Goal: Task Accomplishment & Management: Manage account settings

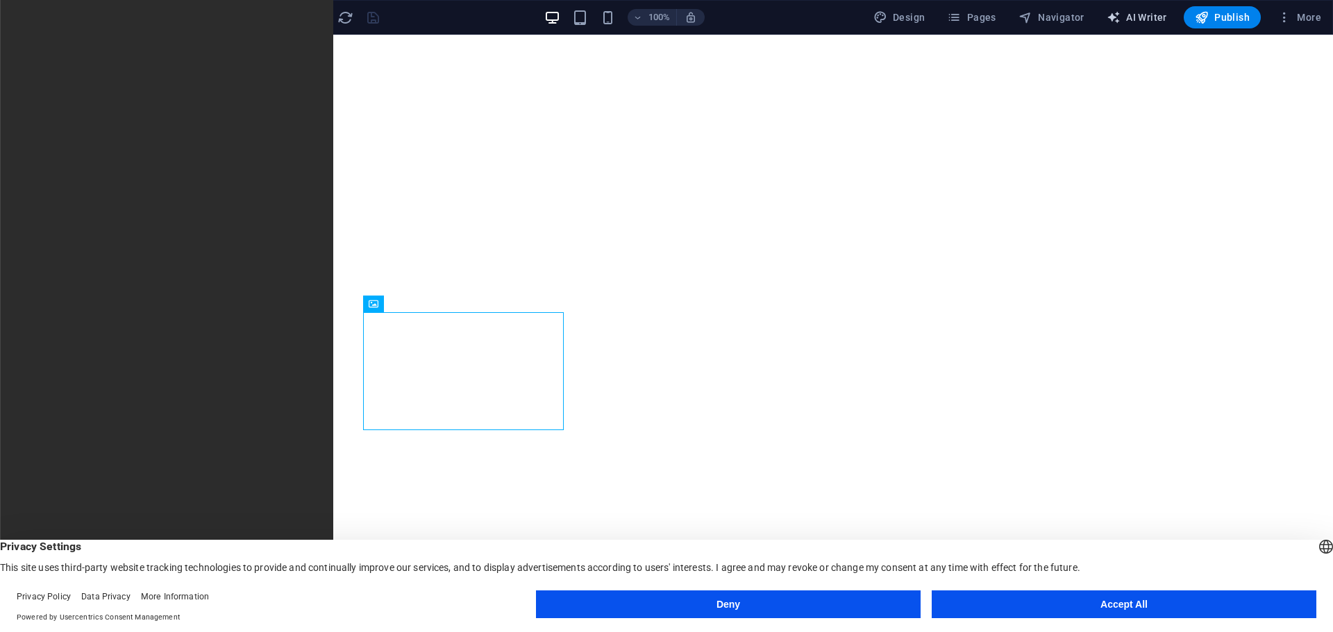
click at [1142, 18] on span "AI Writer" at bounding box center [1137, 17] width 60 height 14
select select "English"
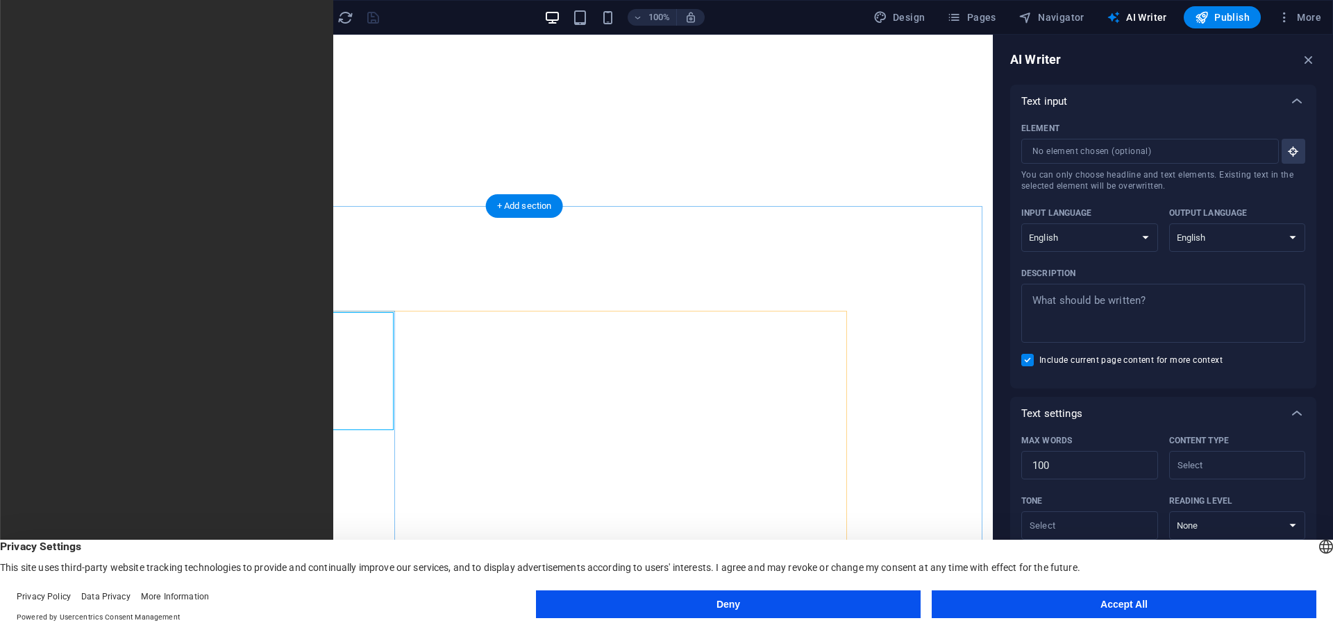
select select "vw"
select select "px"
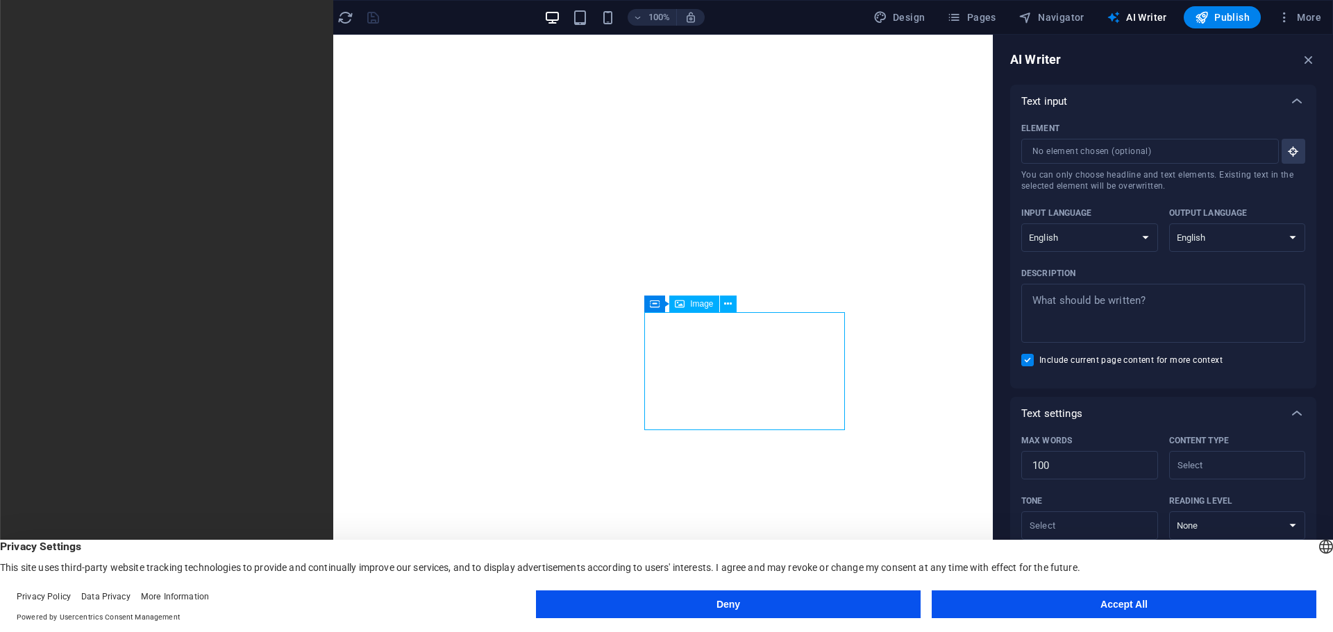
select select "vw"
select select "px"
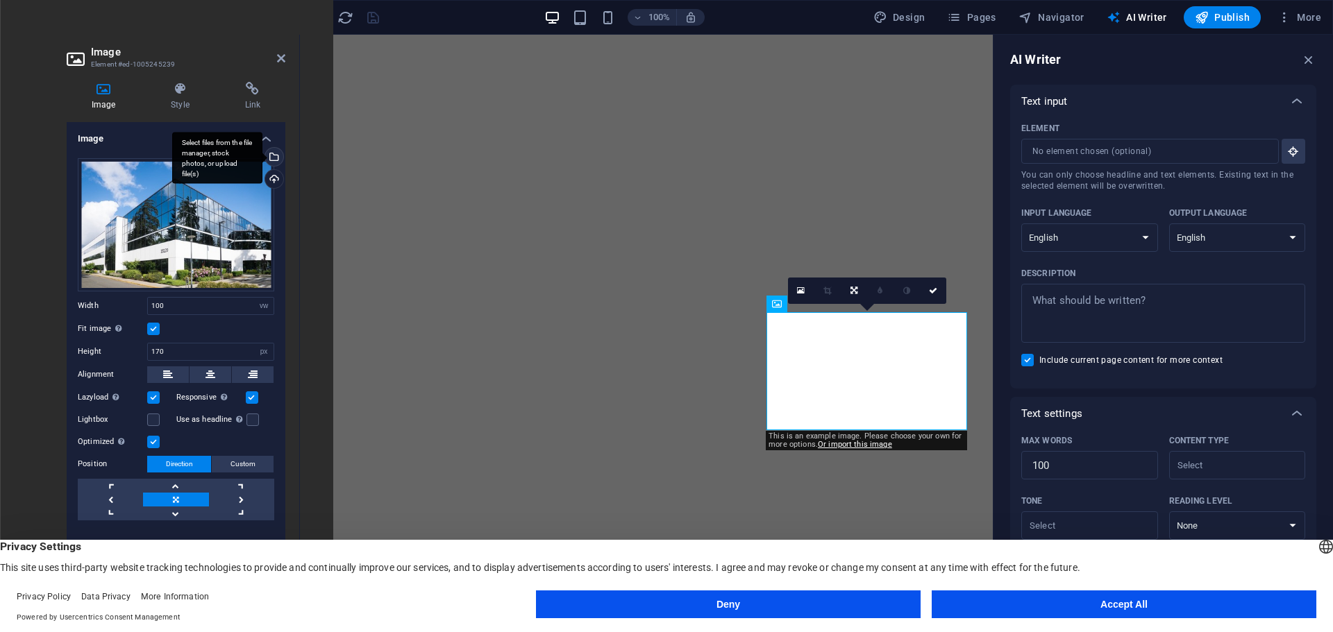
click at [276, 158] on div "Select files from the file manager, stock photos, or upload file(s)" at bounding box center [272, 158] width 21 height 21
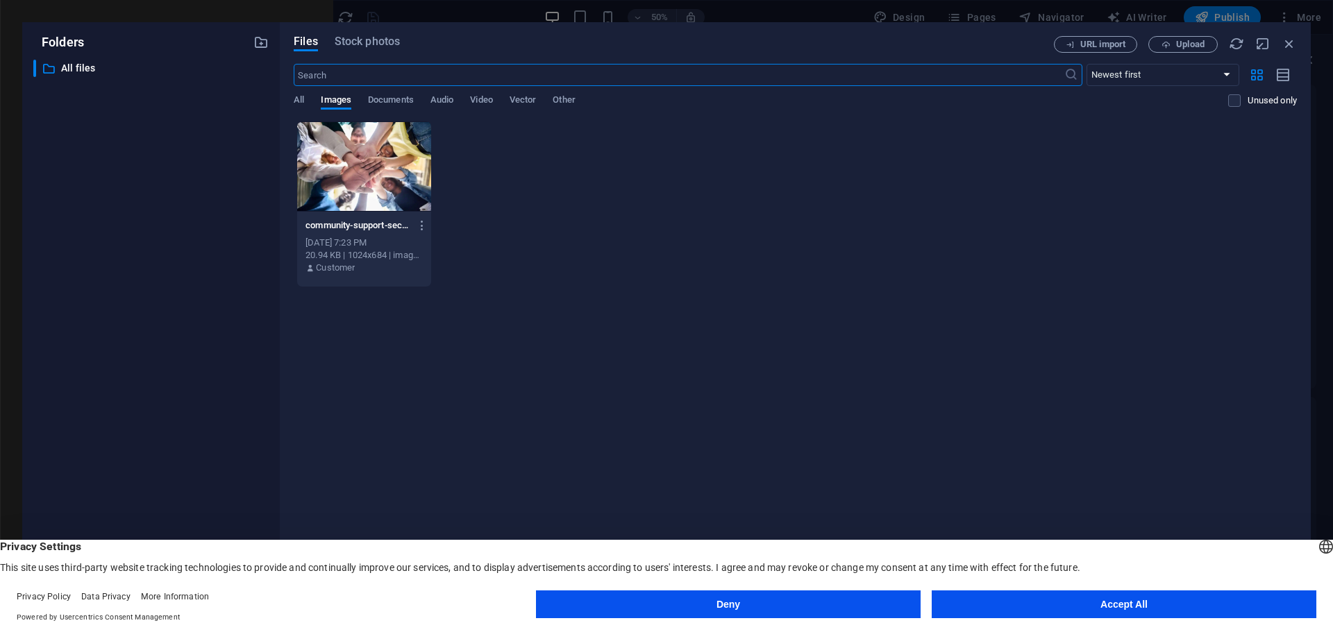
click at [327, 162] on div at bounding box center [364, 166] width 134 height 90
click at [327, 162] on div "1" at bounding box center [364, 166] width 134 height 90
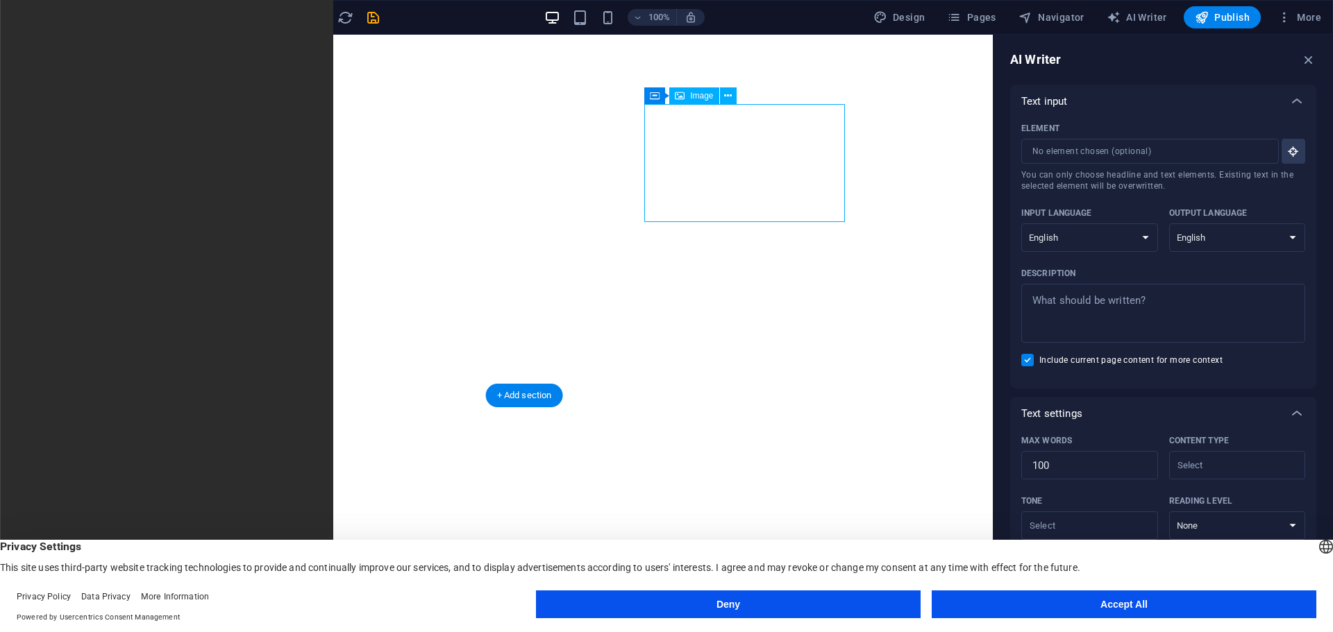
select select "vw"
select select "px"
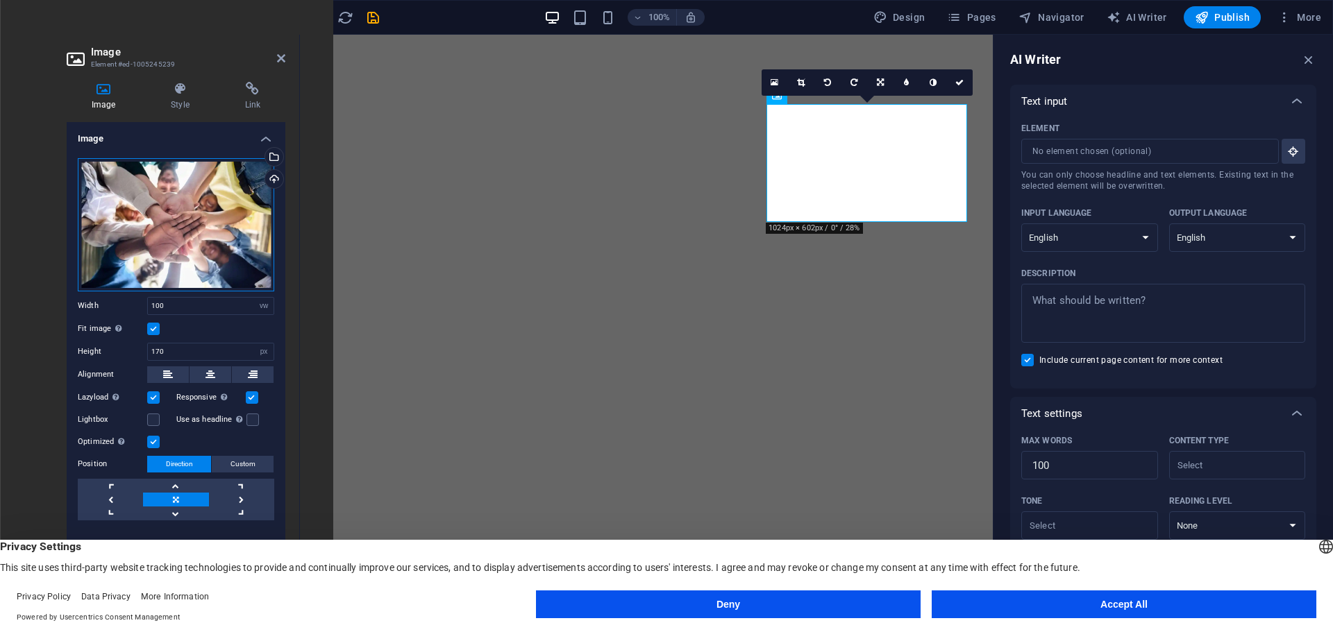
click at [141, 208] on div "Drag files here, click to choose files or select files from Files or our free s…" at bounding box center [176, 224] width 196 height 133
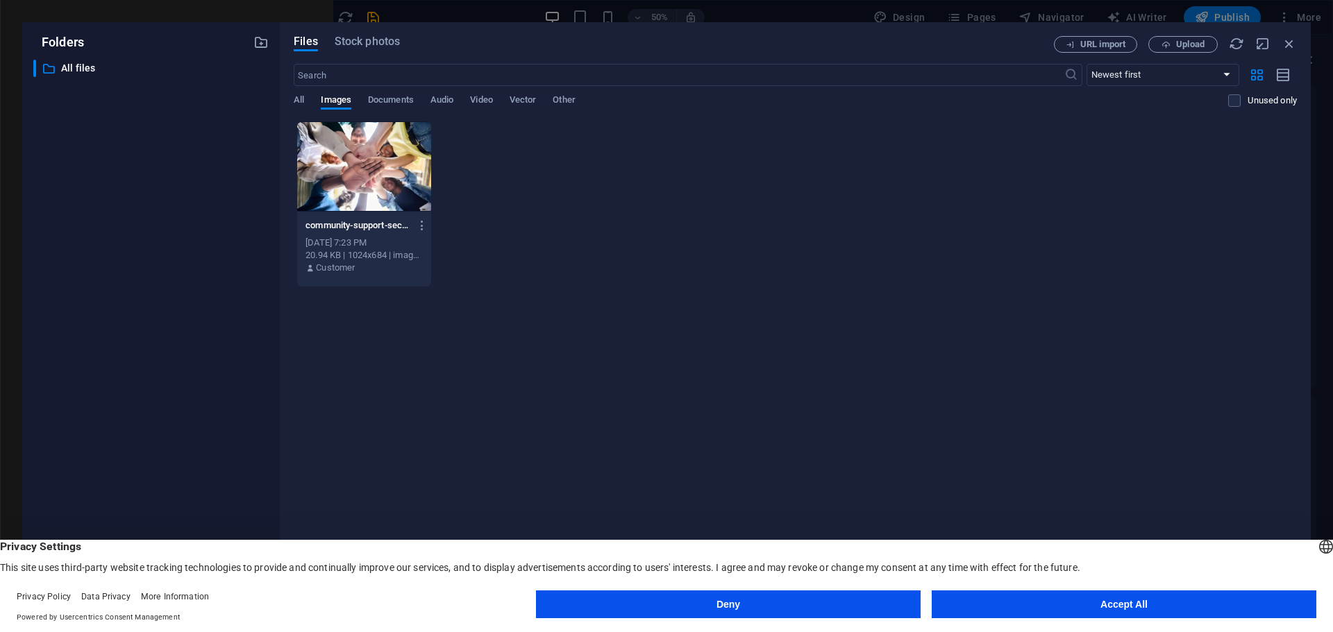
click at [372, 172] on div at bounding box center [364, 166] width 134 height 90
click at [404, 168] on div "1" at bounding box center [364, 166] width 134 height 90
click at [404, 168] on div at bounding box center [364, 166] width 134 height 90
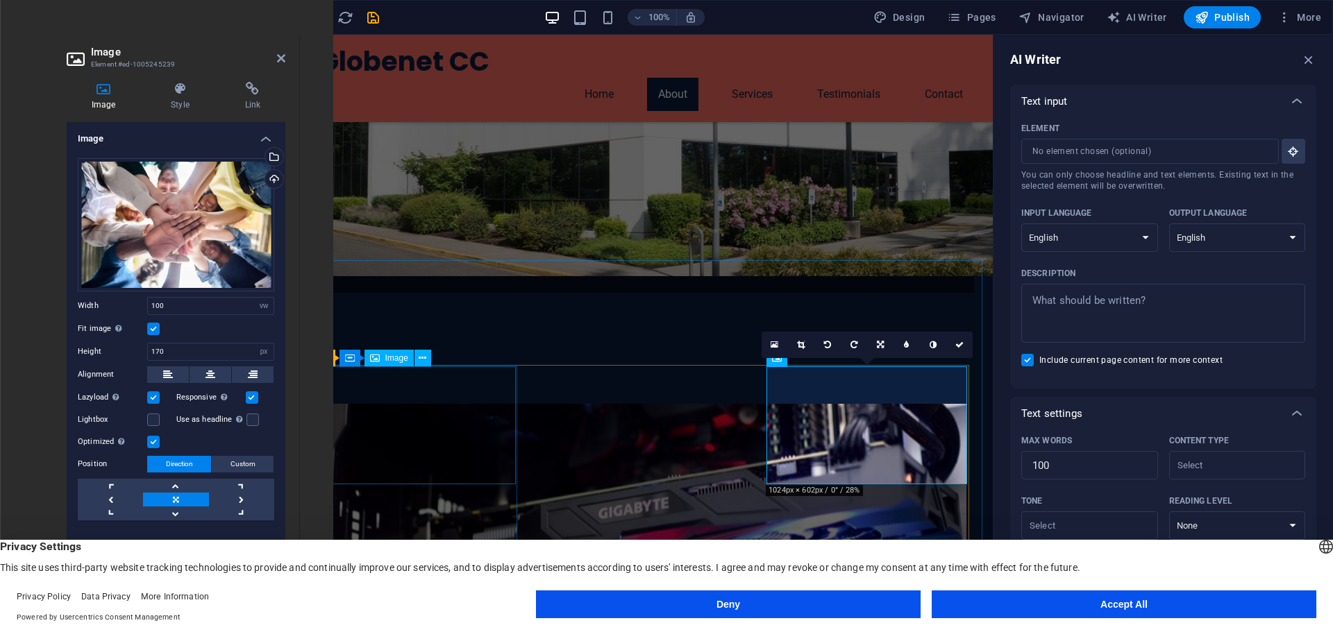
scroll to position [347, 0]
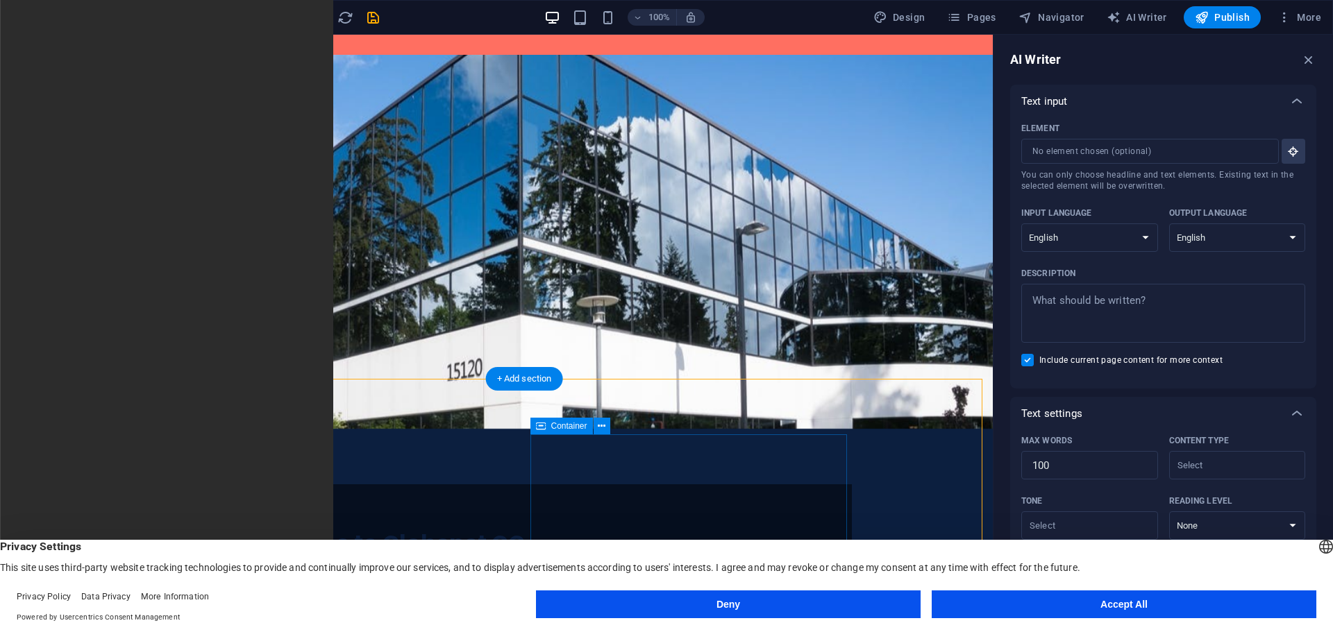
scroll to position [0, 0]
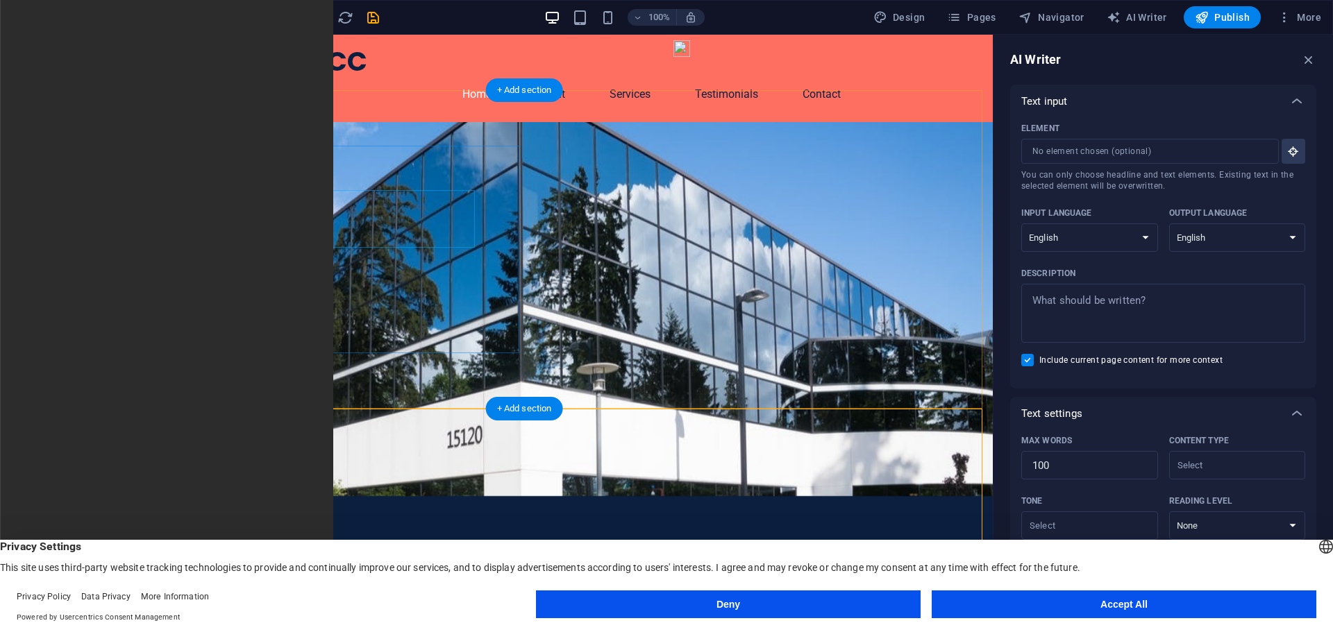
click at [271, 596] on div "Welcome to Globenet CC" at bounding box center [524, 610] width 567 height 29
drag, startPoint x: 242, startPoint y: 201, endPoint x: 334, endPoint y: 210, distance: 92.8
click at [334, 596] on div "Welcome to Globenet CC" at bounding box center [524, 610] width 567 height 29
drag, startPoint x: 390, startPoint y: 239, endPoint x: 252, endPoint y: 210, distance: 141.2
click at [255, 596] on div "Welcome to Globenet CC" at bounding box center [524, 610] width 567 height 29
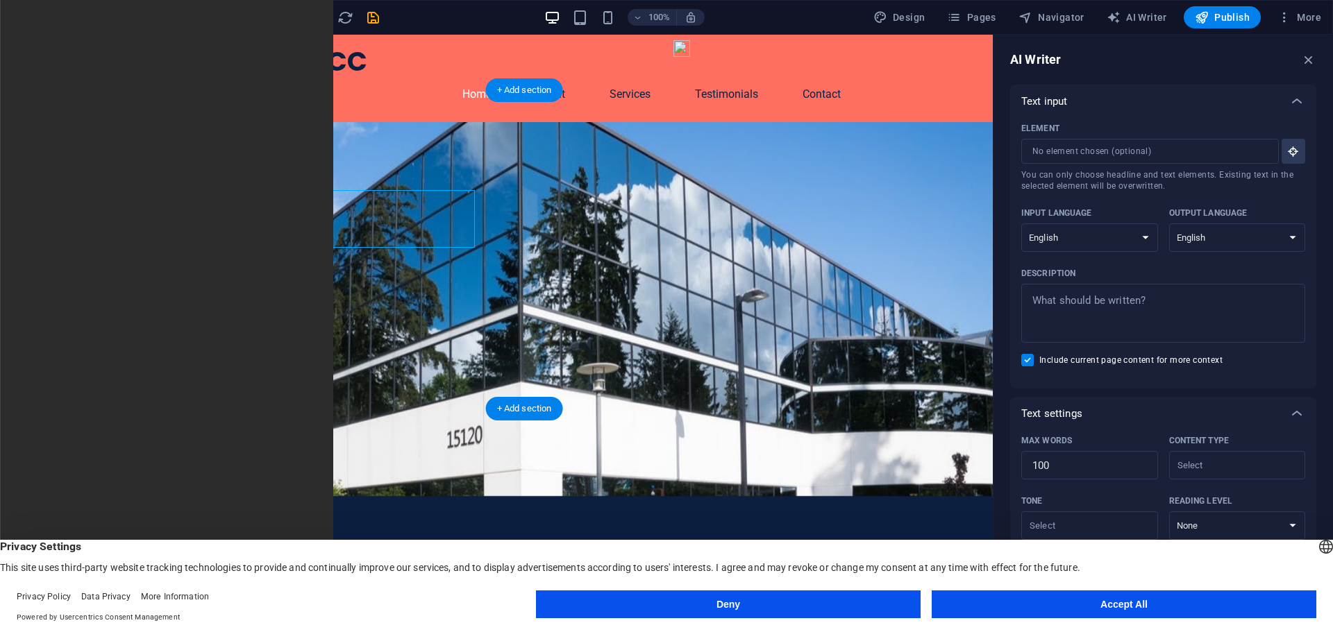
click at [244, 596] on div "Welcome to Globenet CC" at bounding box center [524, 610] width 567 height 29
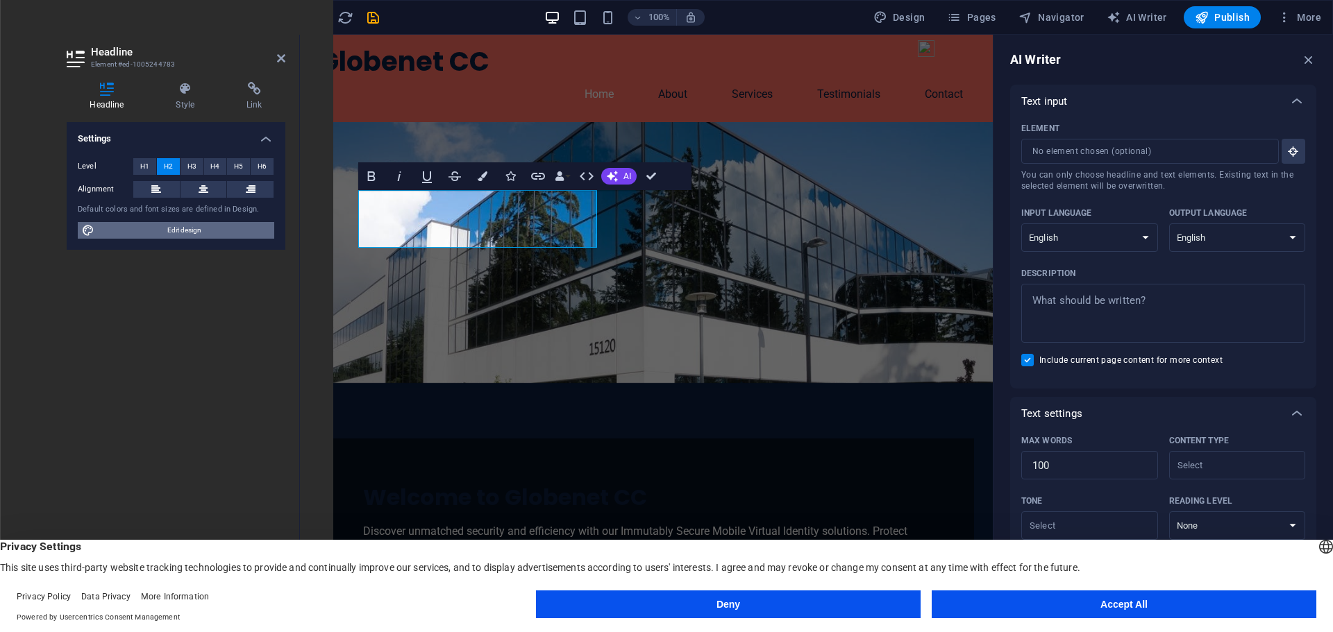
click at [174, 230] on span "Edit design" at bounding box center [184, 230] width 171 height 17
select select "px"
select select "200"
select select "px"
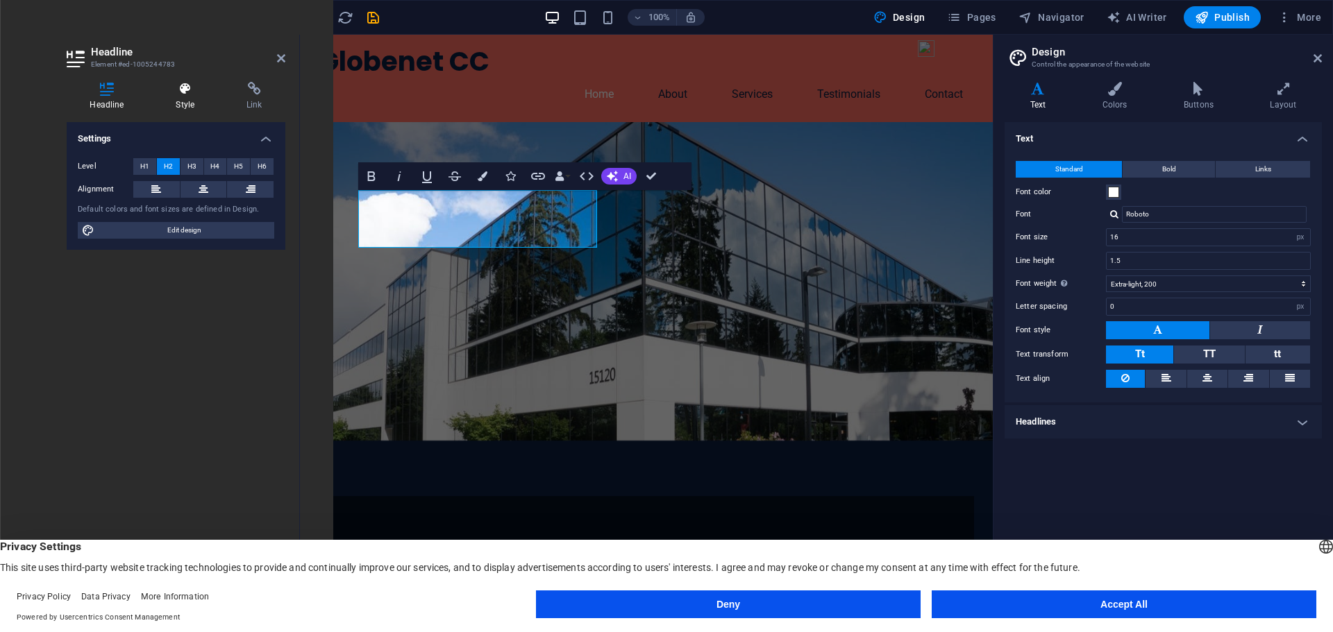
click at [194, 83] on icon at bounding box center [185, 89] width 65 height 14
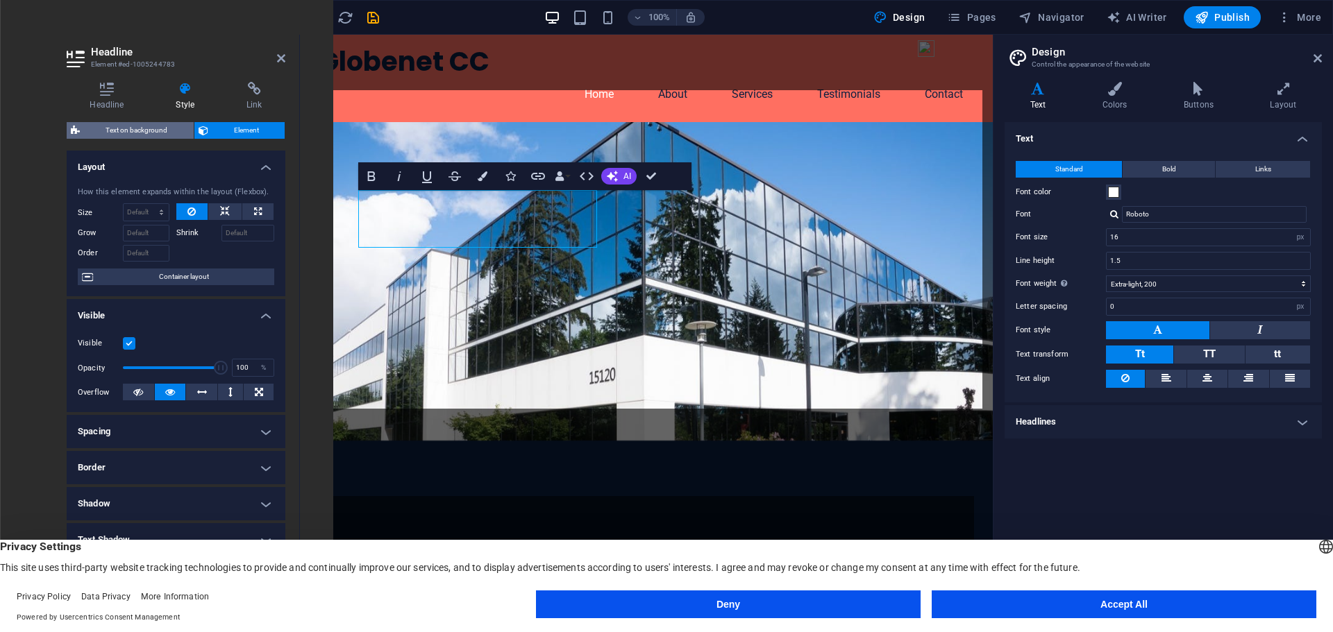
click at [128, 128] on span "Text on background" at bounding box center [137, 130] width 106 height 17
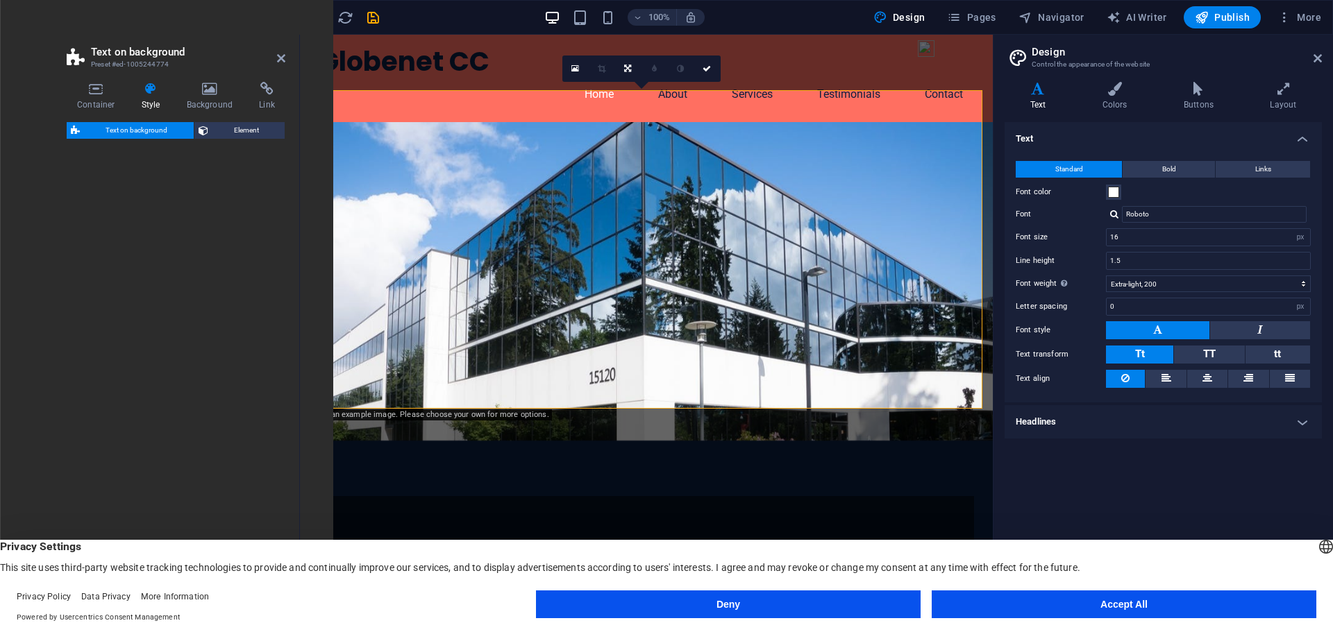
select select "%"
select select "rem"
select select "px"
select select "preset-fullscreen-text-on-background-v2-home-logo-nav-h1-image-text"
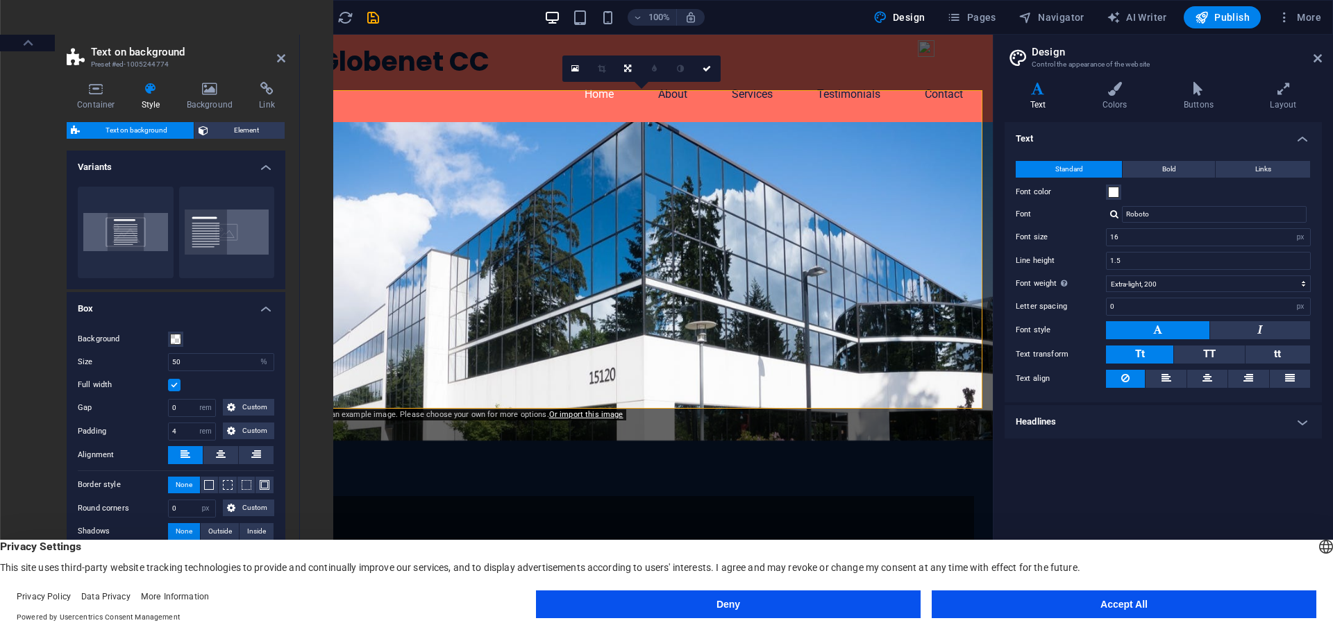
click at [1047, 94] on icon at bounding box center [1038, 89] width 67 height 14
click at [370, 541] on div "Welcome to Globenet CC" at bounding box center [646, 555] width 567 height 29
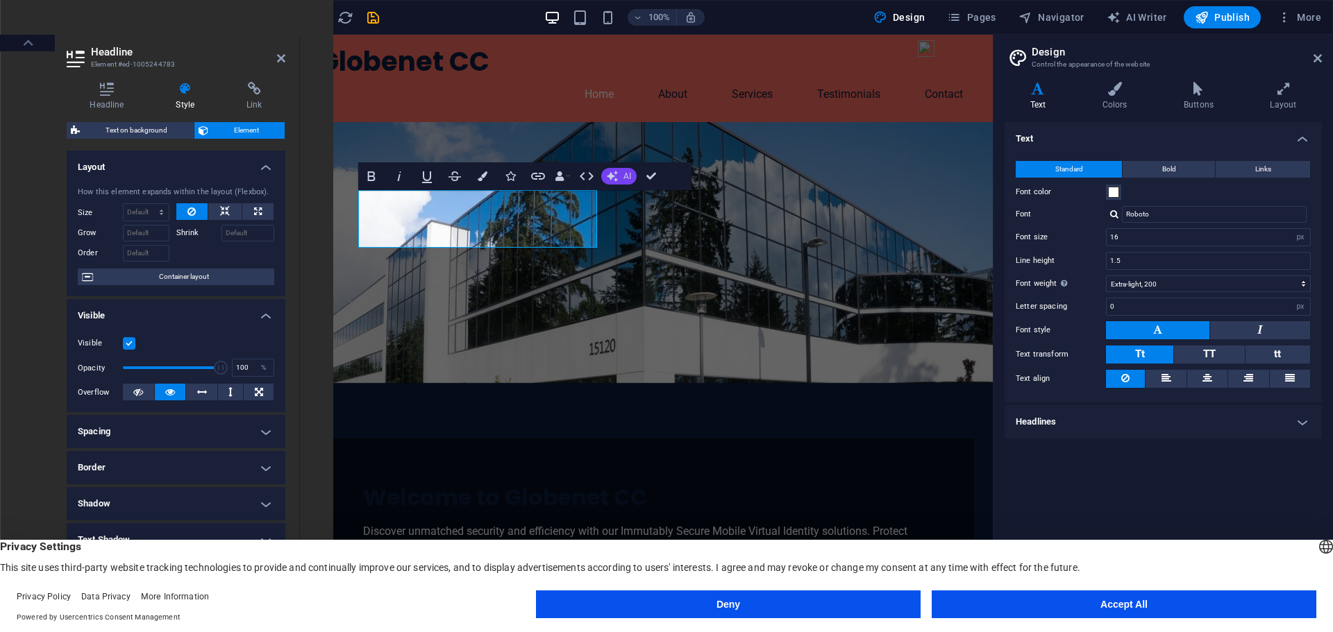
click at [626, 171] on button "AI" at bounding box center [618, 176] width 35 height 17
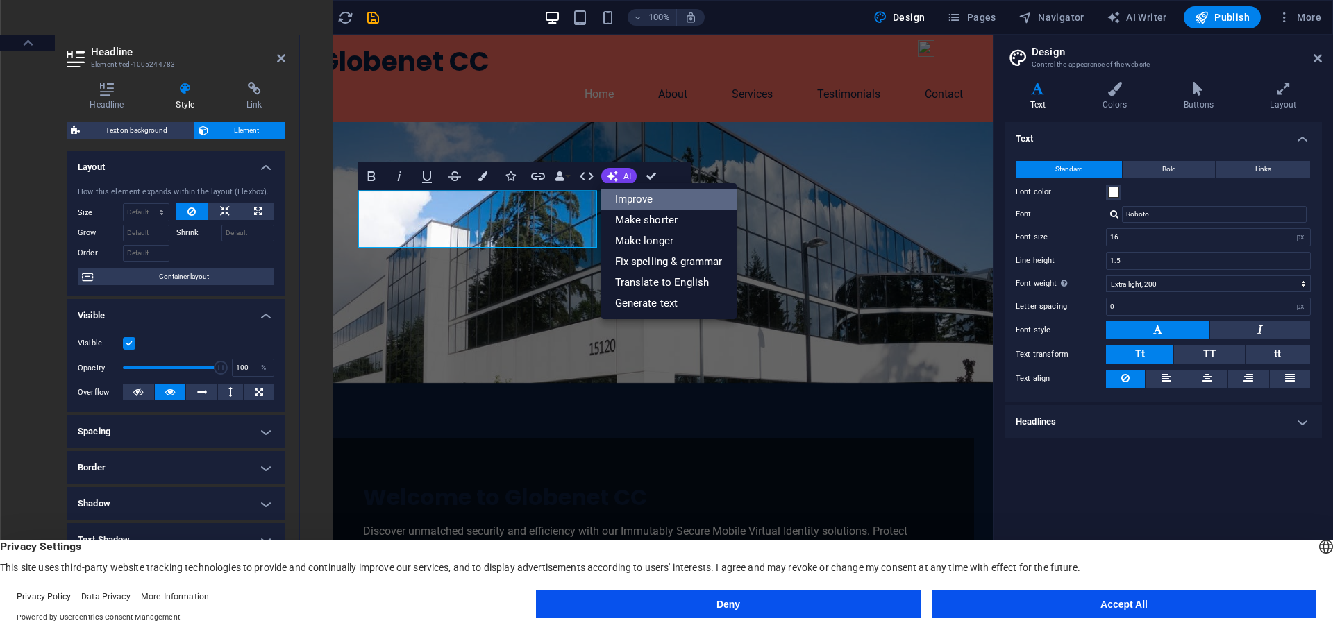
click at [622, 208] on link "Improve" at bounding box center [668, 199] width 135 height 21
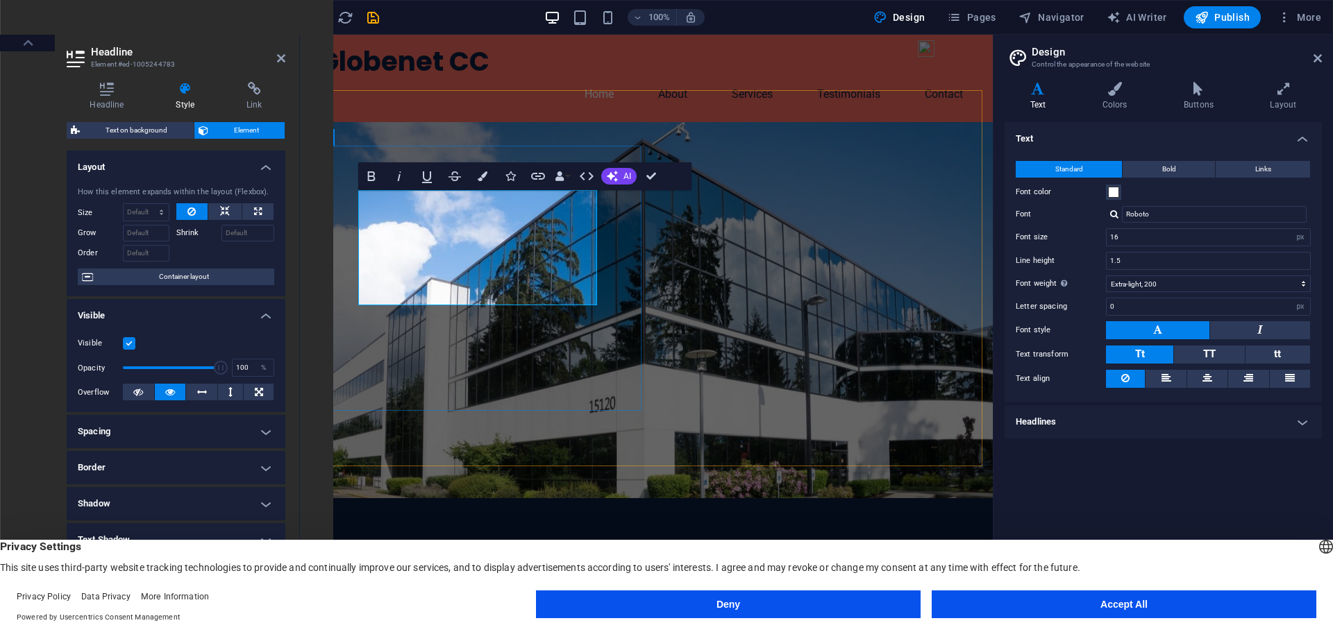
drag, startPoint x: 532, startPoint y: 291, endPoint x: 360, endPoint y: 194, distance: 198.3
click at [363, 598] on h2 "Welcome to Globenet Community Connections" at bounding box center [646, 612] width 567 height 29
click at [1113, 196] on span at bounding box center [1113, 192] width 11 height 11
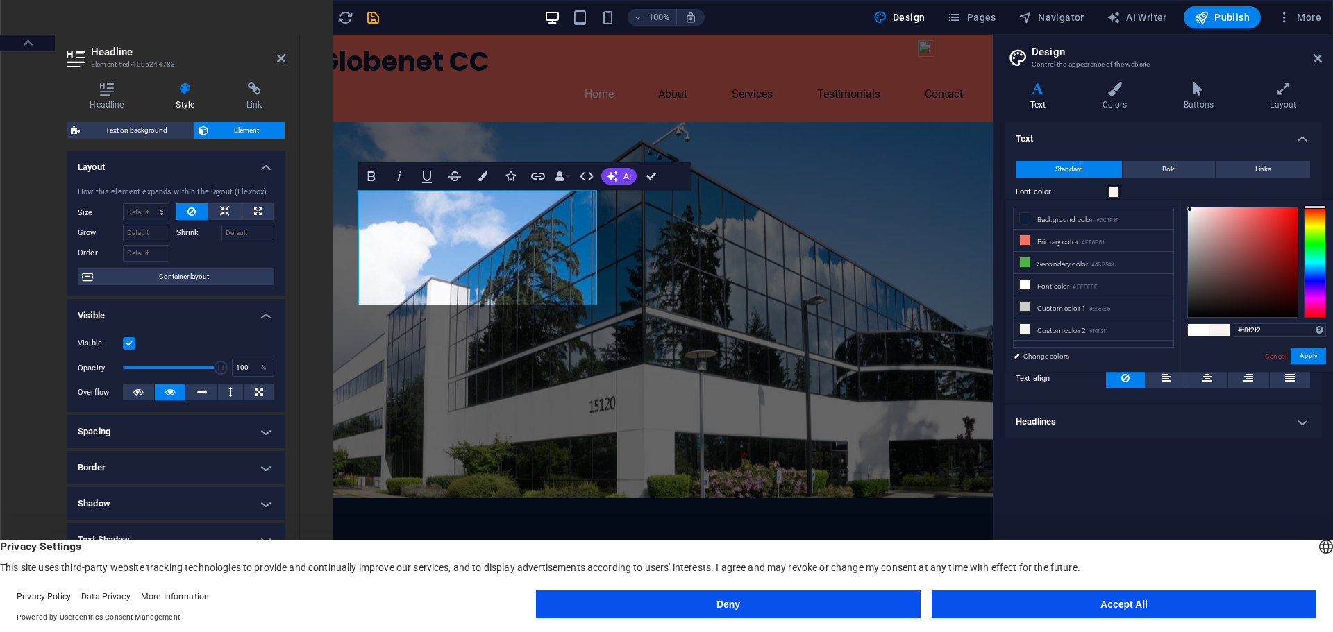
click at [1189, 210] on div at bounding box center [1243, 263] width 110 height 110
type input "#f8f3f3"
click at [674, 220] on figure at bounding box center [646, 310] width 693 height 376
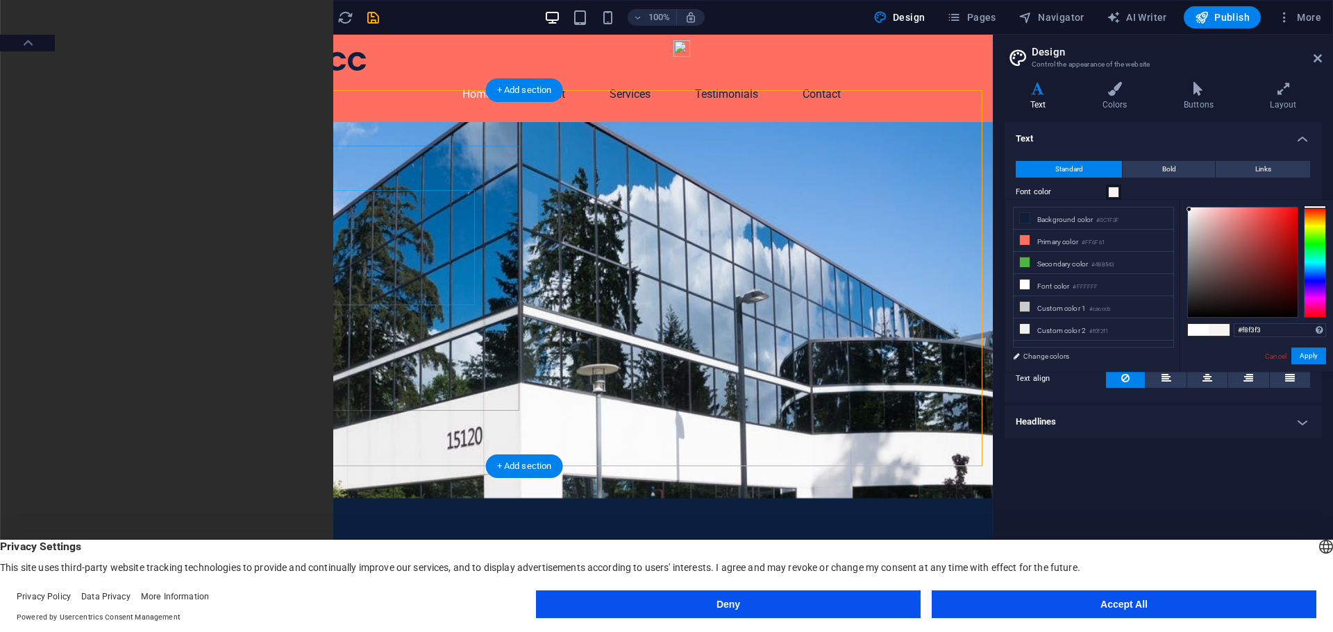
click at [349, 598] on div "Welcome to Globenet Community Connections" at bounding box center [524, 612] width 567 height 29
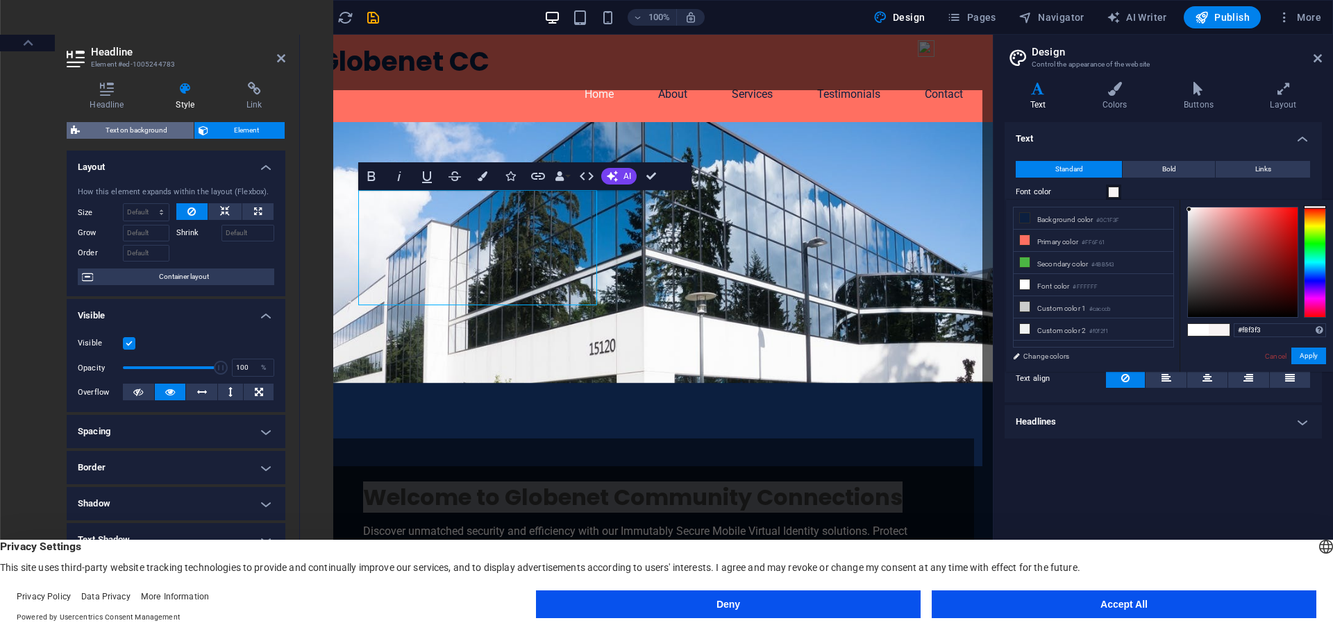
click at [134, 133] on span "Text on background" at bounding box center [137, 130] width 106 height 17
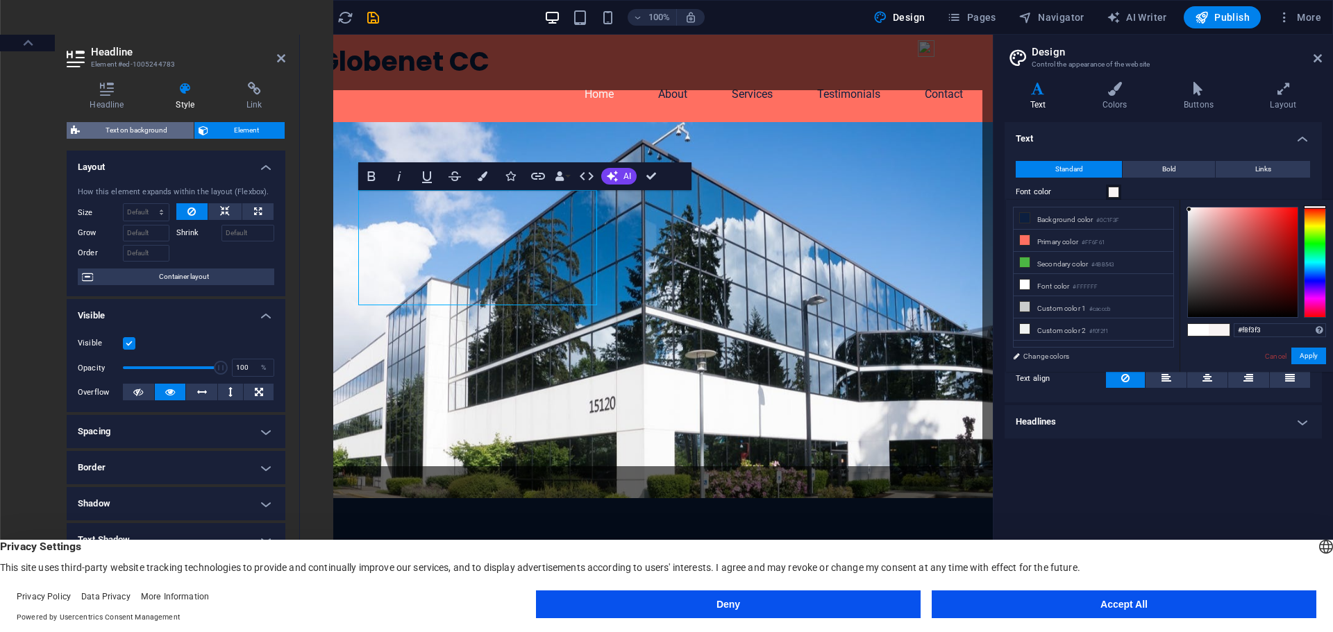
select select "%"
select select "rem"
select select "px"
select select "preset-fullscreen-text-on-background-v2-home-logo-nav-h1-image-text"
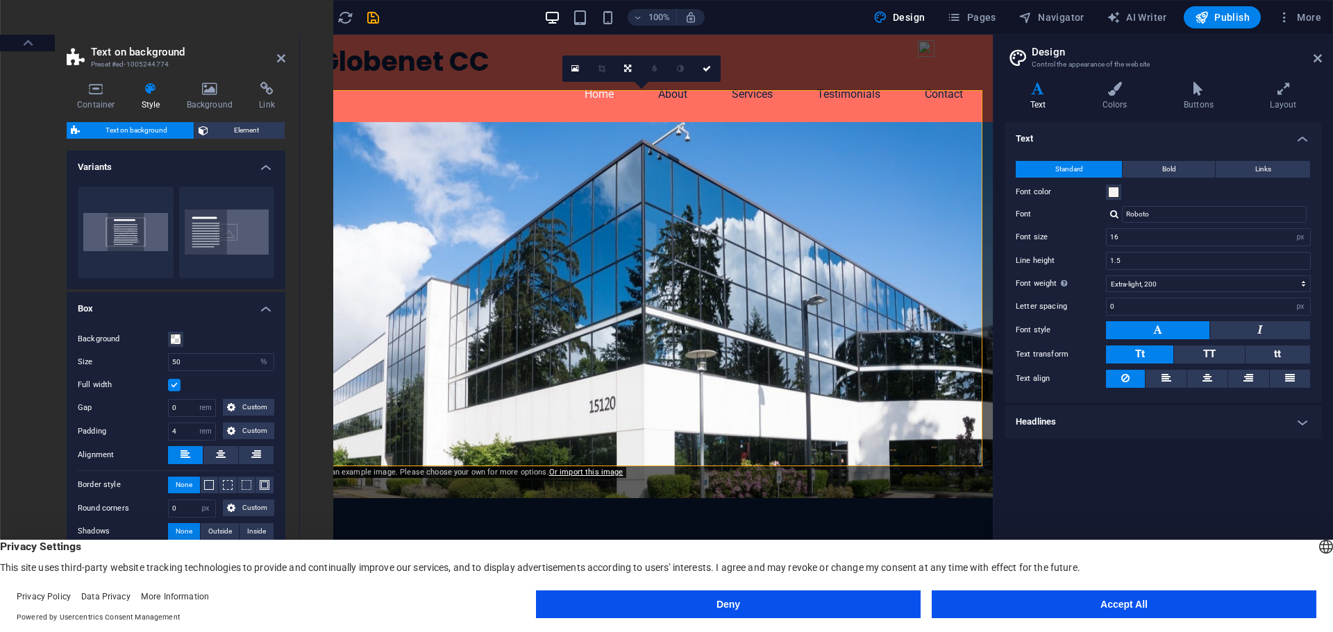
scroll to position [11, 0]
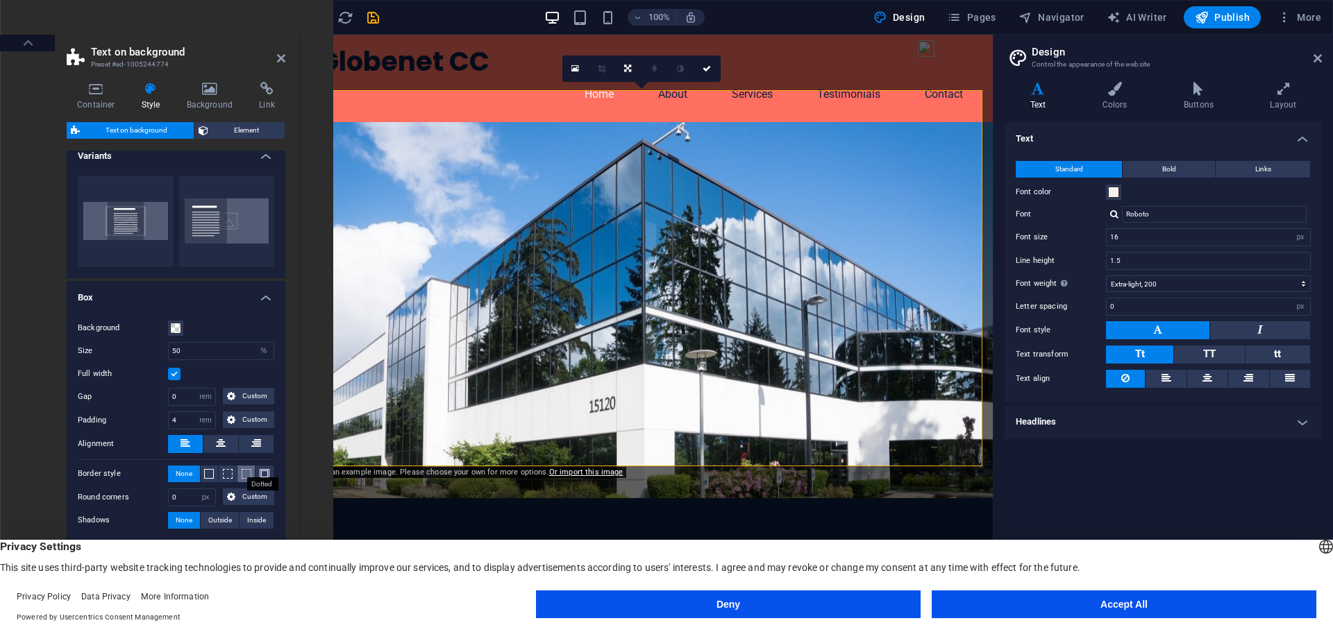
click at [246, 471] on span at bounding box center [247, 474] width 10 height 10
click at [186, 475] on span "None" at bounding box center [184, 474] width 17 height 17
click at [214, 518] on span "Outside" at bounding box center [220, 520] width 24 height 17
type input "2"
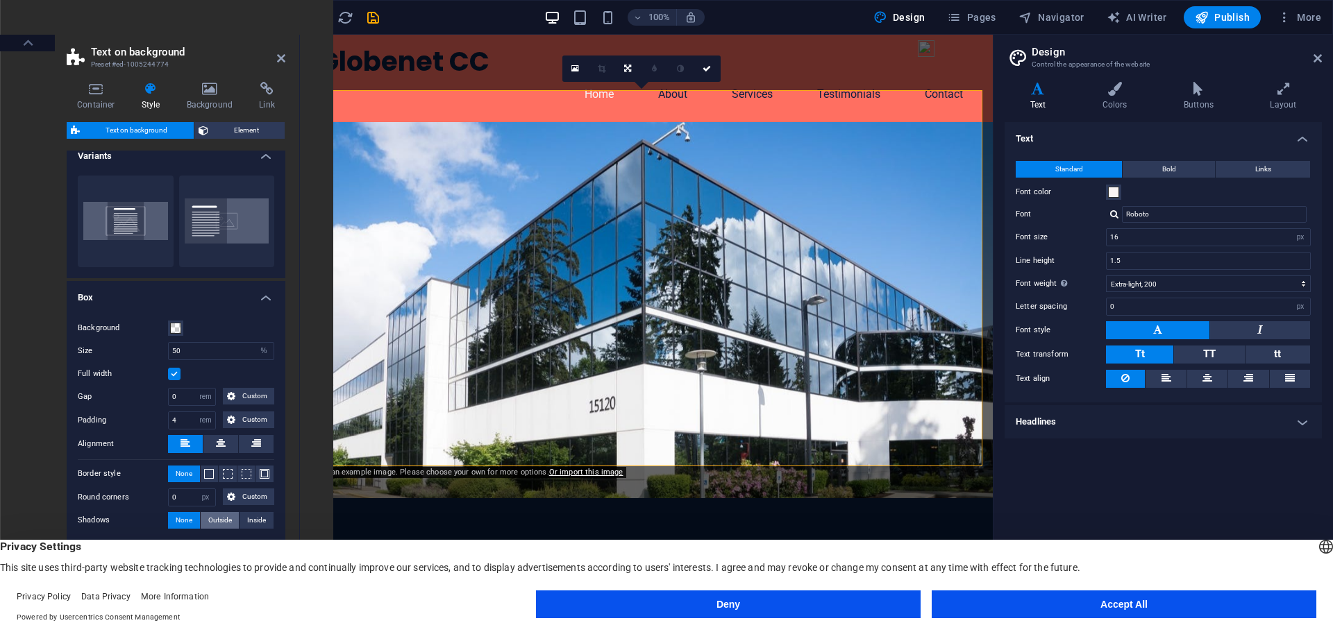
type input "4"
click at [187, 513] on span "None" at bounding box center [184, 520] width 17 height 17
click at [174, 328] on span at bounding box center [175, 328] width 11 height 11
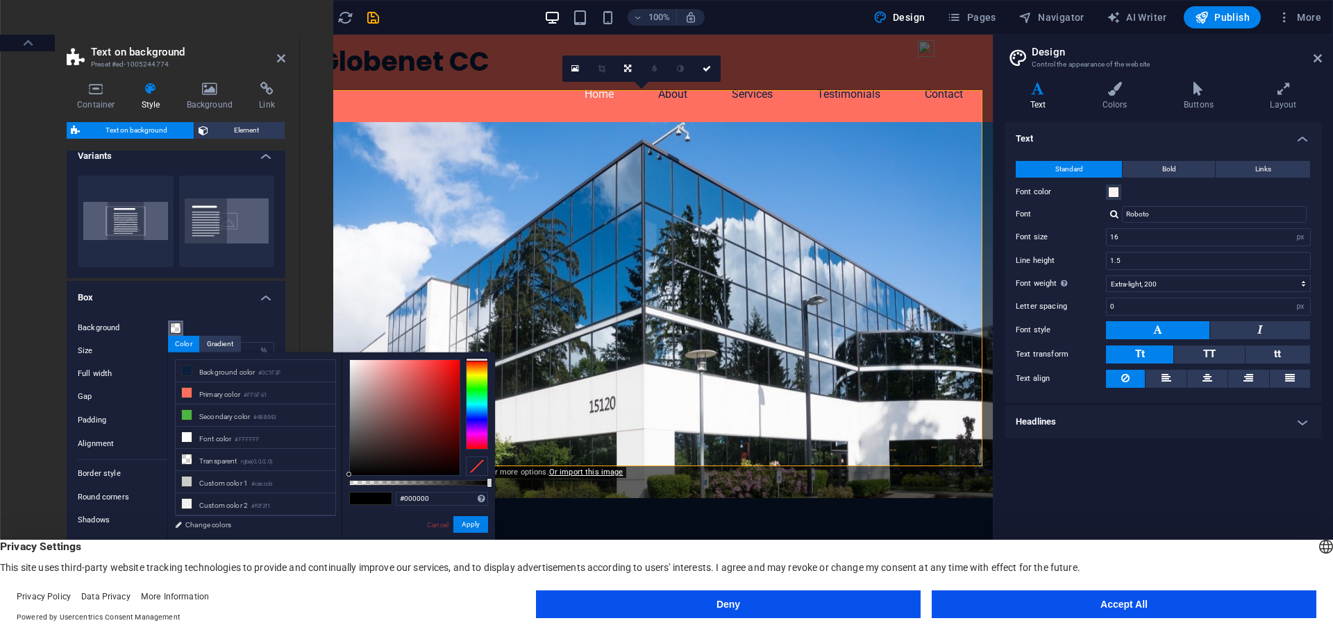
click at [174, 328] on span at bounding box center [175, 328] width 11 height 11
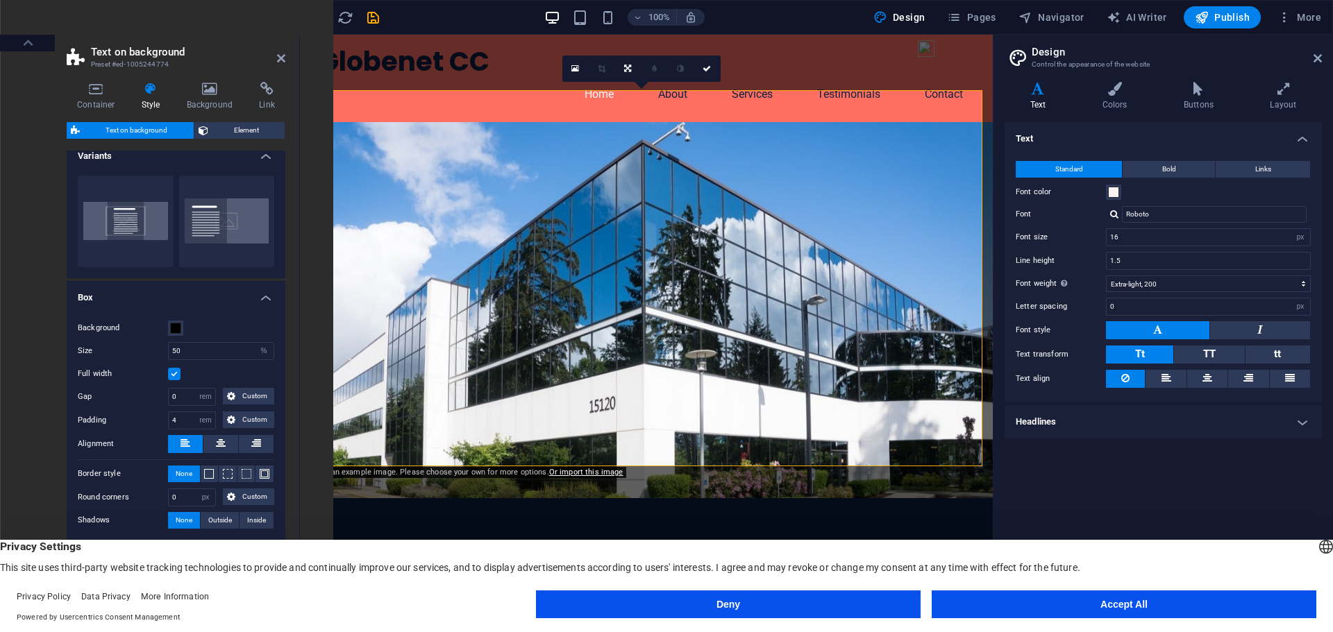
click at [791, 311] on figure at bounding box center [646, 310] width 693 height 376
click at [752, 194] on figure at bounding box center [646, 310] width 693 height 376
click at [599, 122] on figure at bounding box center [646, 310] width 693 height 376
click at [283, 49] on h2 "Text on background" at bounding box center [188, 52] width 194 height 12
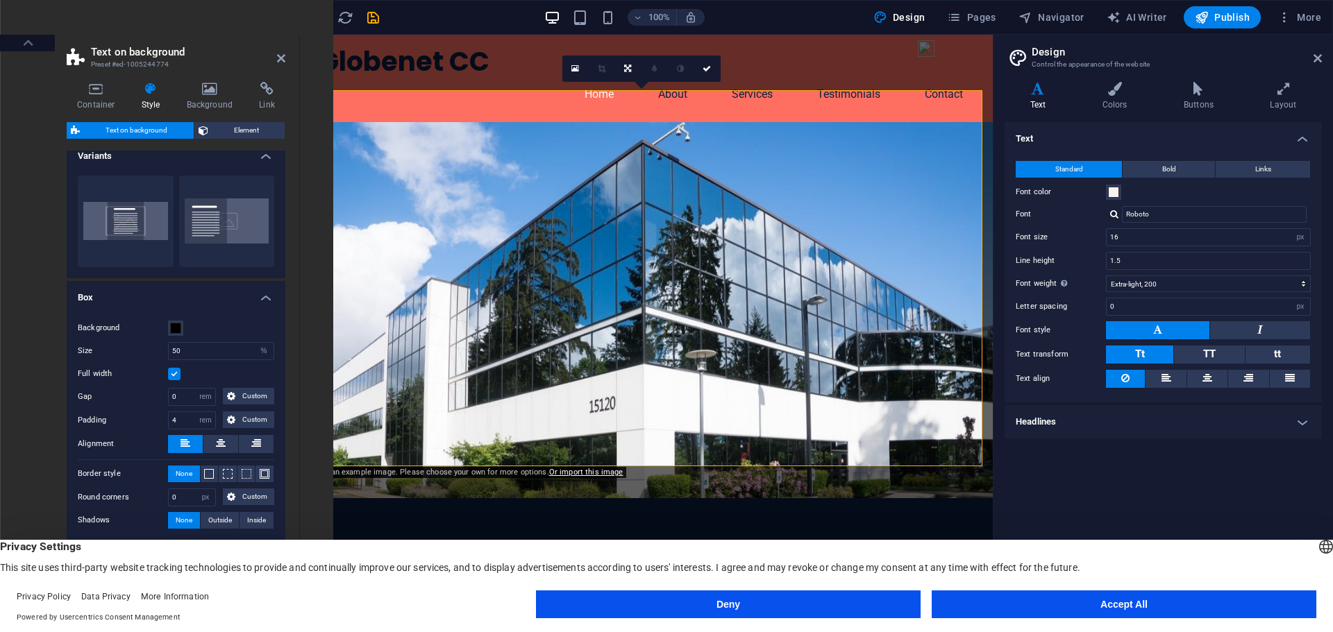
click at [283, 49] on h2 "Text on background" at bounding box center [188, 52] width 194 height 12
click at [180, 328] on span at bounding box center [175, 328] width 11 height 11
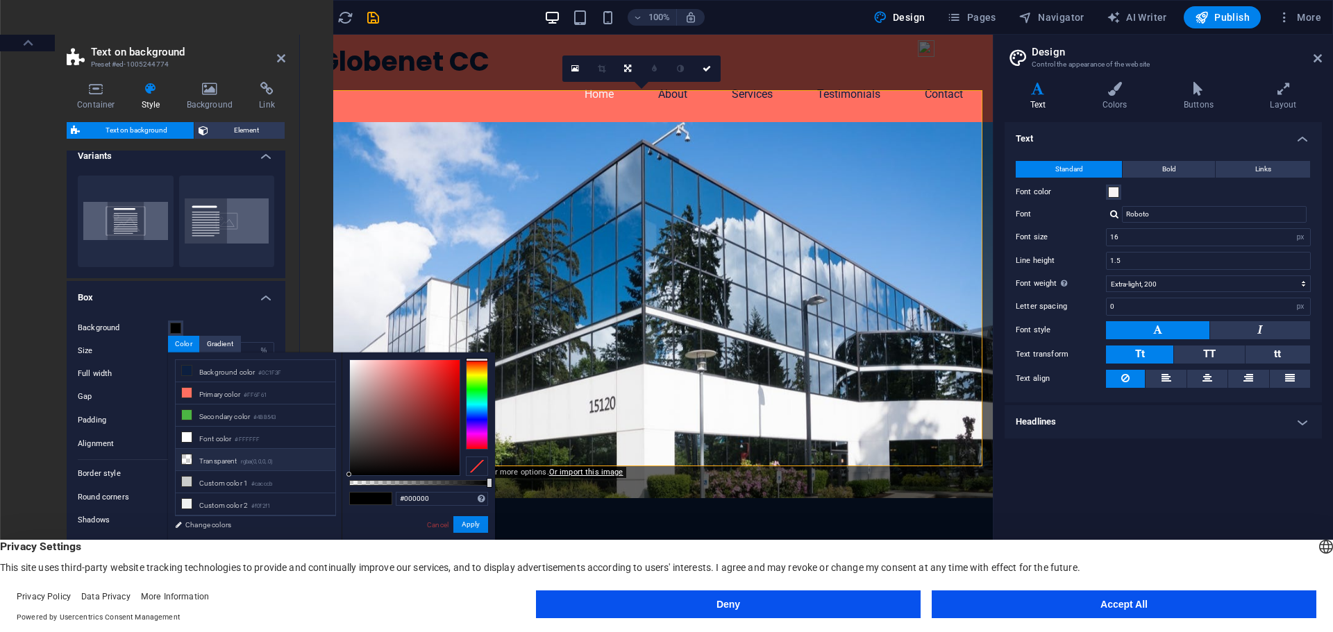
click at [203, 456] on li "Transparent rgba(0,0,0,.0)" at bounding box center [256, 460] width 160 height 22
type input "rgba(0, 0, 0, 0)"
click at [447, 137] on figure at bounding box center [646, 310] width 693 height 376
click at [265, 313] on div "Background Size 50 px rem % vh vw Full width Gap 0 px rem % vh vw Custom Custom…" at bounding box center [176, 424] width 224 height 237
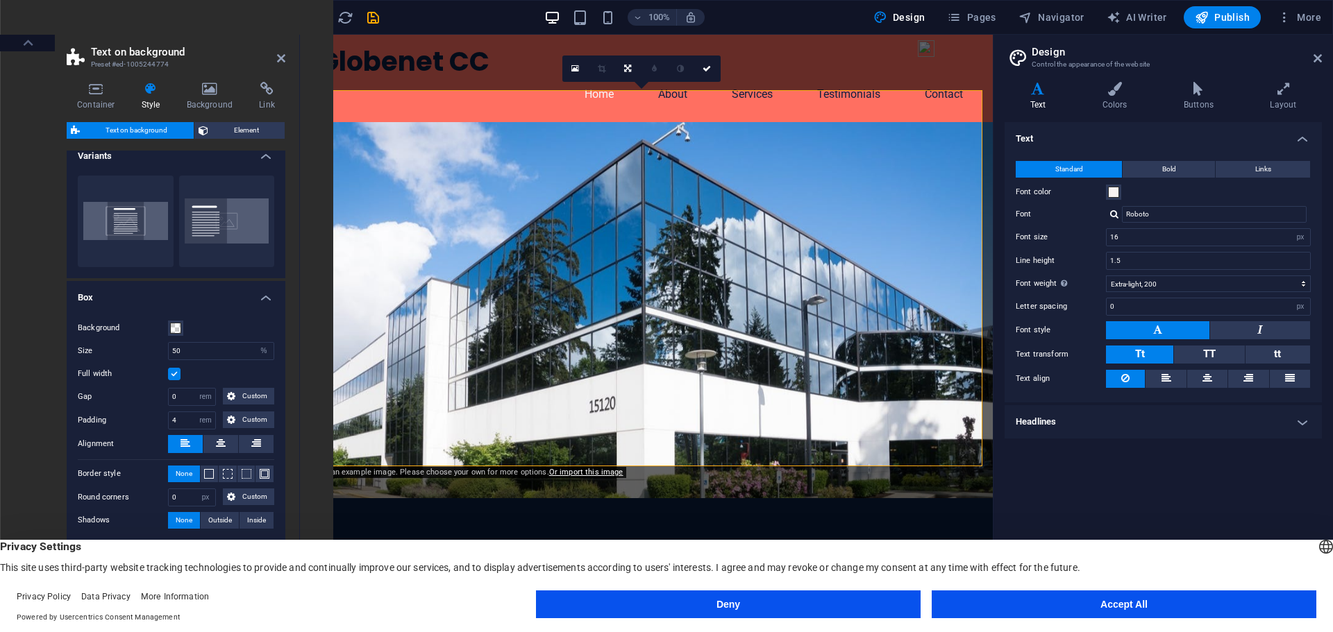
click at [753, 380] on figure at bounding box center [646, 310] width 693 height 376
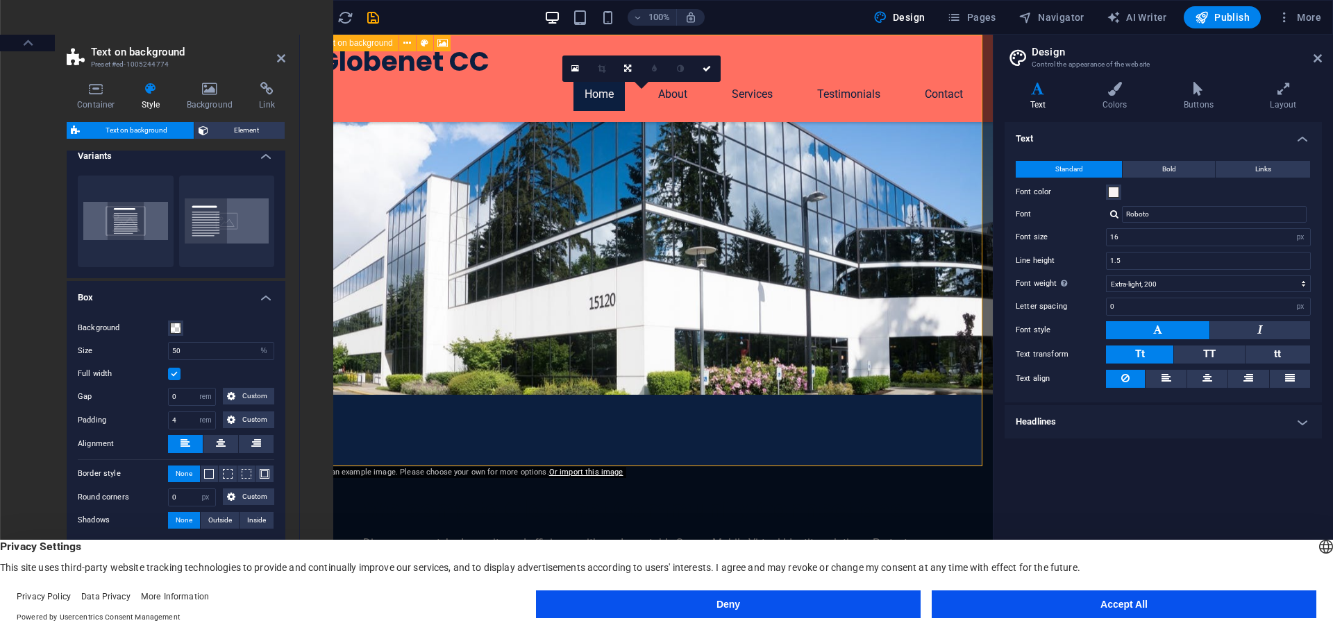
scroll to position [0, 0]
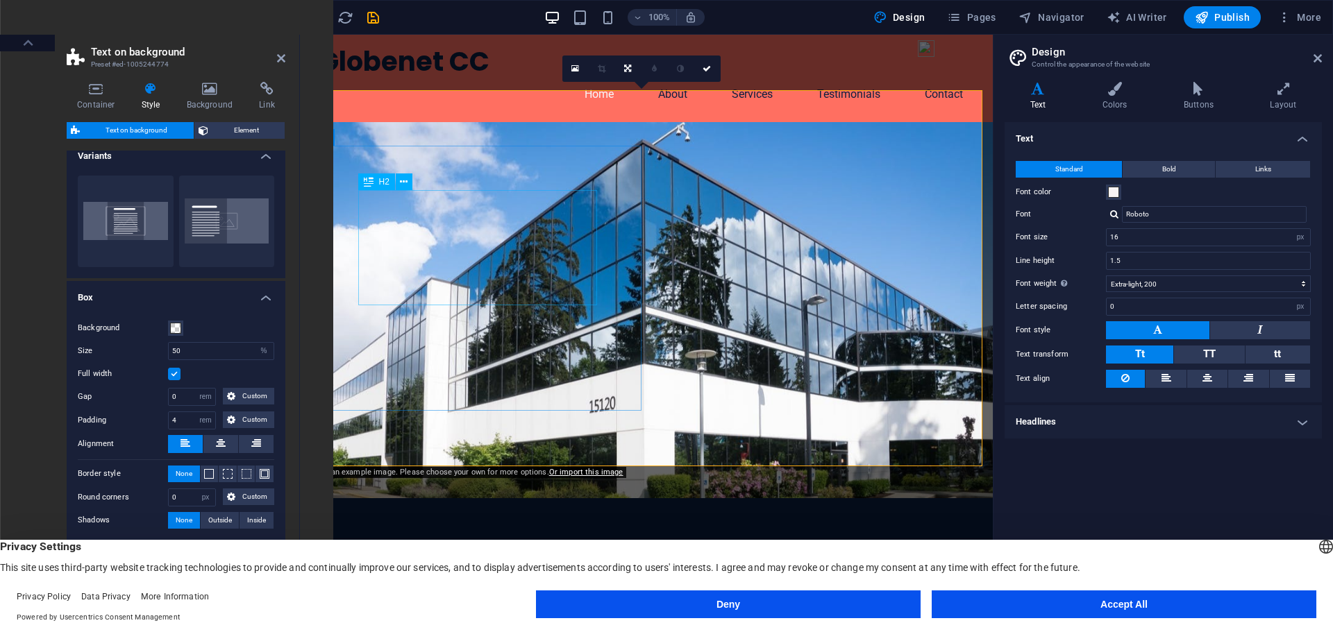
click at [440, 598] on div "Welcome to Globenet Community Connections" at bounding box center [646, 612] width 567 height 29
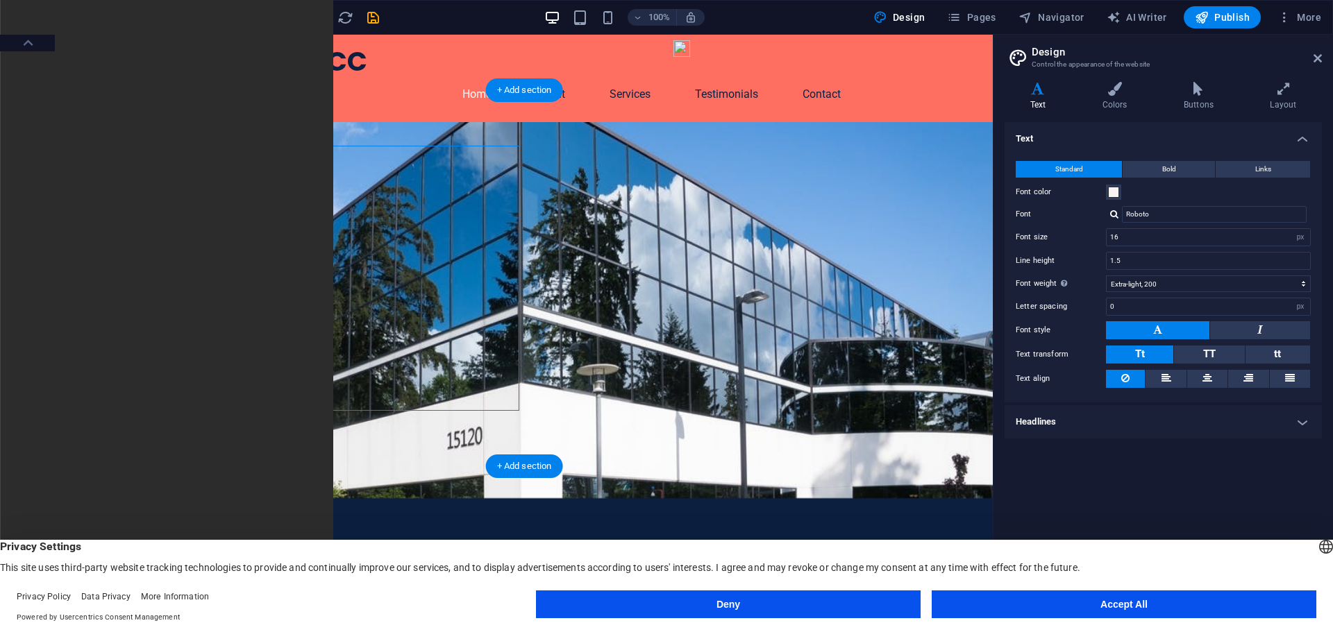
drag, startPoint x: 206, startPoint y: 153, endPoint x: 449, endPoint y: 131, distance: 244.0
click at [449, 131] on div "Welcome to Globenet Community Connections Discover unmatched security and effic…" at bounding box center [524, 447] width 937 height 650
drag, startPoint x: 410, startPoint y: 149, endPoint x: 410, endPoint y: 136, distance: 12.5
click at [410, 136] on div "Welcome to Globenet Community Connections Discover unmatched security and effic…" at bounding box center [524, 447] width 937 height 650
drag, startPoint x: 265, startPoint y: 146, endPoint x: 236, endPoint y: 112, distance: 44.8
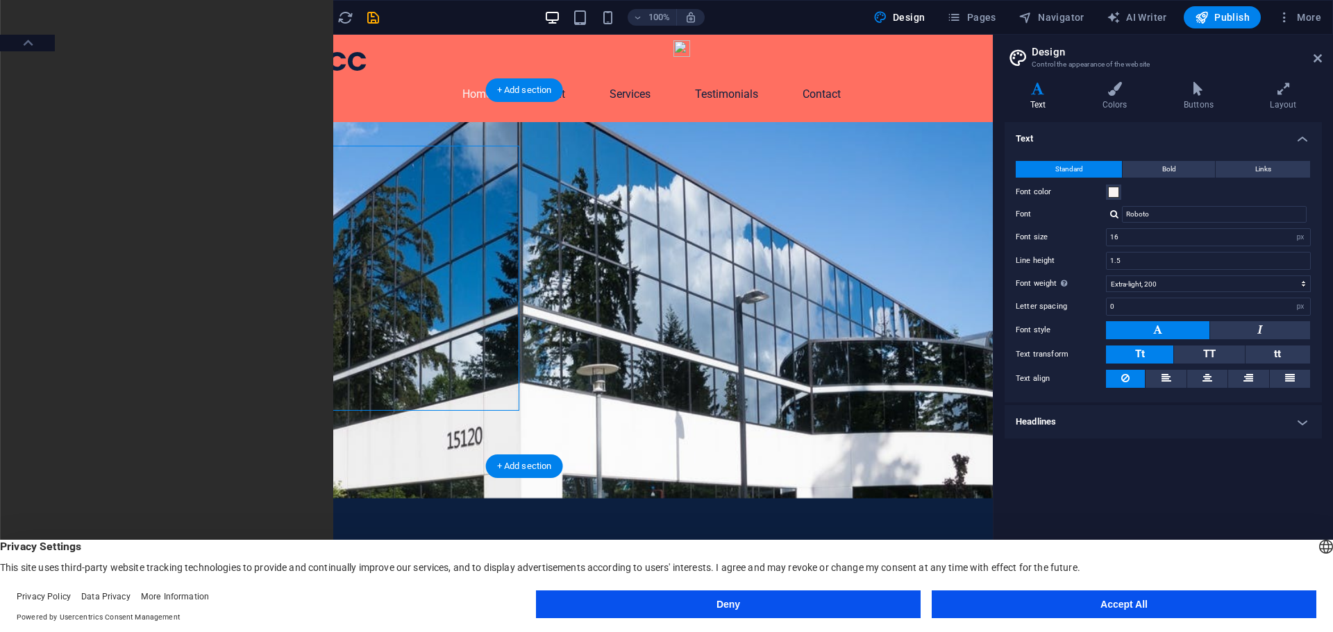
click at [236, 122] on div "Welcome to Globenet Community Connections Discover unmatched security and effic…" at bounding box center [524, 447] width 937 height 650
drag, startPoint x: 262, startPoint y: 173, endPoint x: 181, endPoint y: 105, distance: 105.4
click at [262, 140] on icon at bounding box center [263, 138] width 8 height 15
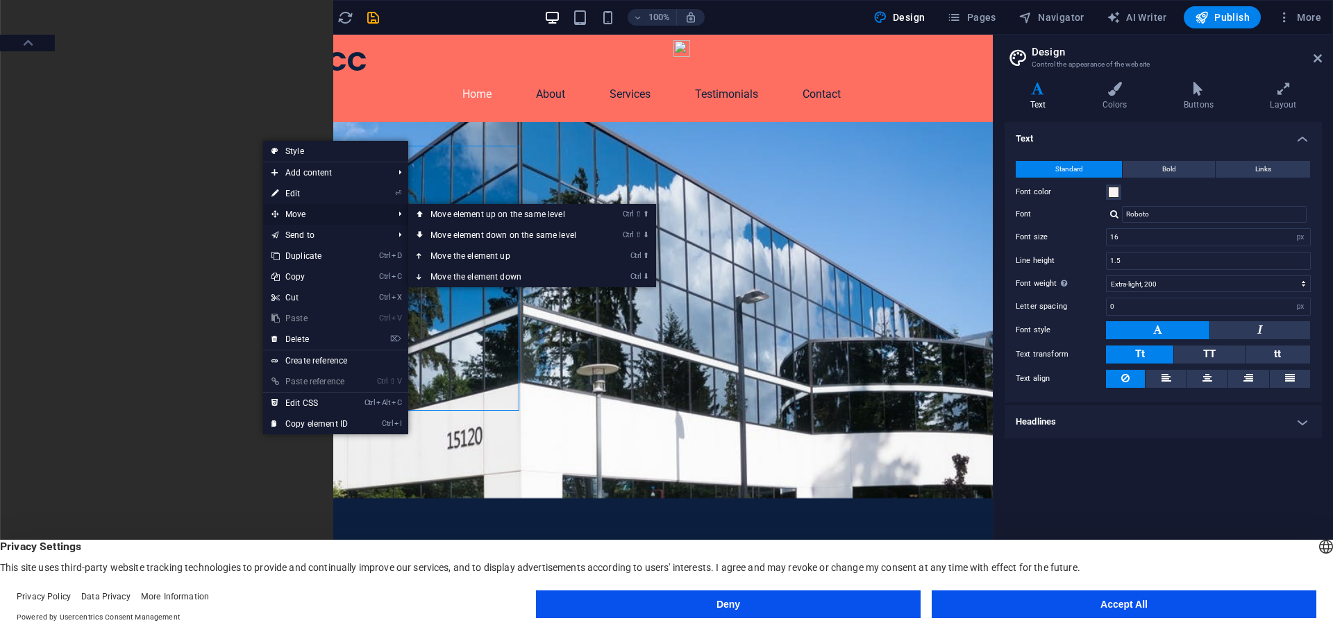
click at [305, 212] on span "Move" at bounding box center [325, 214] width 124 height 21
click at [474, 255] on link "Ctrl ⬆ Move the element up" at bounding box center [506, 256] width 196 height 21
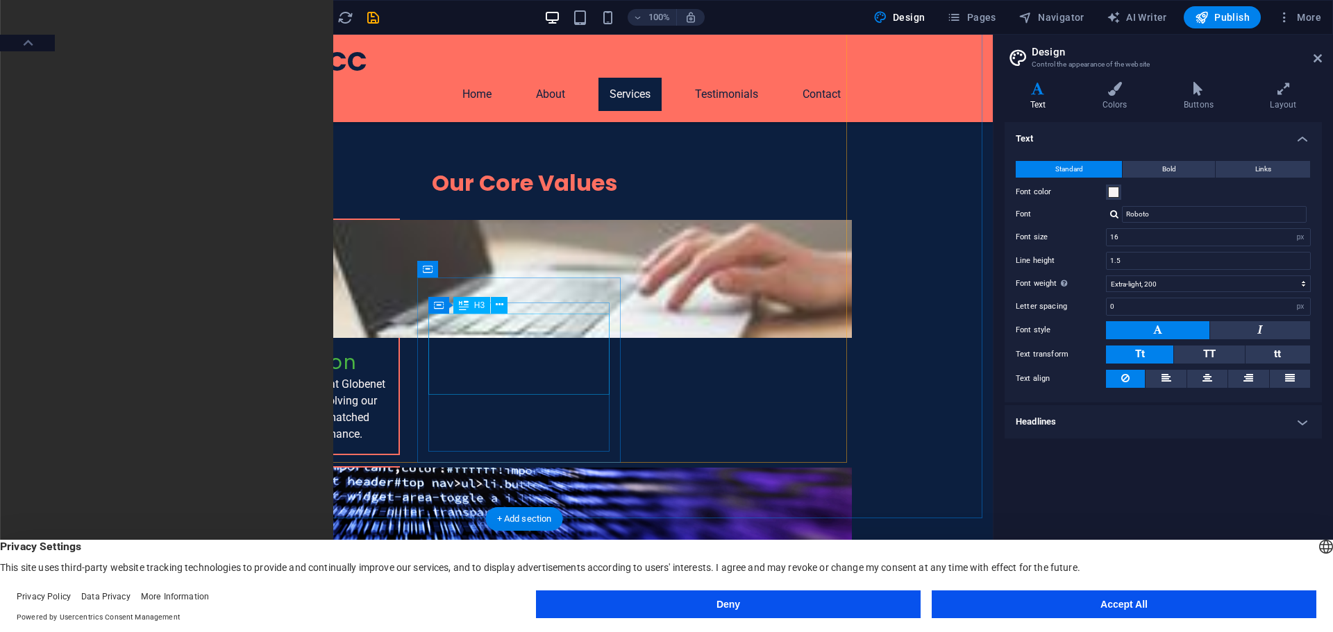
scroll to position [1250, 0]
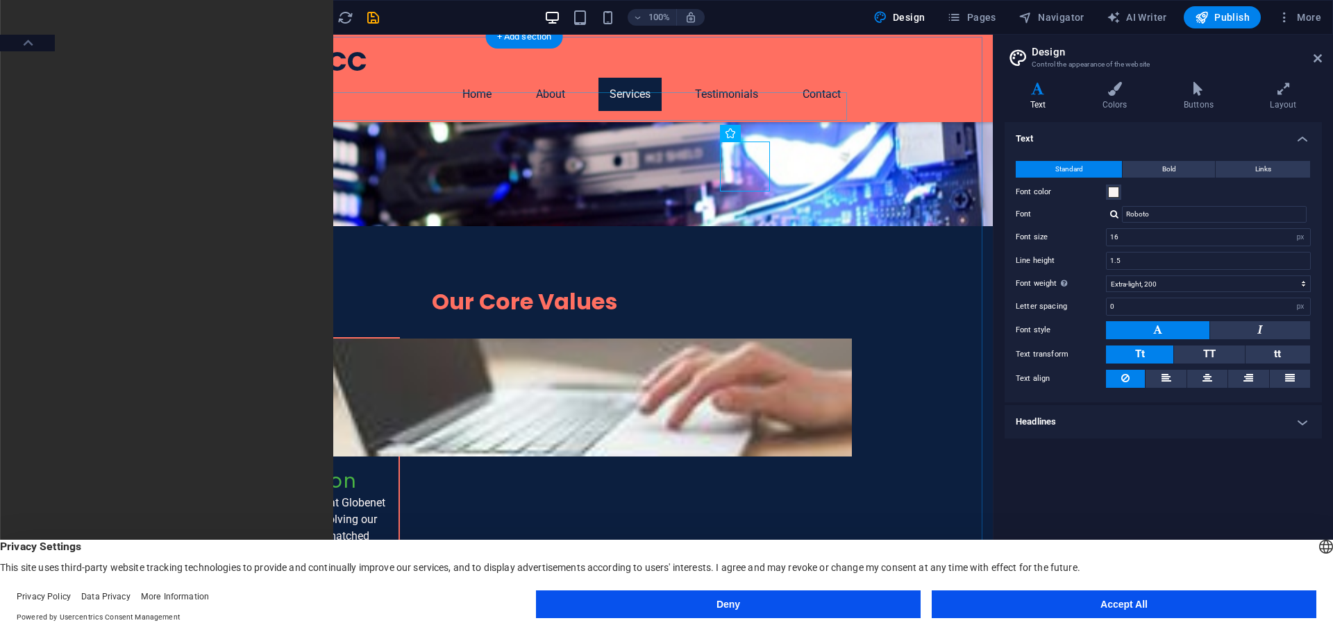
scroll to position [1180, 0]
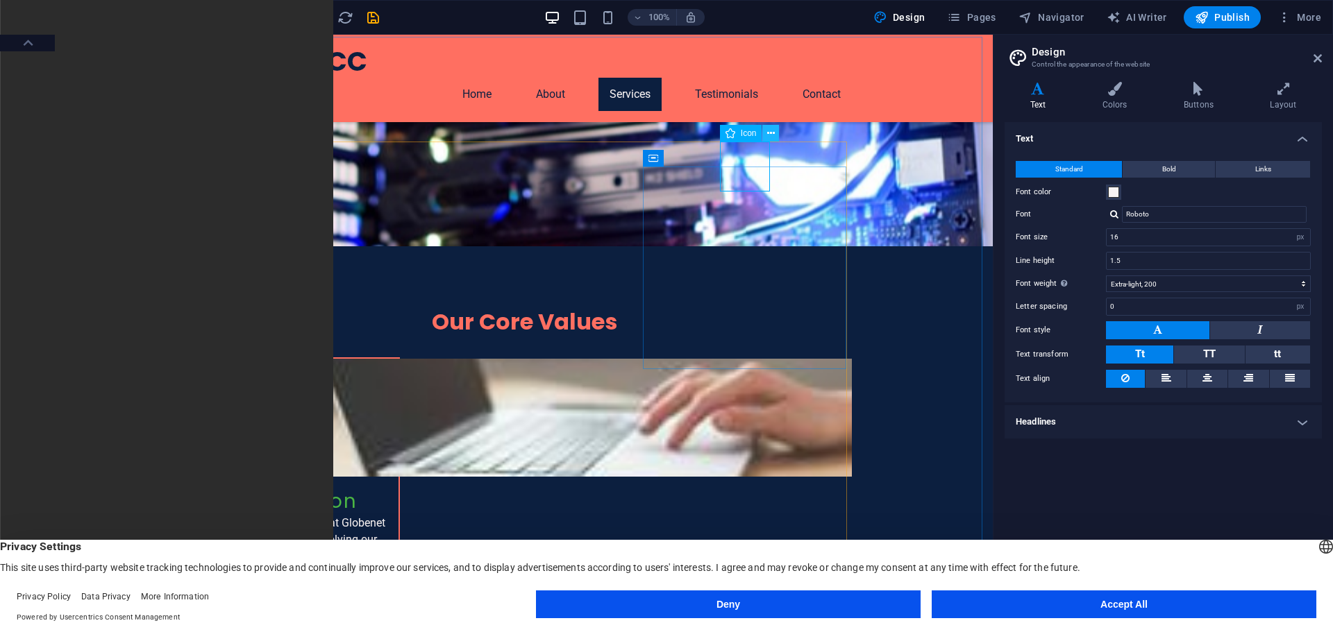
click at [767, 135] on icon at bounding box center [771, 133] width 8 height 15
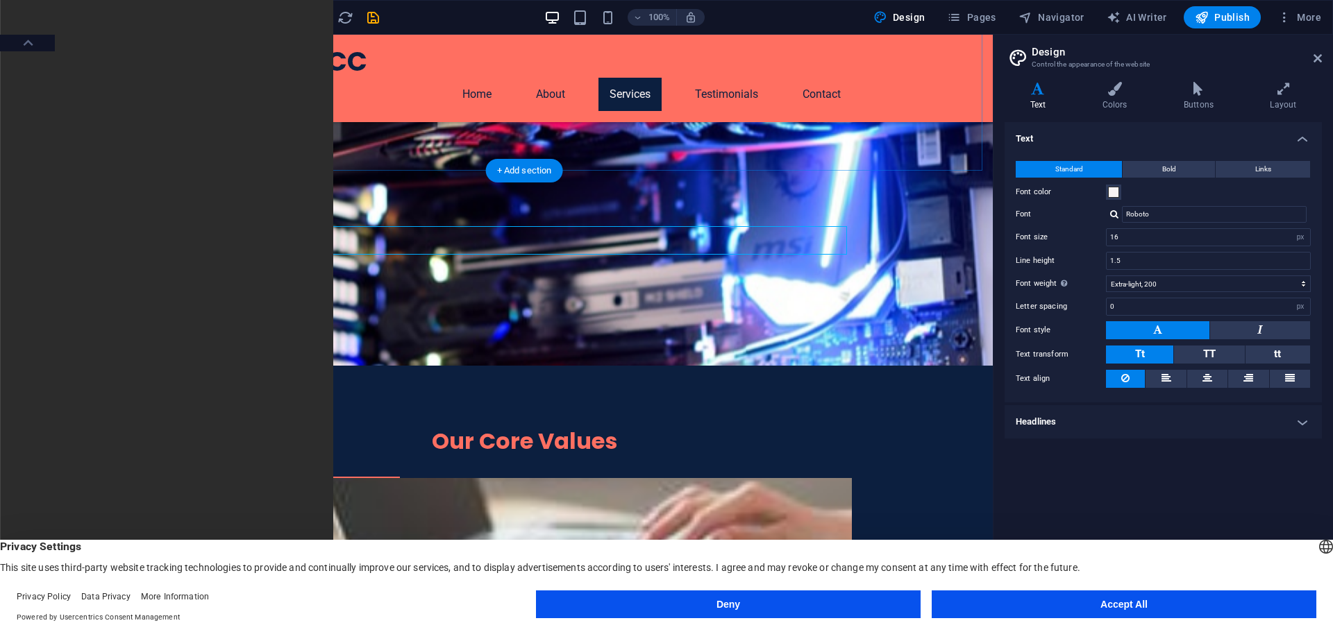
scroll to position [1041, 0]
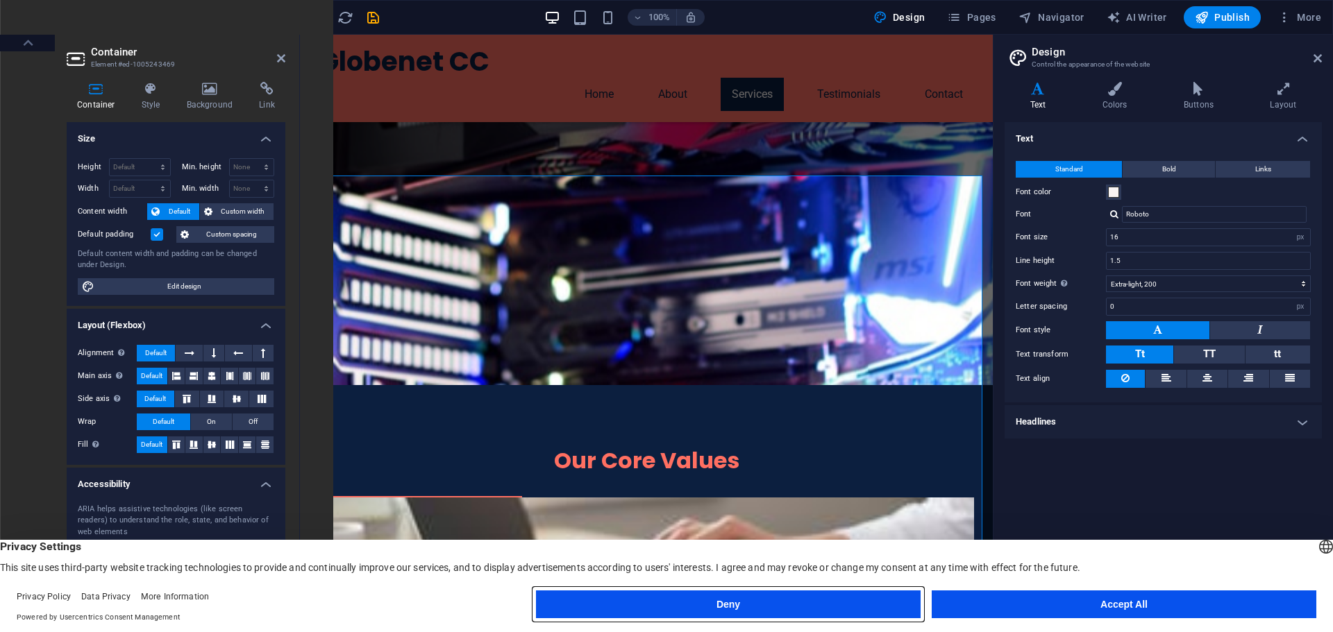
click at [780, 598] on button "Deny" at bounding box center [728, 605] width 385 height 28
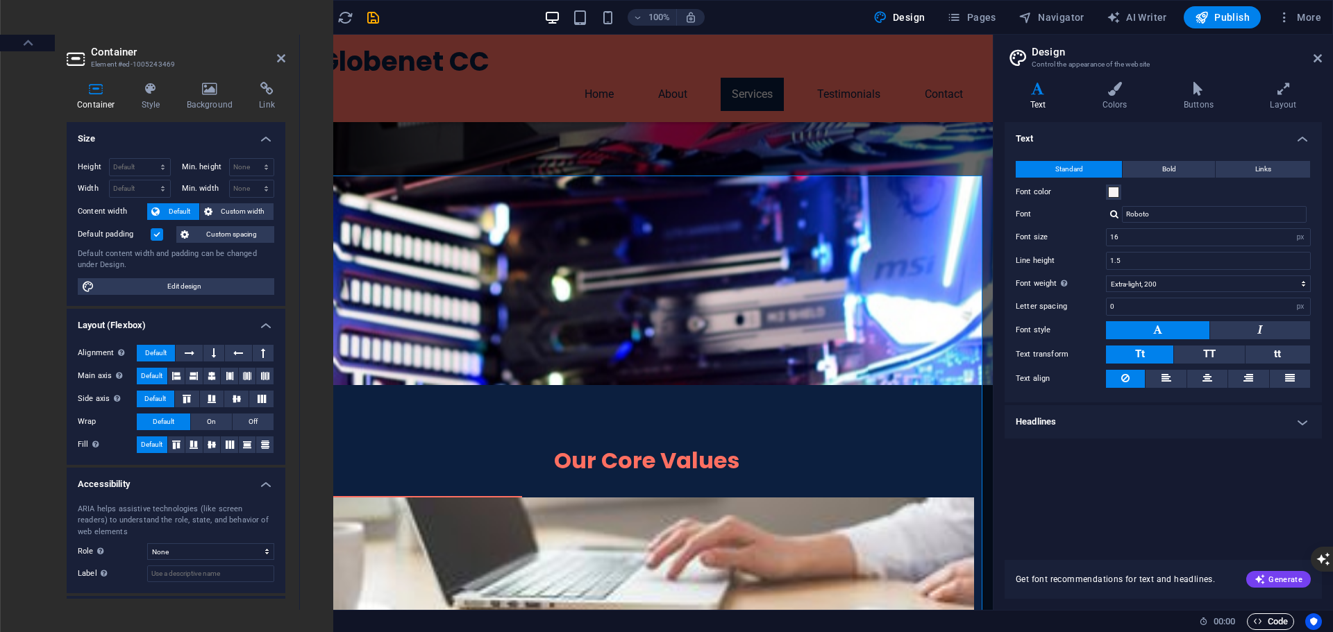
click at [1282, 623] on span "Code" at bounding box center [1270, 622] width 35 height 17
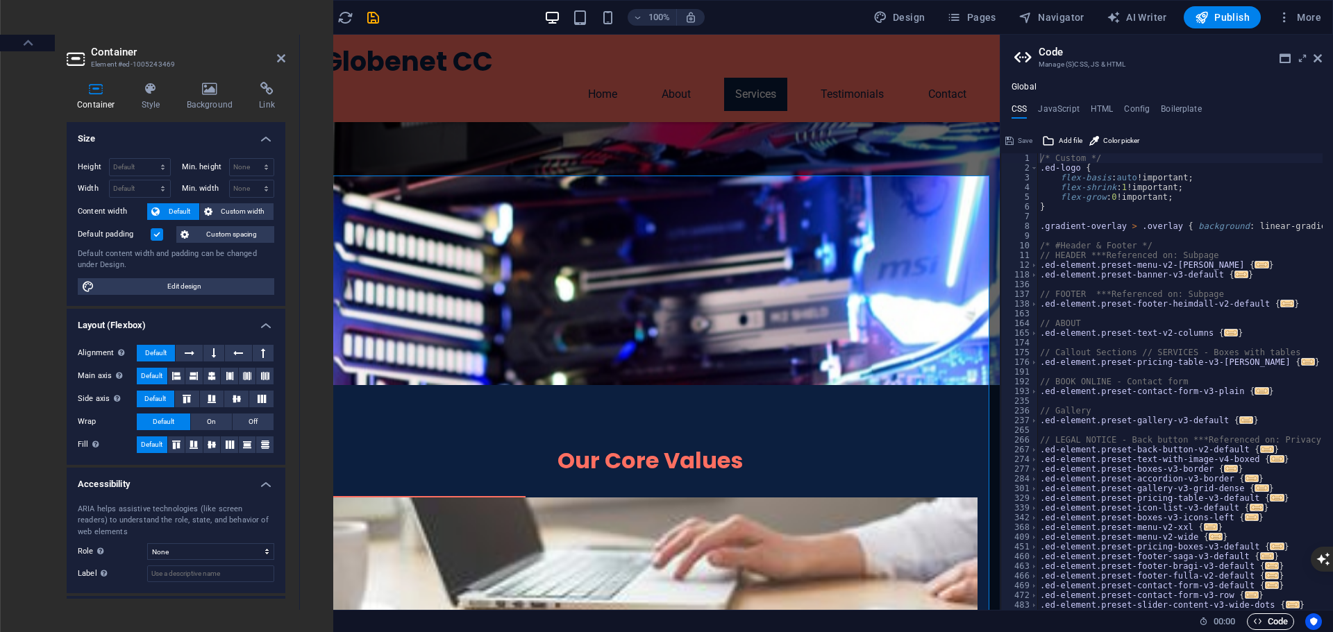
click at [1282, 623] on span "Code" at bounding box center [1270, 622] width 35 height 17
click at [1260, 623] on icon "button" at bounding box center [1257, 621] width 9 height 9
click at [1093, 105] on h4 "HTML" at bounding box center [1102, 111] width 23 height 15
type textarea "<a href="#main-content" class="wv-link-content button">Skip to main content</a>"
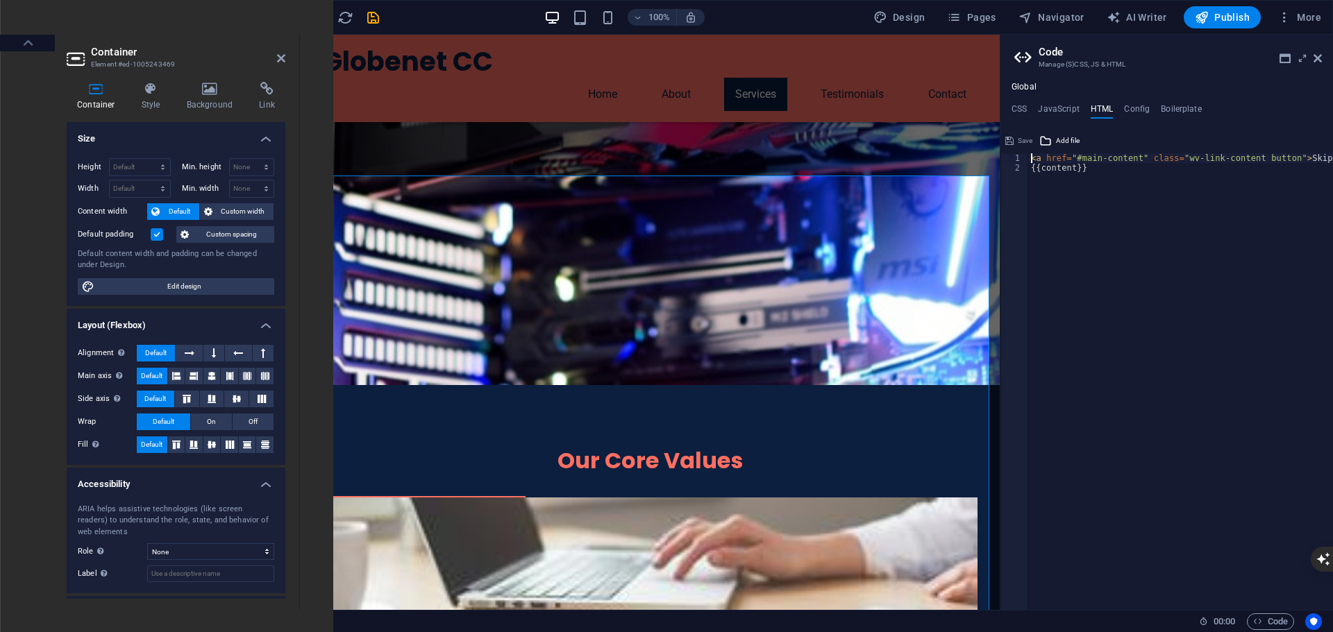
click at [1065, 103] on div "Global CSS JavaScript HTML Config Boilerplate /* Custom */ 1 2 3 4 5 6 7 8 9 10…" at bounding box center [1166, 346] width 333 height 528
click at [1064, 105] on h4 "JavaScript" at bounding box center [1058, 111] width 41 height 15
type textarea "/* JS for preset "Menu V2" */"
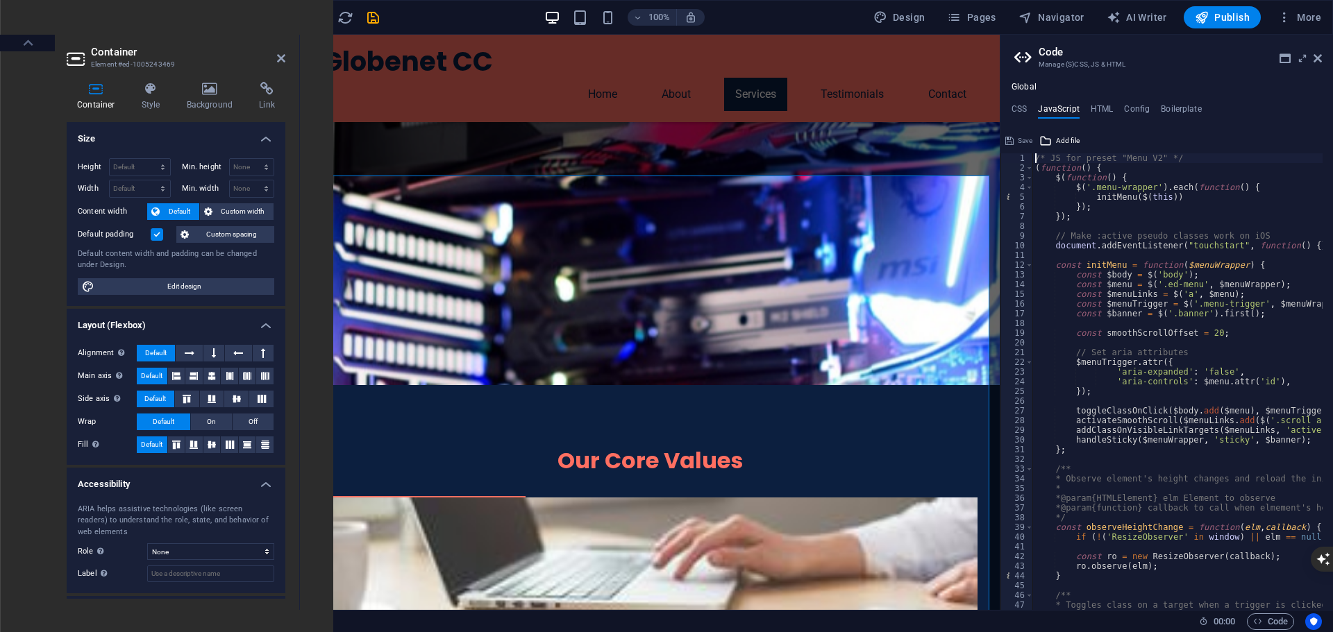
click at [1043, 52] on h2 "Code" at bounding box center [1180, 52] width 283 height 12
click at [1021, 52] on icon at bounding box center [1024, 57] width 21 height 19
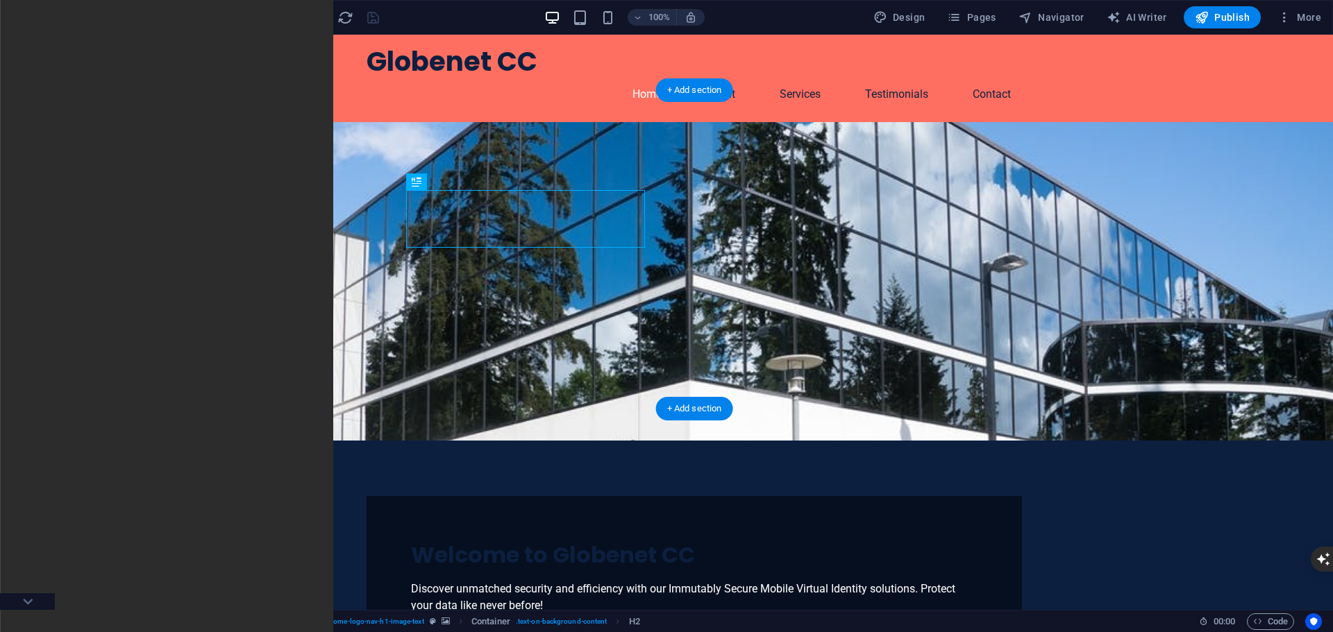
click at [302, 173] on figure at bounding box center [694, 281] width 1277 height 319
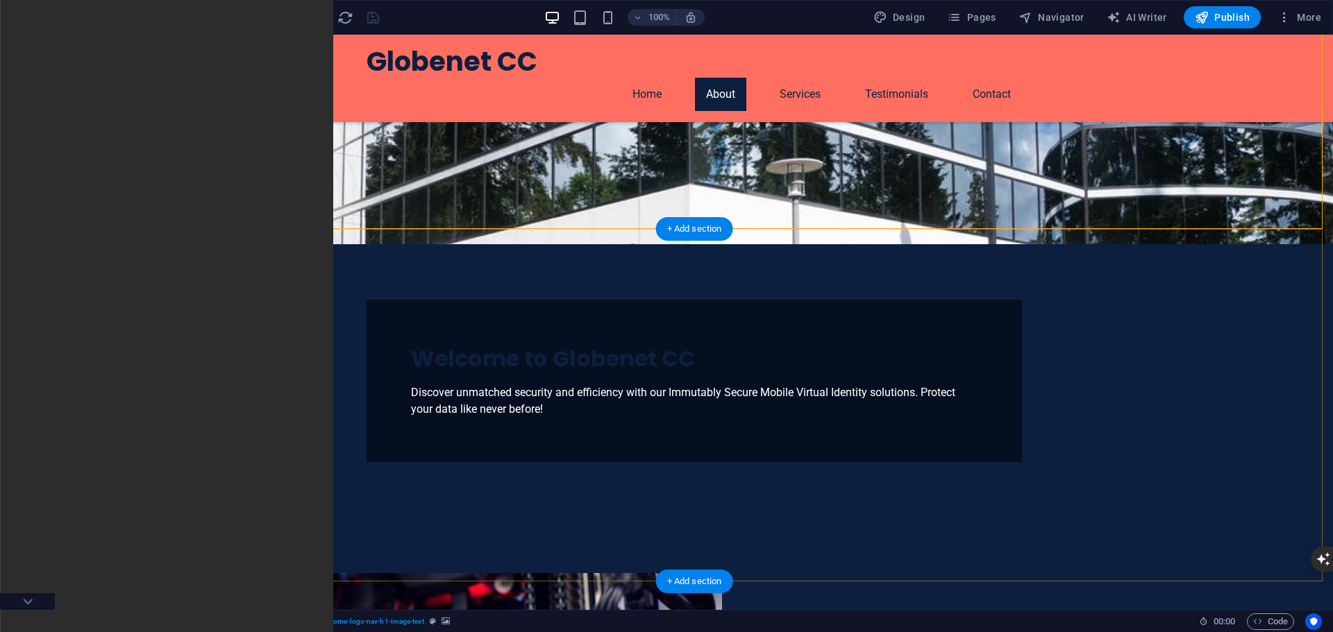
scroll to position [208, 0]
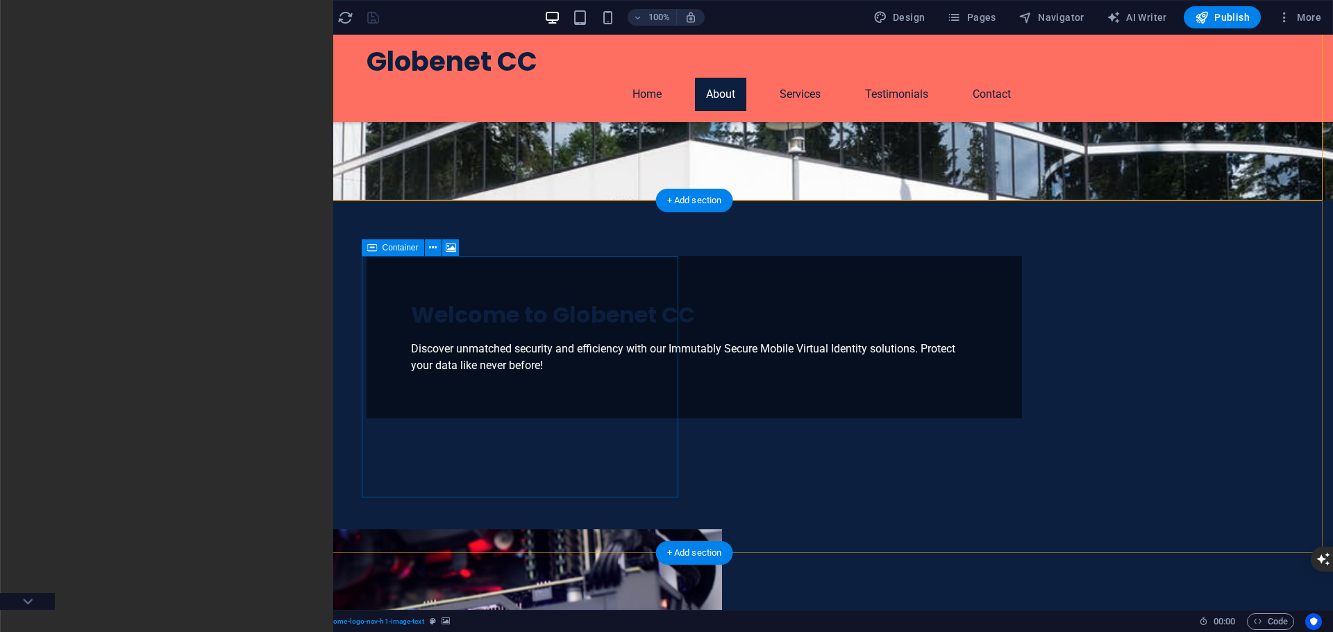
click at [433, 249] on icon at bounding box center [433, 248] width 8 height 15
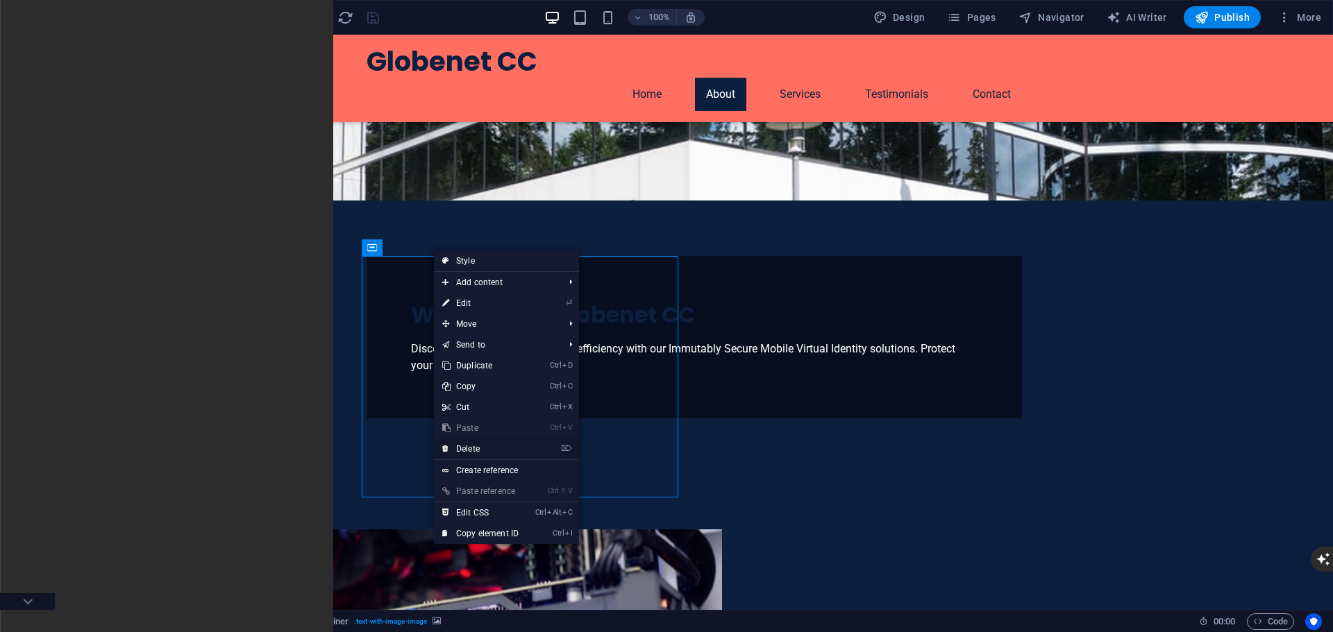
click at [467, 448] on link "⌦ Delete" at bounding box center [480, 449] width 93 height 21
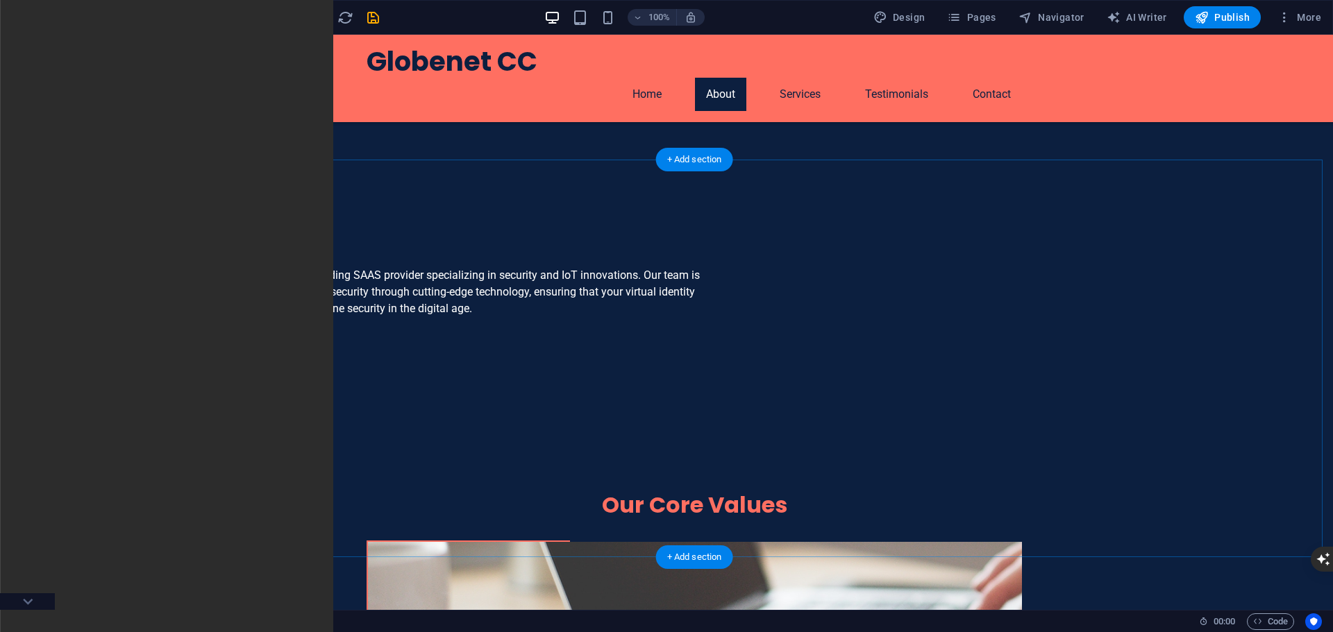
scroll to position [512, 0]
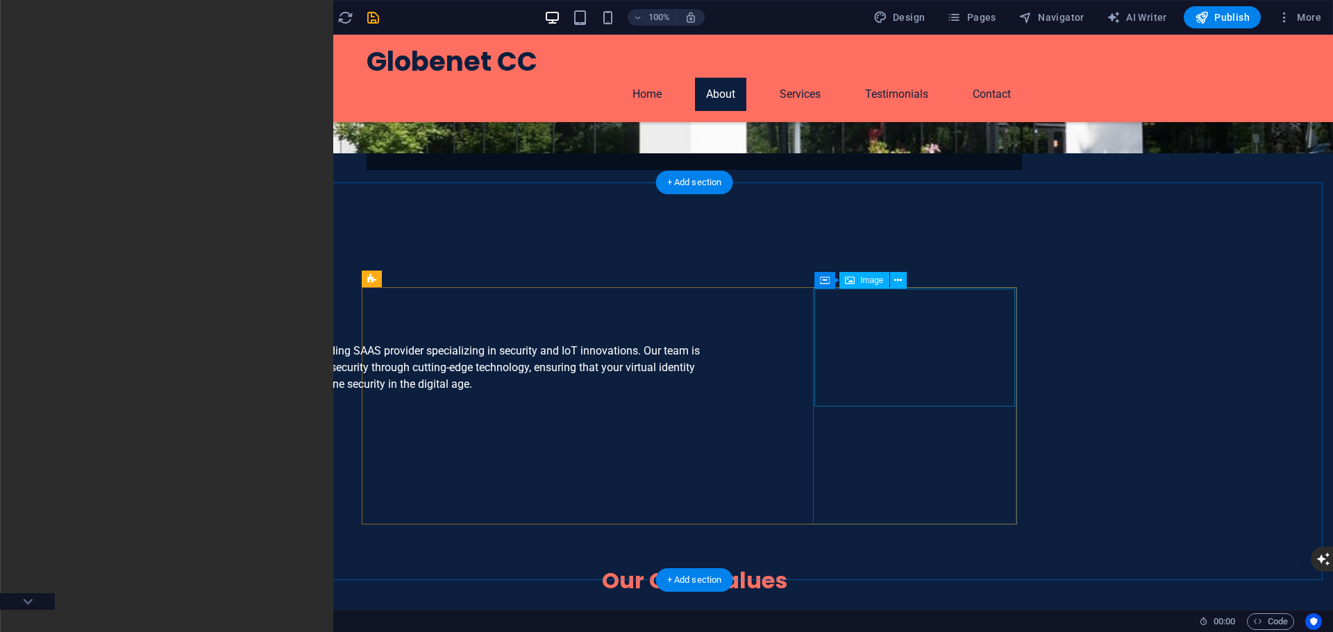
select select "vw"
select select "px"
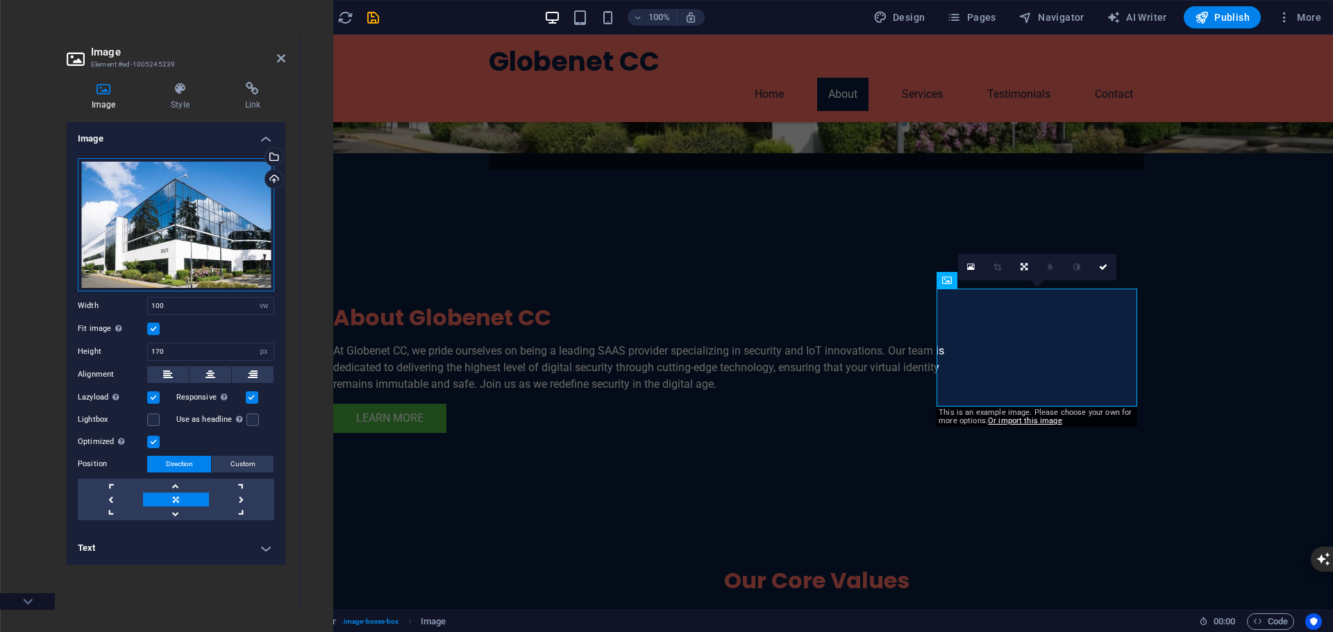
click at [158, 214] on div "Drag files here, click to choose files or select files from Files or our free s…" at bounding box center [176, 224] width 196 height 133
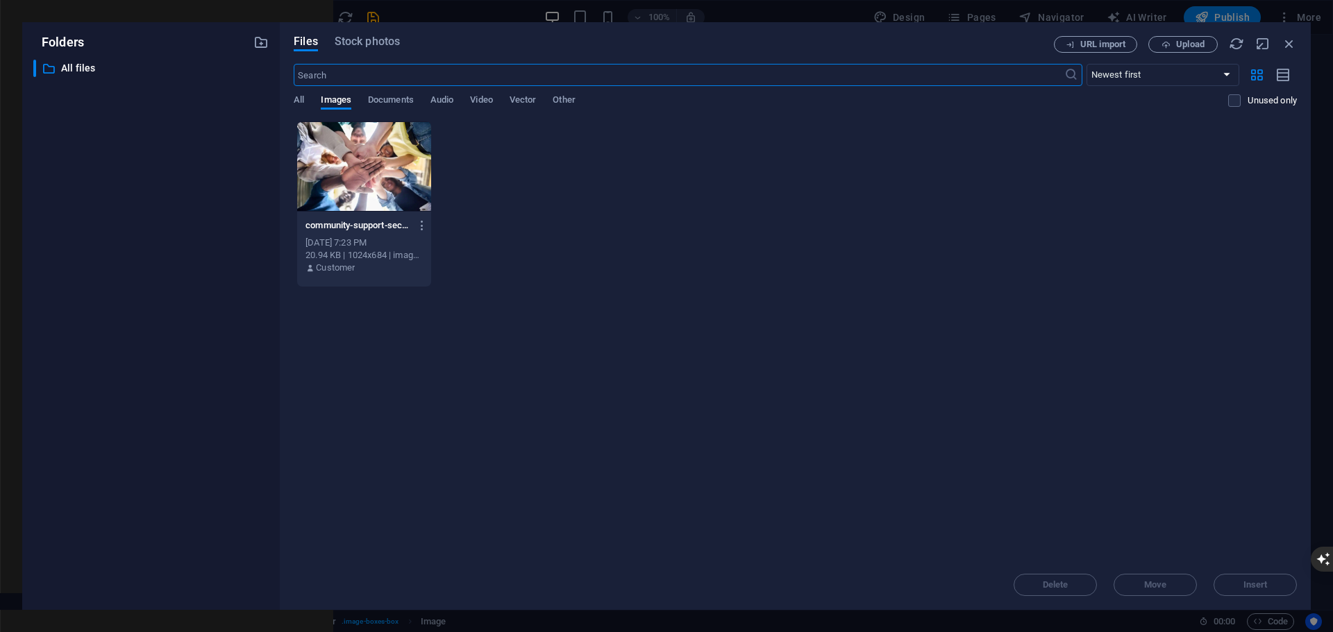
click at [369, 158] on div at bounding box center [364, 166] width 134 height 90
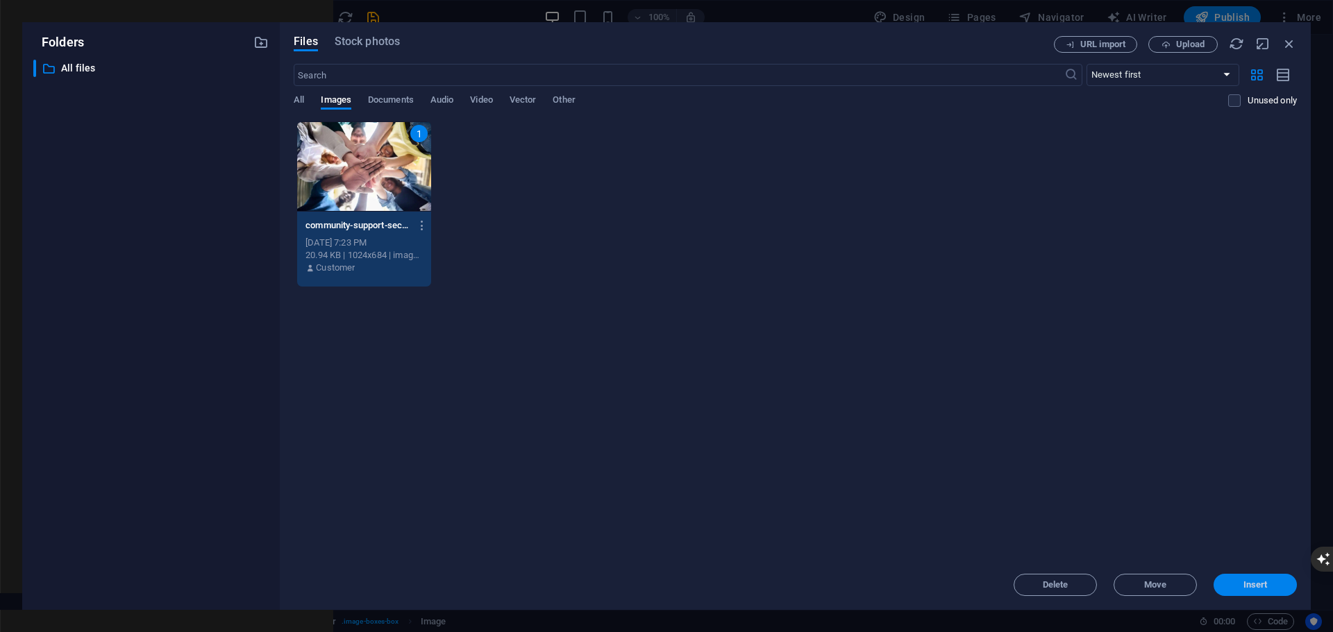
click at [1248, 577] on button "Insert" at bounding box center [1255, 585] width 83 height 22
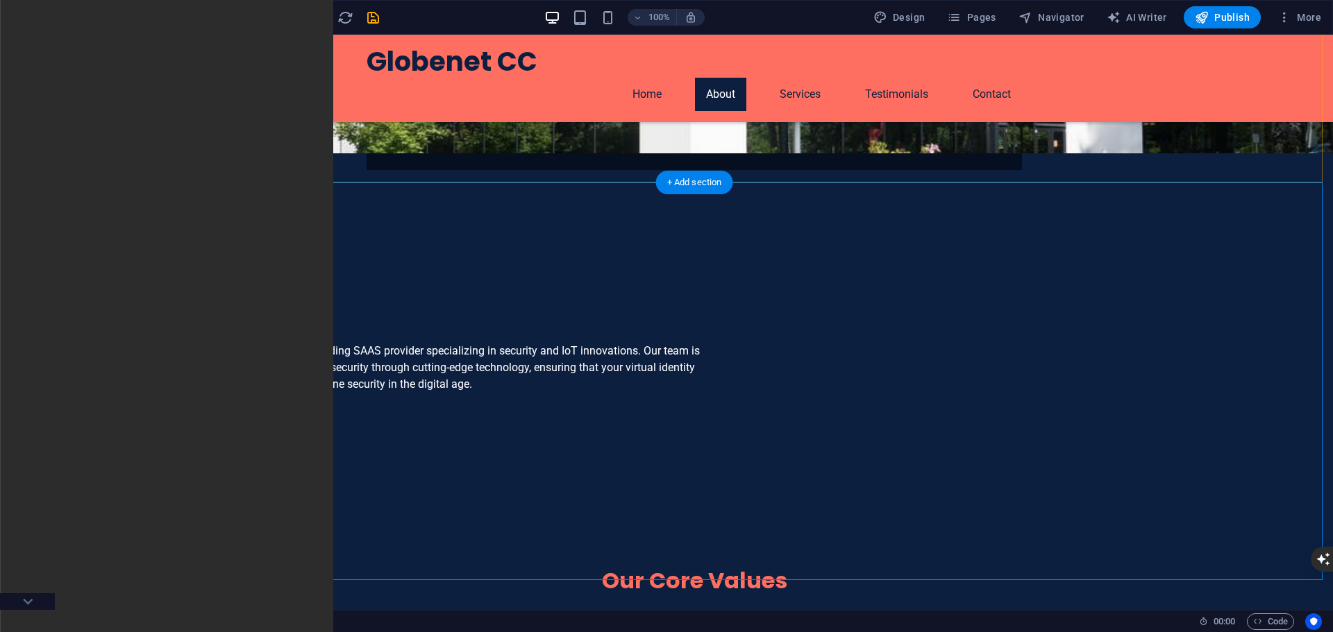
click at [800, 226] on div "About Globenet CC At Globenet CC, we pride ourselves on being a leading SAAS pr…" at bounding box center [694, 369] width 1277 height 286
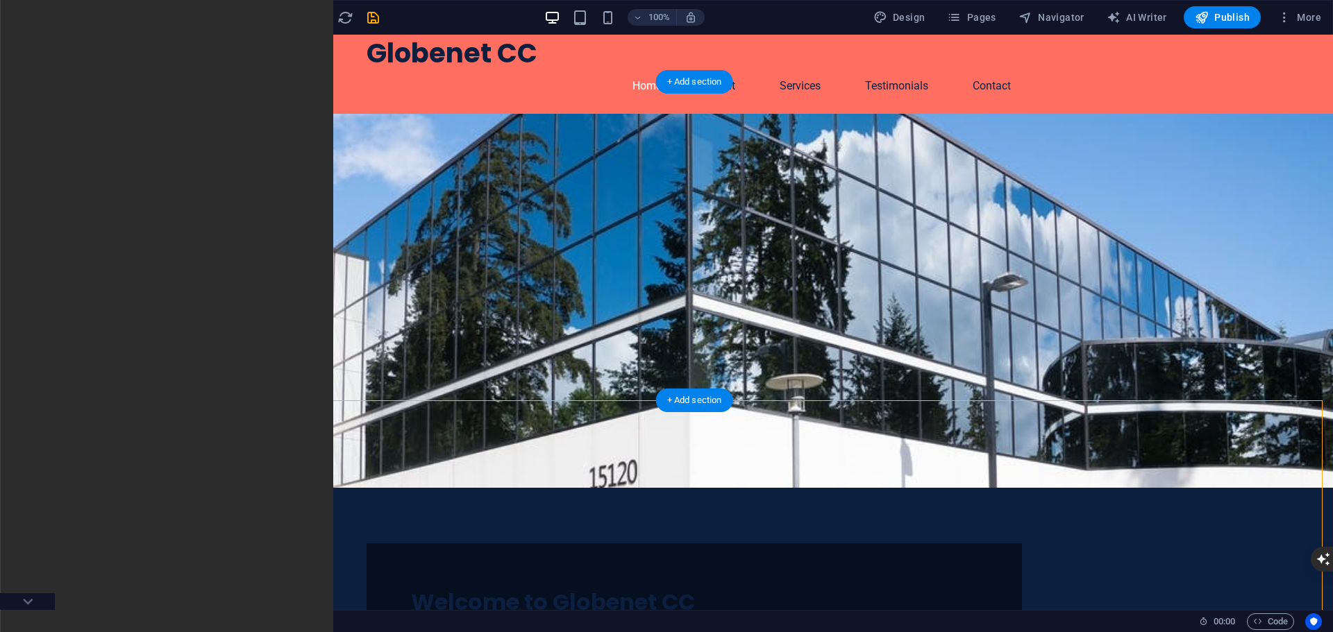
scroll to position [0, 0]
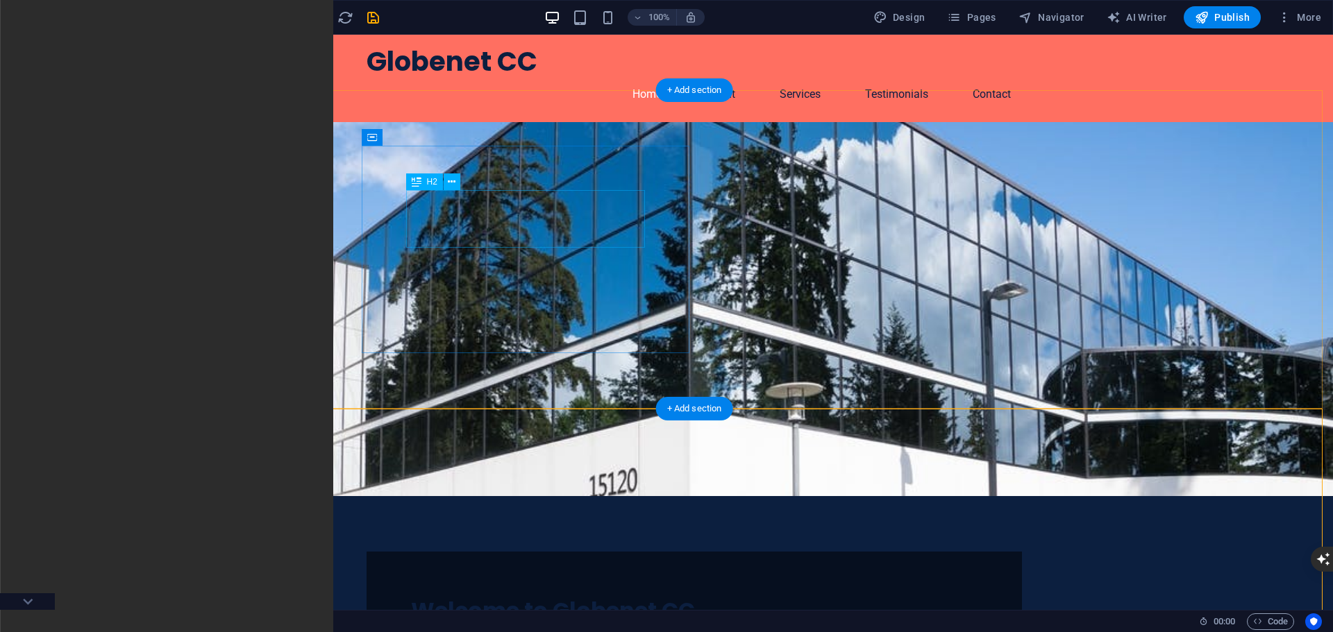
click at [572, 596] on div "Welcome to Globenet CC" at bounding box center [694, 610] width 567 height 29
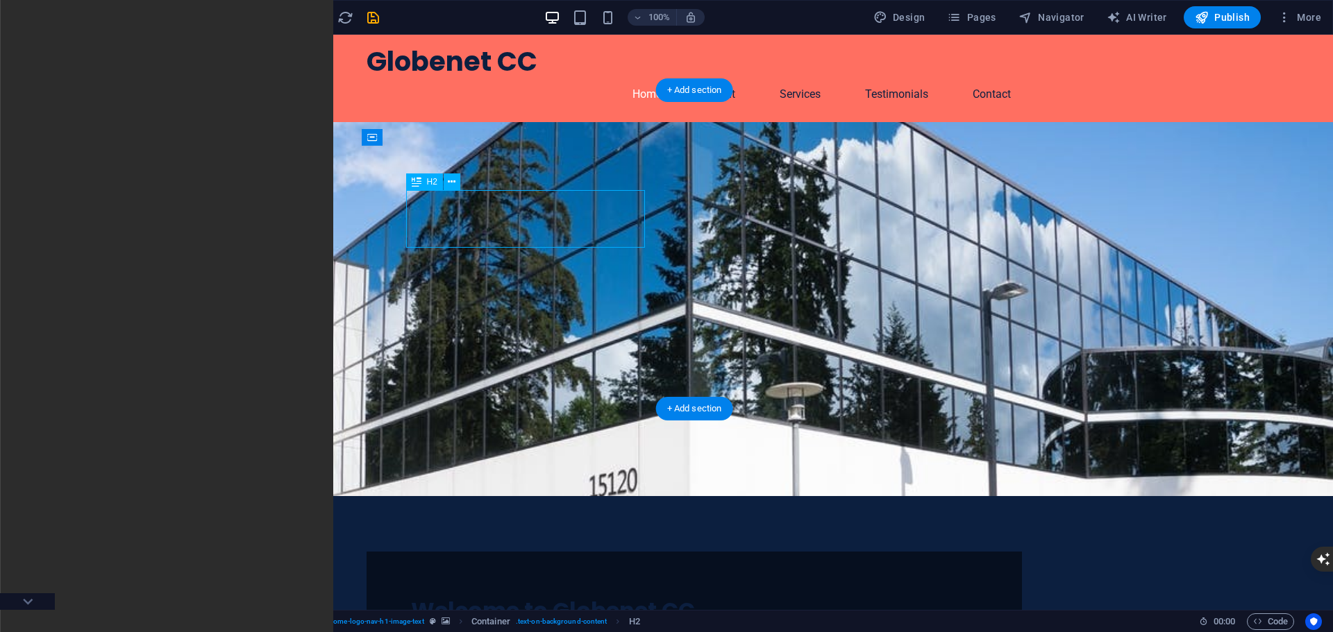
click at [572, 596] on div "Welcome to Globenet CC" at bounding box center [694, 610] width 567 height 29
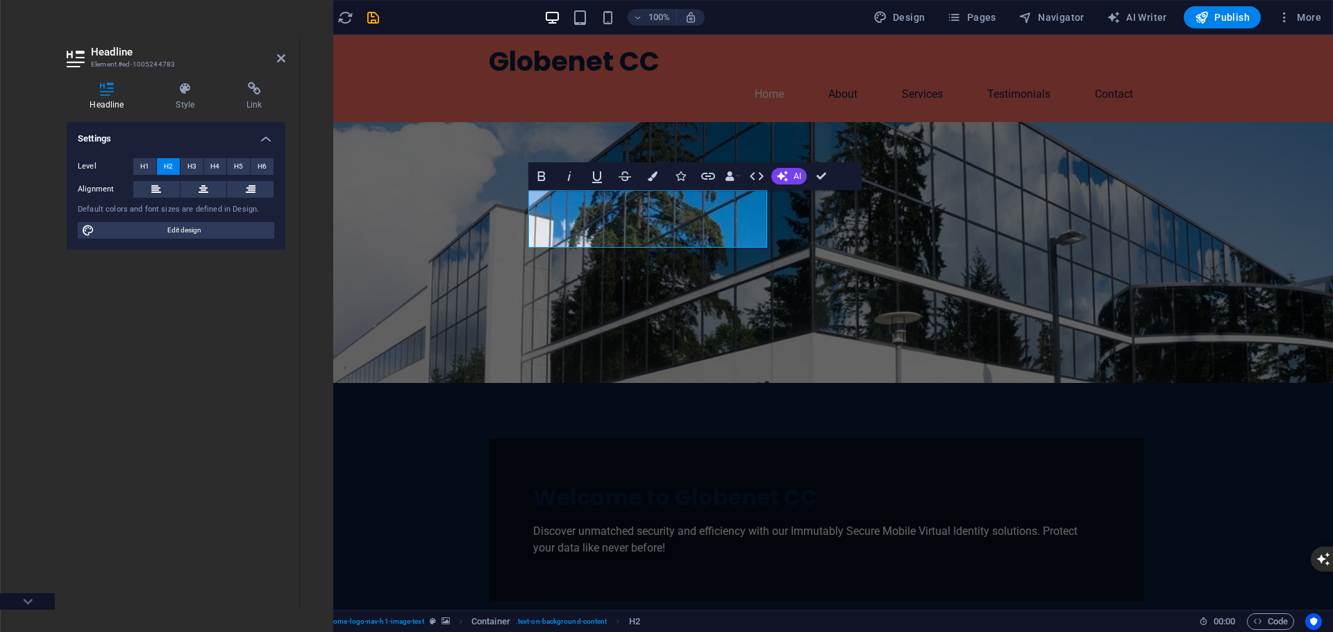
click at [267, 140] on h4 "Settings" at bounding box center [176, 134] width 219 height 25
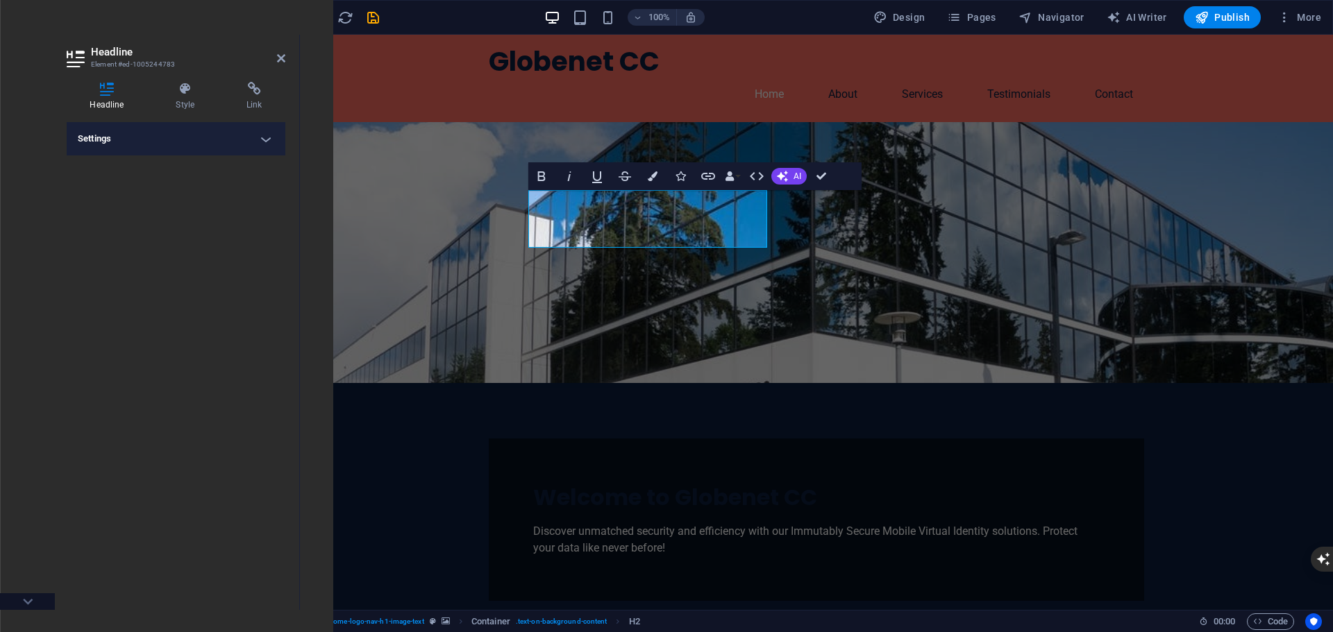
click at [267, 140] on h4 "Settings" at bounding box center [176, 138] width 219 height 33
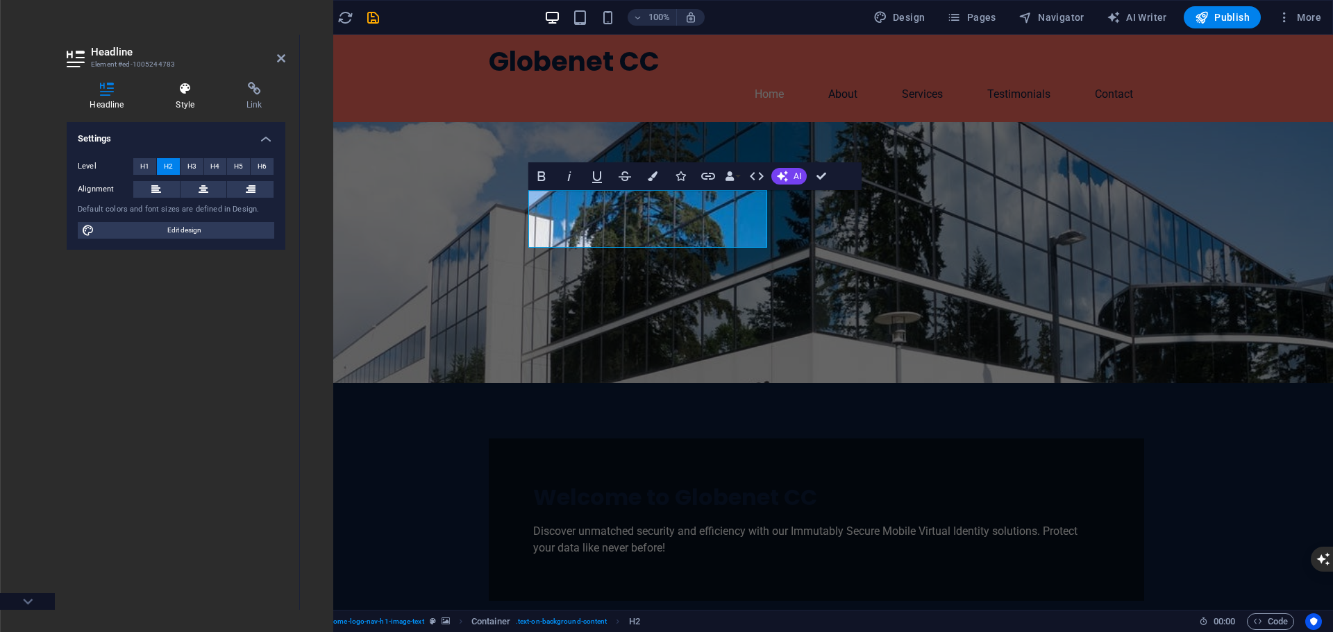
click at [167, 85] on icon at bounding box center [185, 89] width 65 height 14
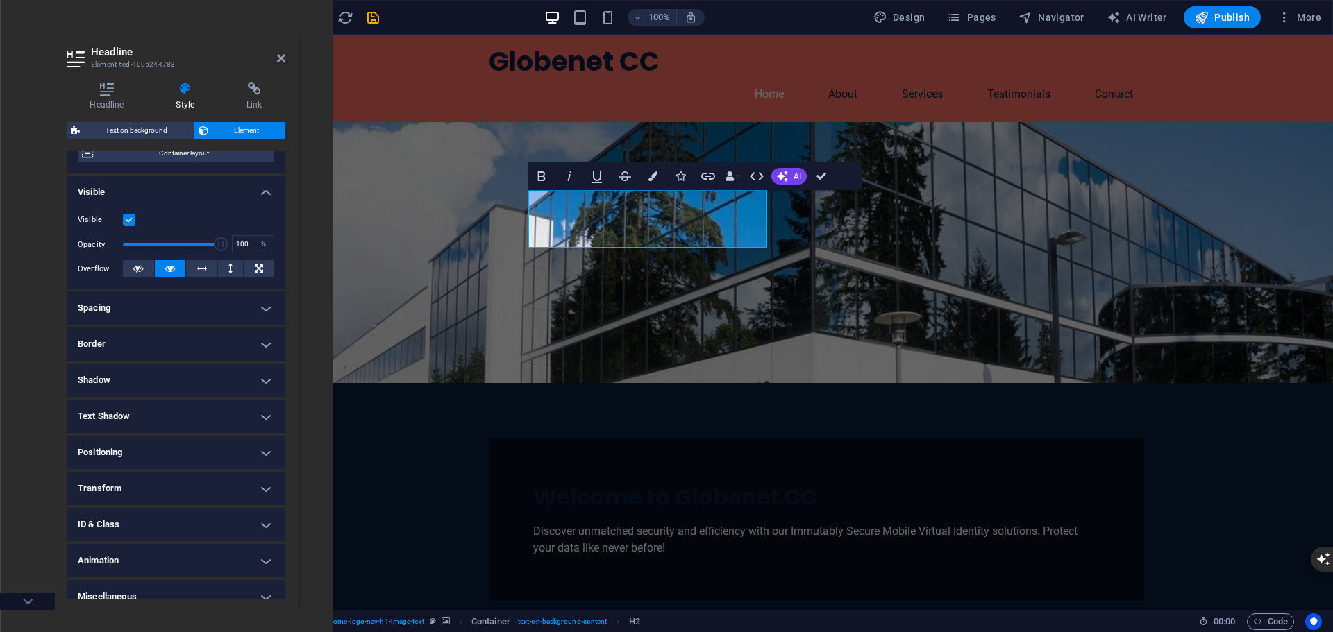
scroll to position [138, 0]
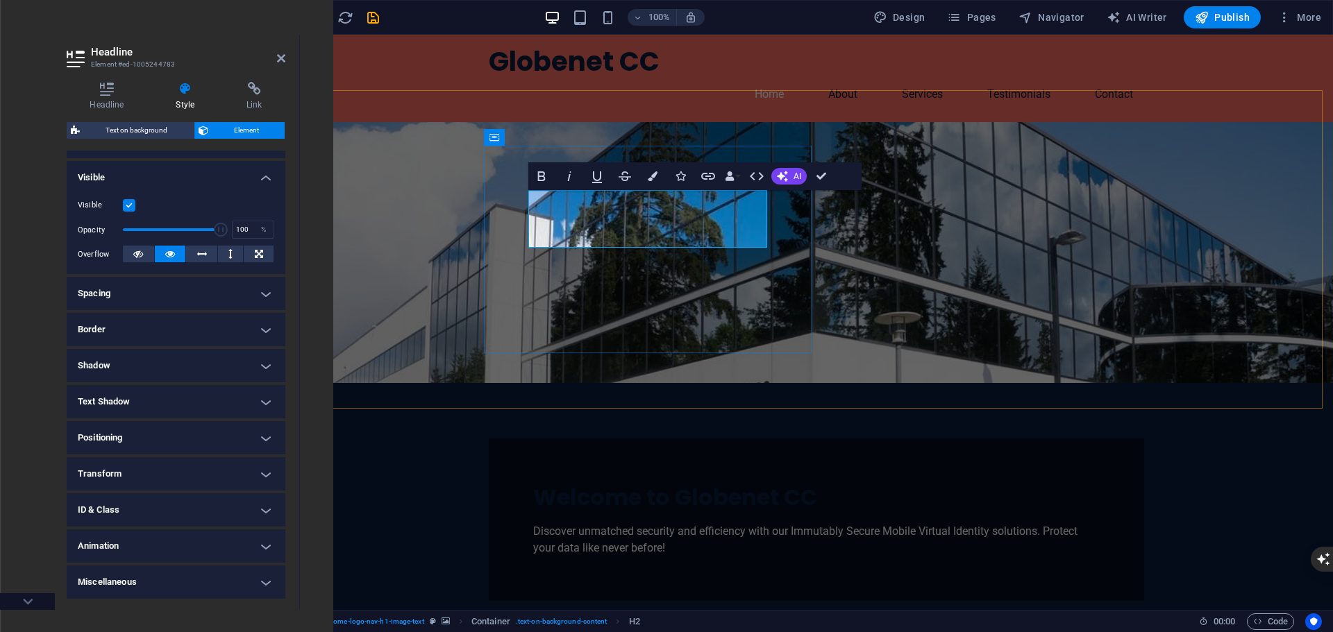
click at [594, 482] on span "Welcome to Globenet CC" at bounding box center [675, 497] width 284 height 31
drag, startPoint x: 668, startPoint y: 231, endPoint x: 530, endPoint y: 194, distance: 142.3
click at [533, 482] on span "Welcome to Globenet CC" at bounding box center [675, 497] width 284 height 31
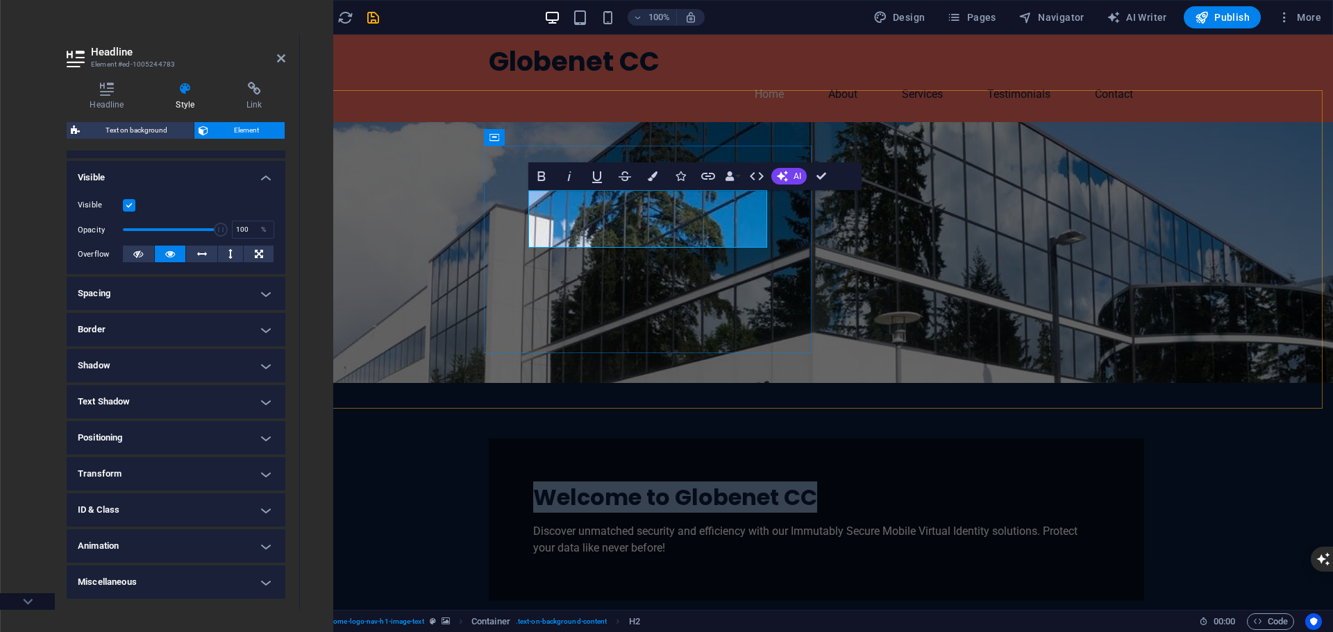
click at [551, 482] on span "Welcome to Globenet CC" at bounding box center [675, 497] width 284 height 31
drag, startPoint x: 529, startPoint y: 199, endPoint x: 685, endPoint y: 236, distance: 160.6
click at [685, 483] on h2 "Welcome to Globenet CC" at bounding box center [816, 497] width 567 height 29
click at [791, 174] on button "AI" at bounding box center [788, 176] width 35 height 17
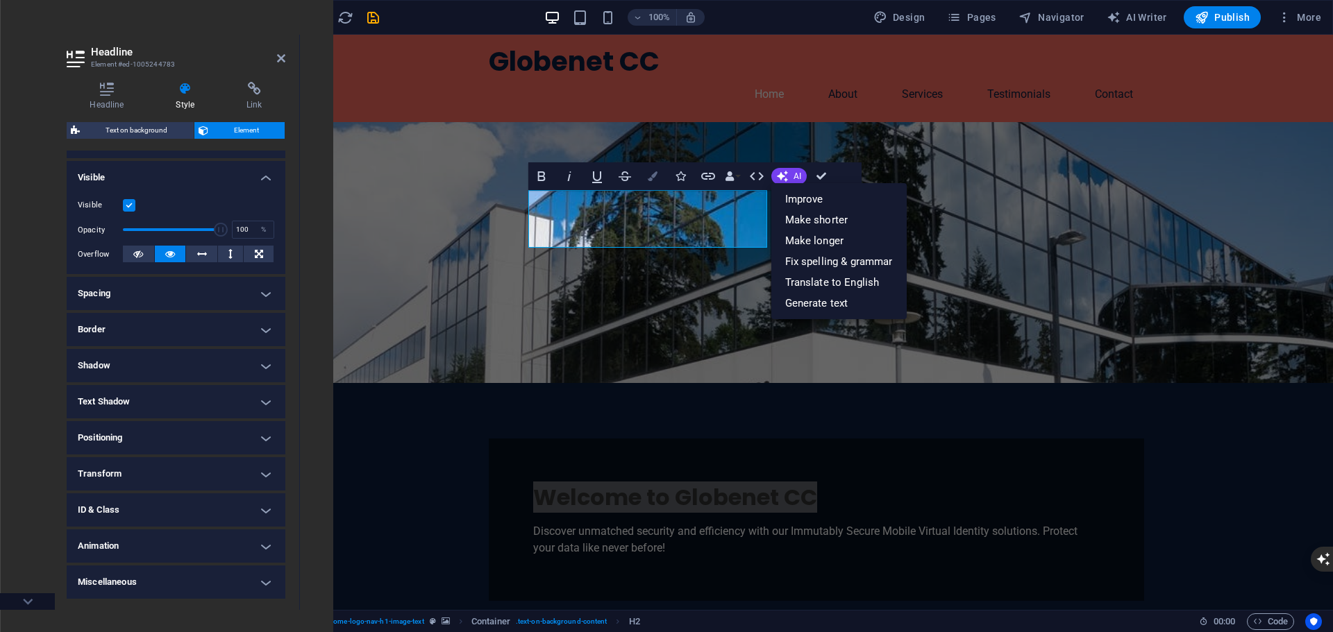
click at [650, 177] on icon "button" at bounding box center [653, 176] width 10 height 10
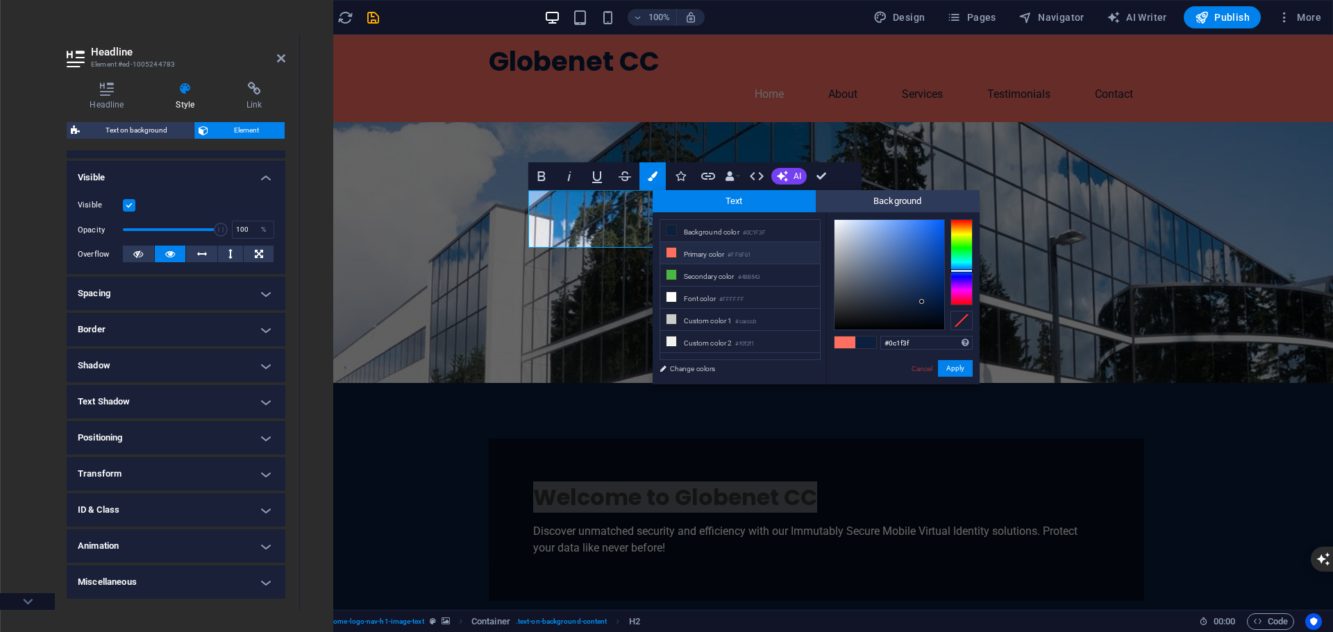
type input "#f5f5f7"
click at [835, 223] on div at bounding box center [890, 275] width 110 height 110
click at [963, 366] on button "Apply" at bounding box center [955, 368] width 35 height 17
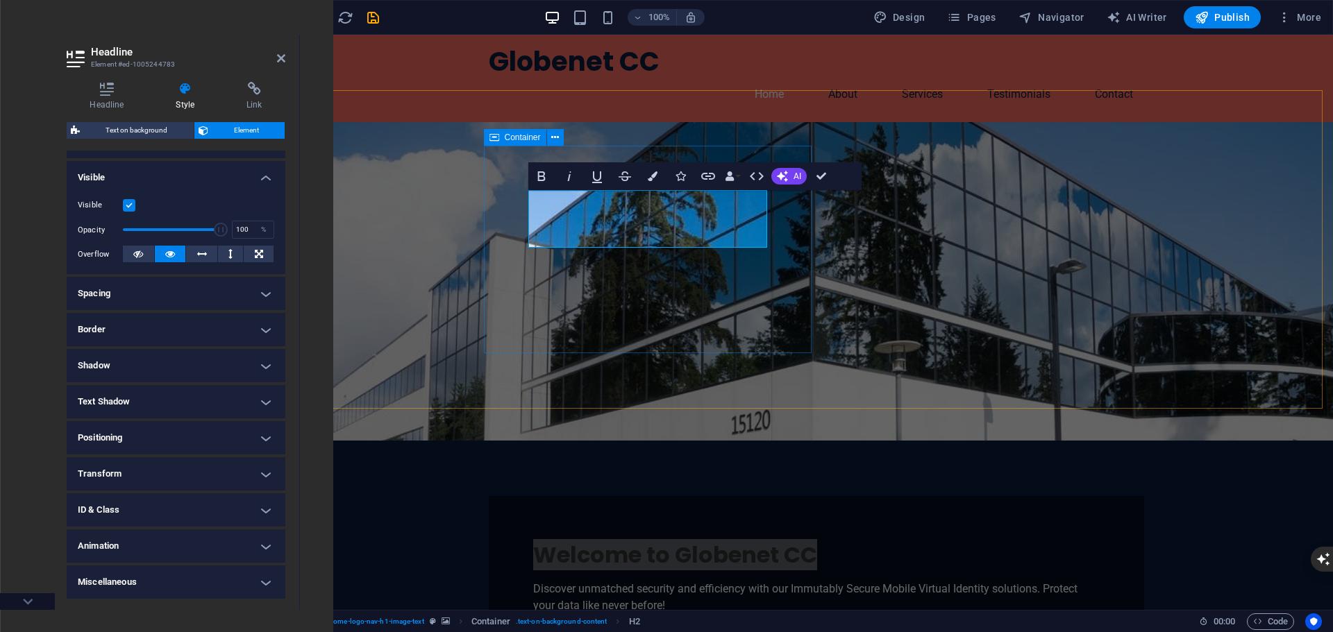
click at [622, 496] on div "Welcome to Globenet CC Discover unmatched security and efficiency with our Immu…" at bounding box center [816, 577] width 655 height 162
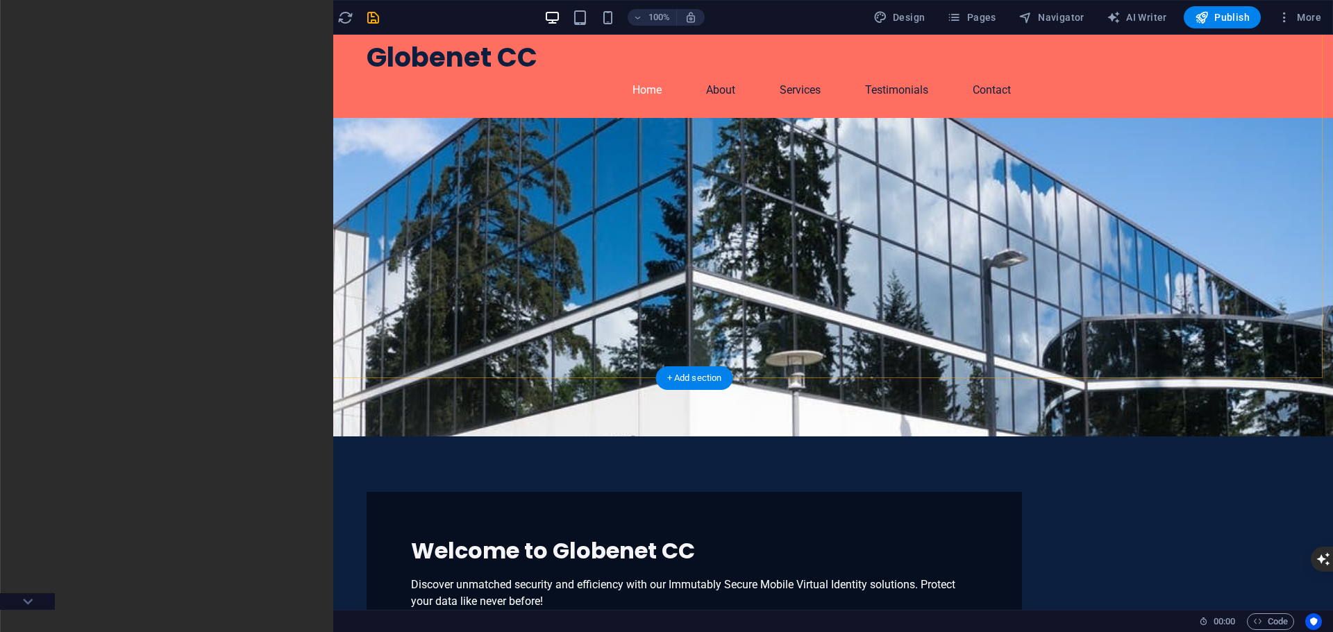
scroll to position [0, 0]
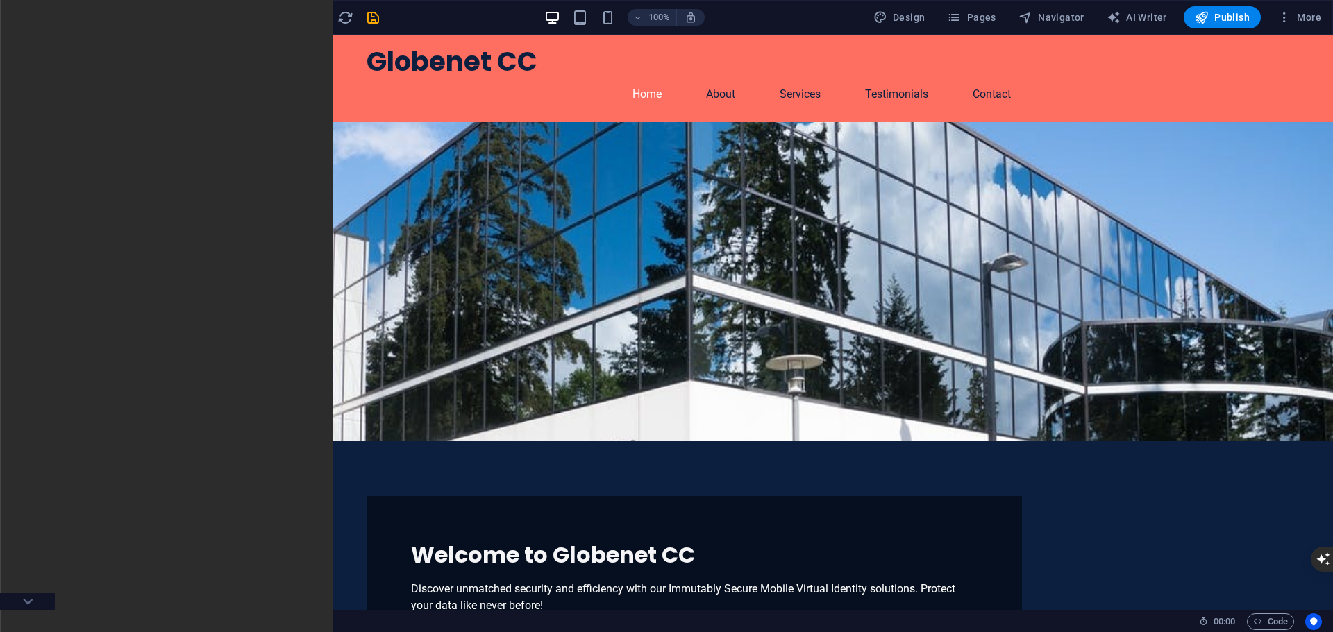
click at [33, 165] on button "Content" at bounding box center [28, 181] width 56 height 42
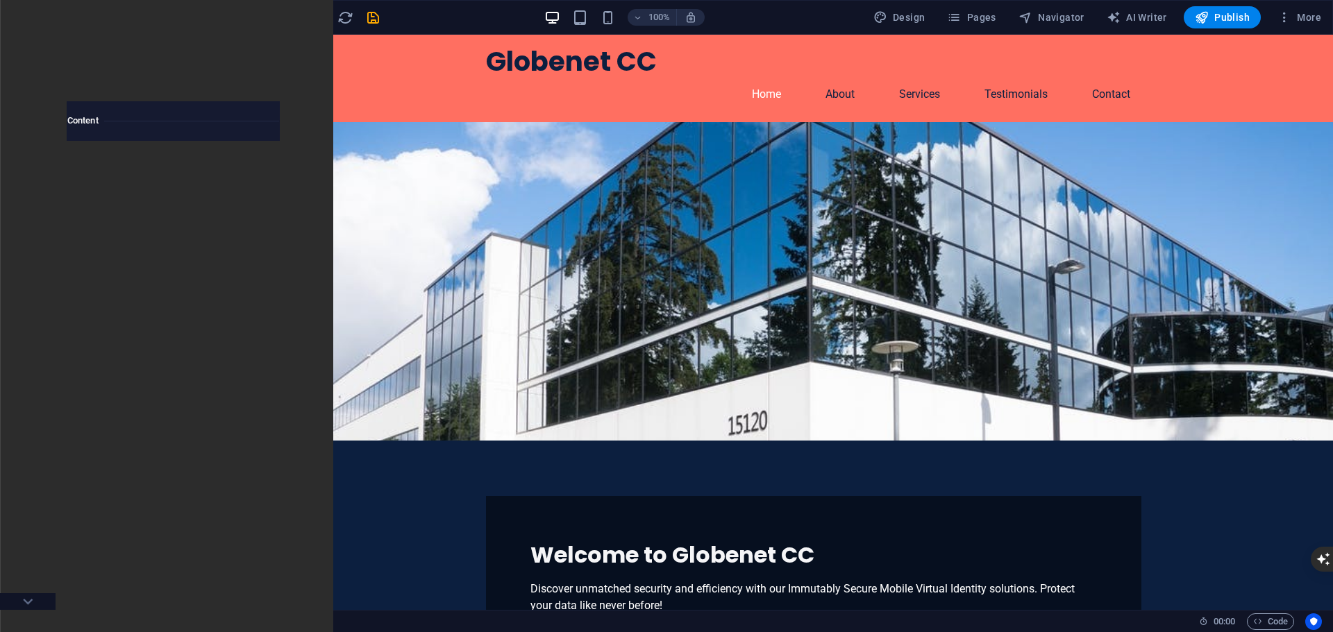
scroll to position [2429, 0]
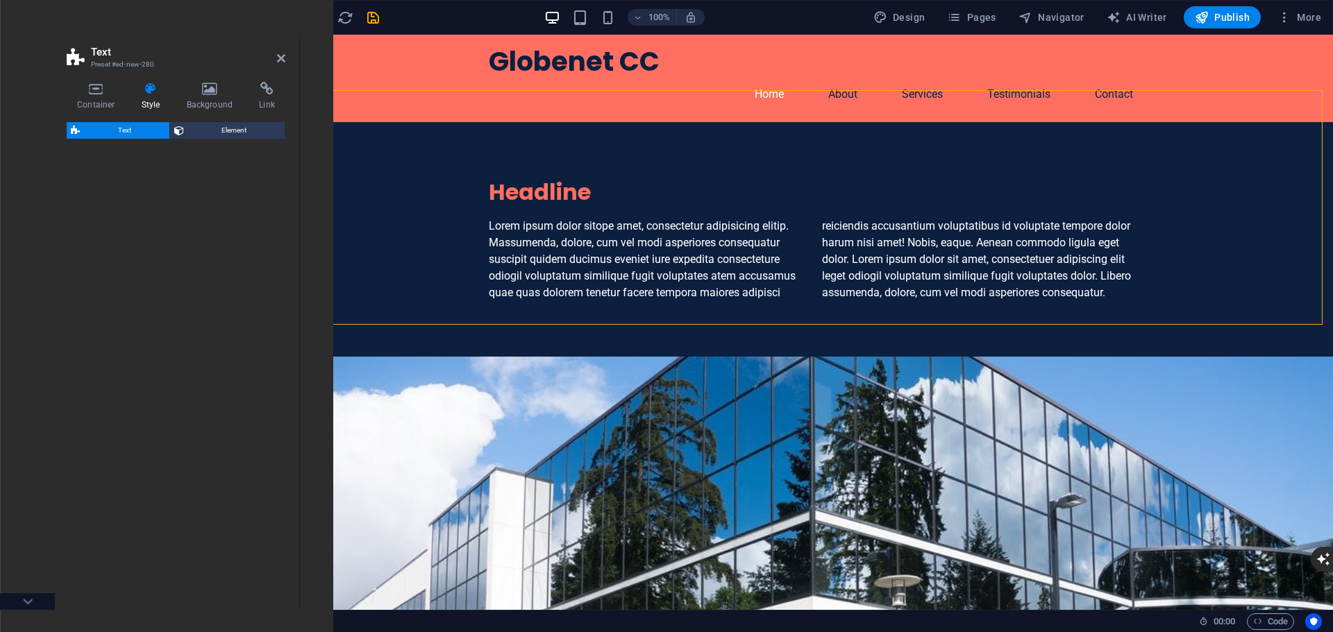
select select "rem"
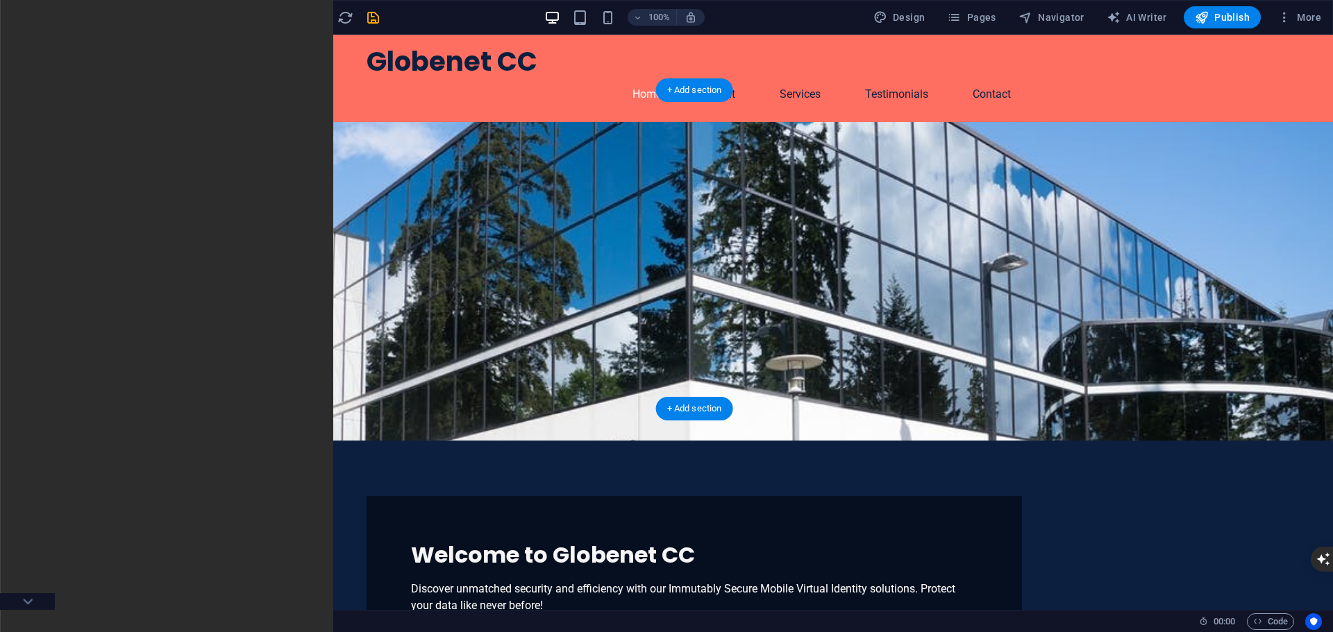
click at [248, 276] on figure at bounding box center [694, 281] width 1277 height 319
drag, startPoint x: 81, startPoint y: 414, endPoint x: 947, endPoint y: 249, distance: 882.1
drag, startPoint x: 87, startPoint y: 421, endPoint x: 976, endPoint y: 257, distance: 903.6
click at [976, 257] on figure at bounding box center [694, 281] width 1277 height 319
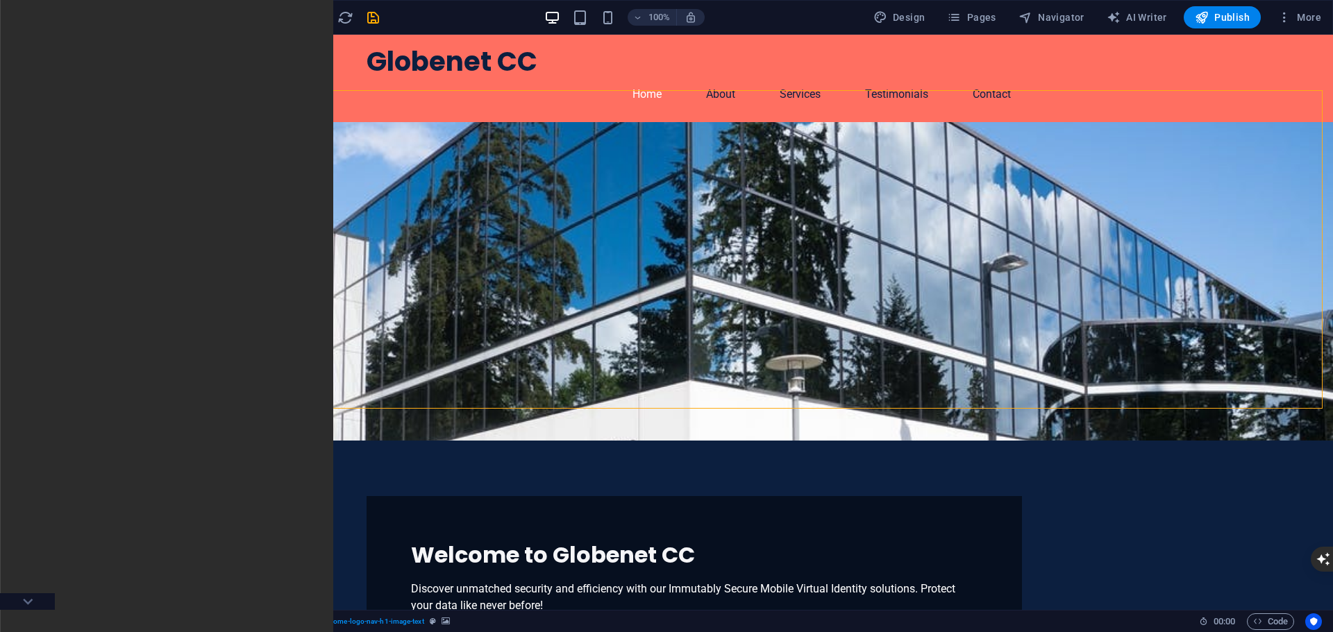
click at [33, 384] on icon "button" at bounding box center [27, 382] width 17 height 17
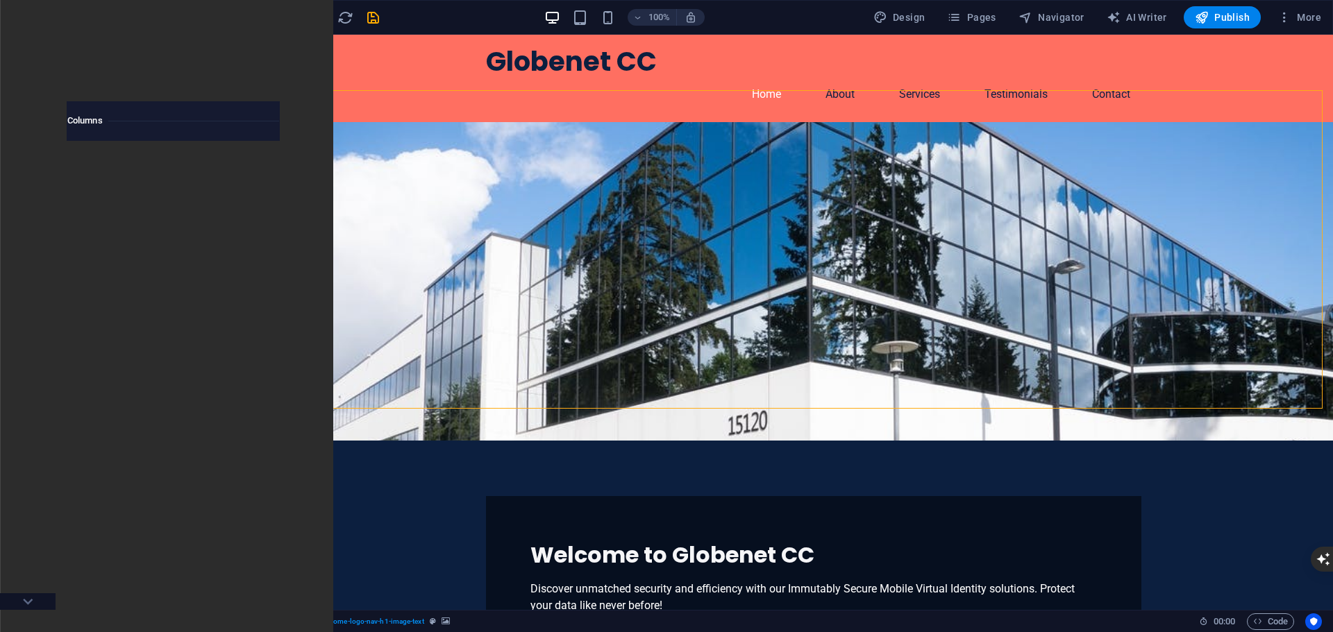
scroll to position [7040, 0]
click at [221, 198] on div at bounding box center [227, 187] width 103 height 92
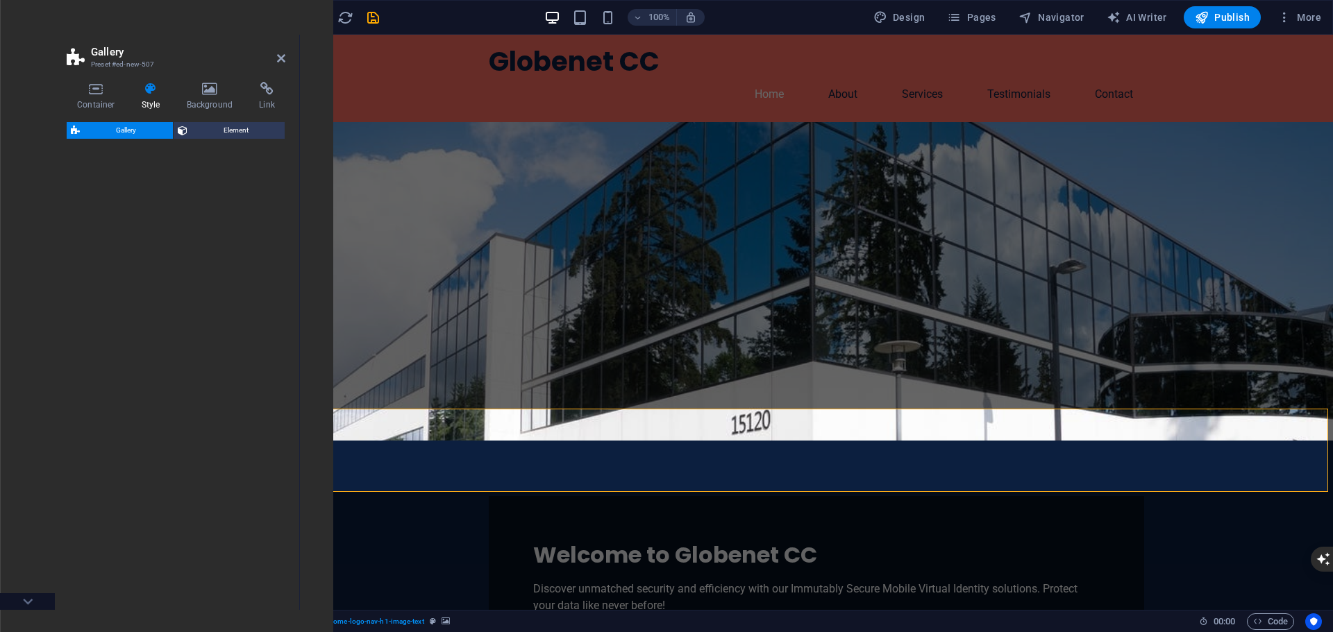
select select "rem"
select select "preset-gallery-v3-circle"
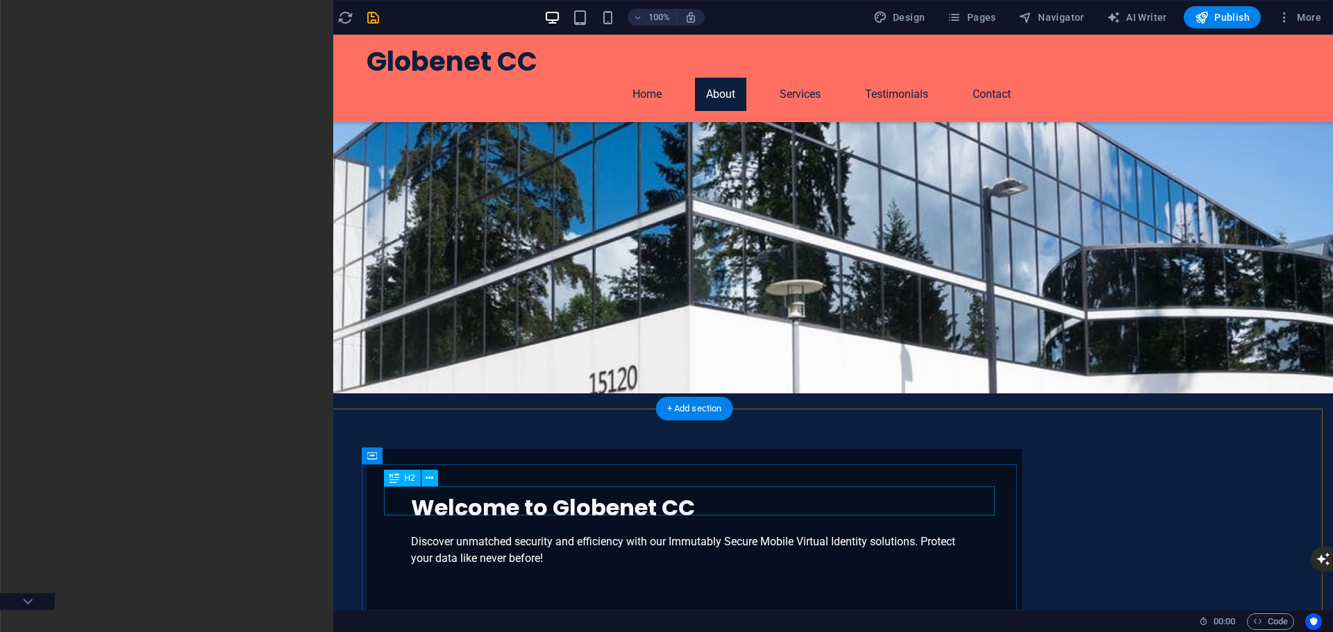
scroll to position [0, 0]
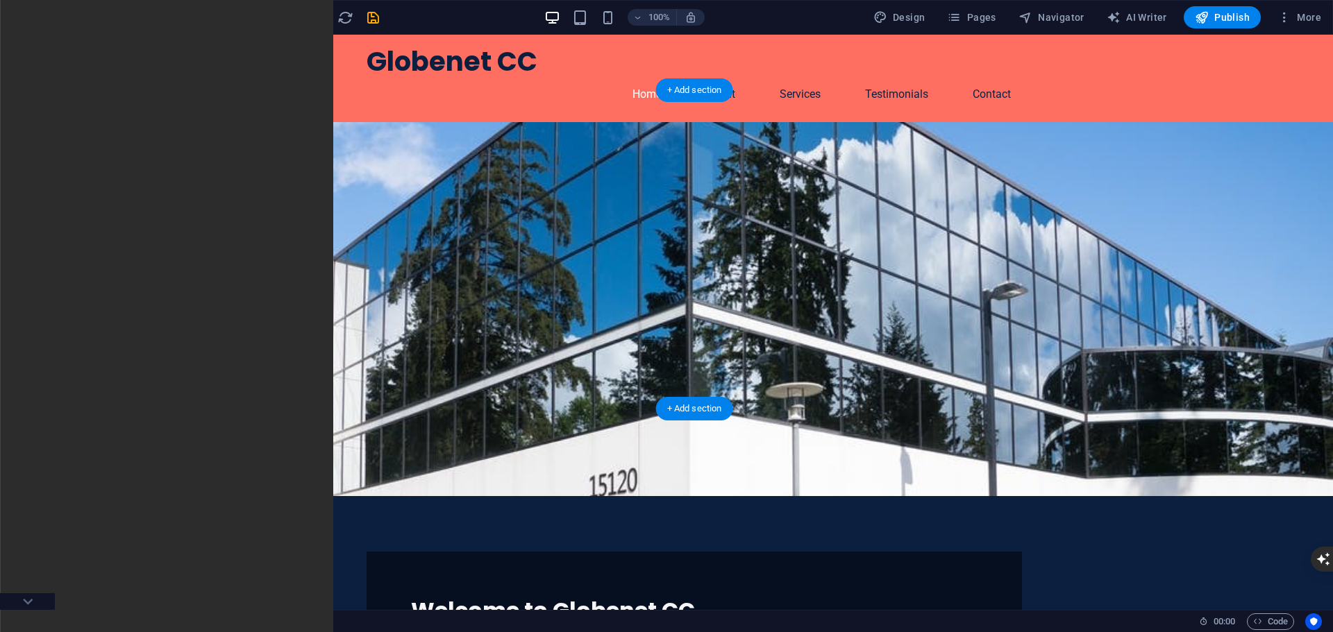
click at [342, 344] on figure at bounding box center [694, 309] width 1277 height 374
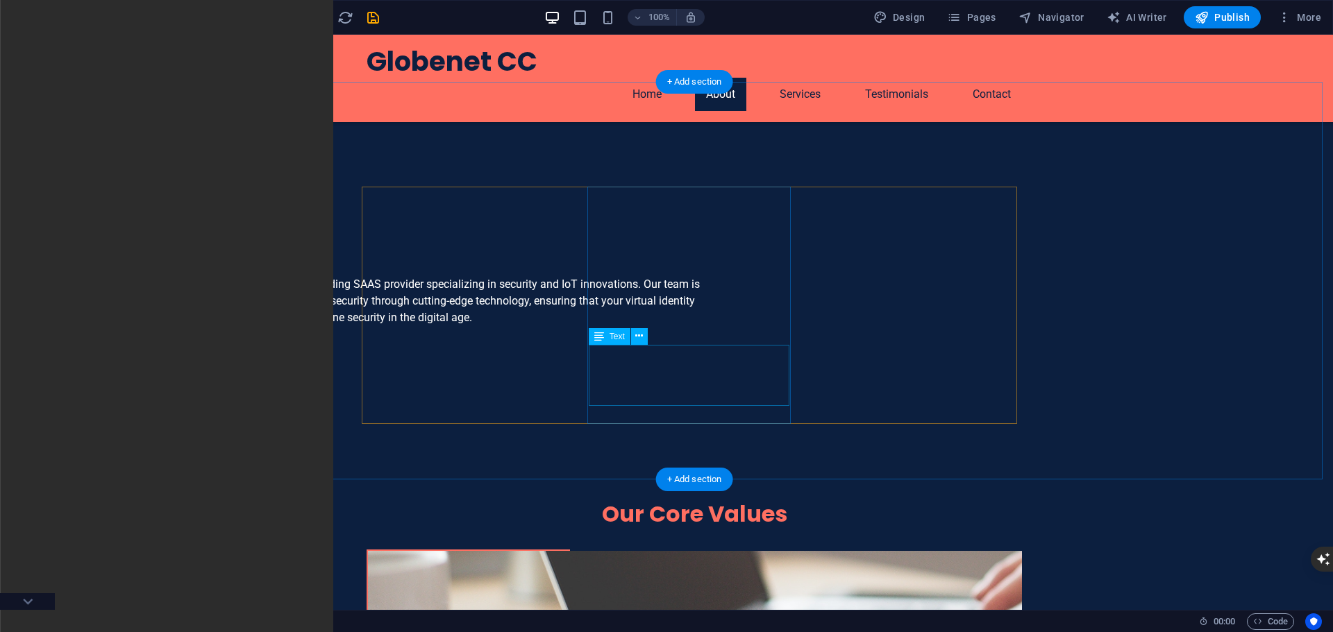
scroll to position [625, 0]
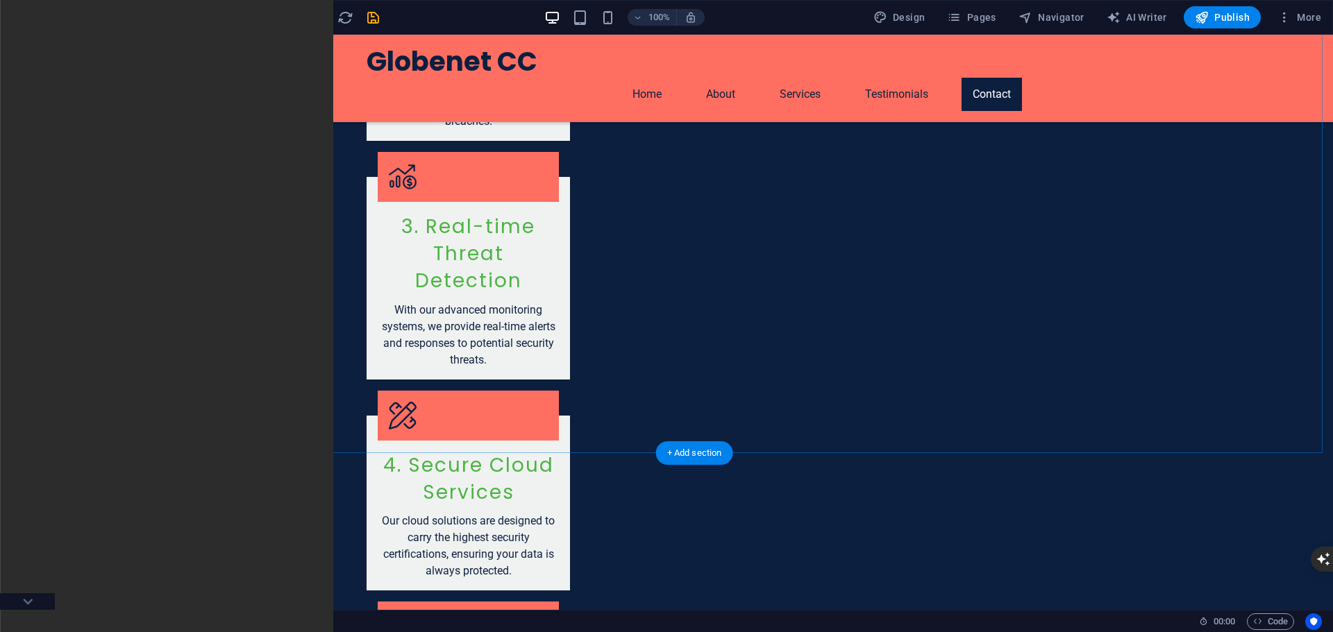
scroll to position [2404, 0]
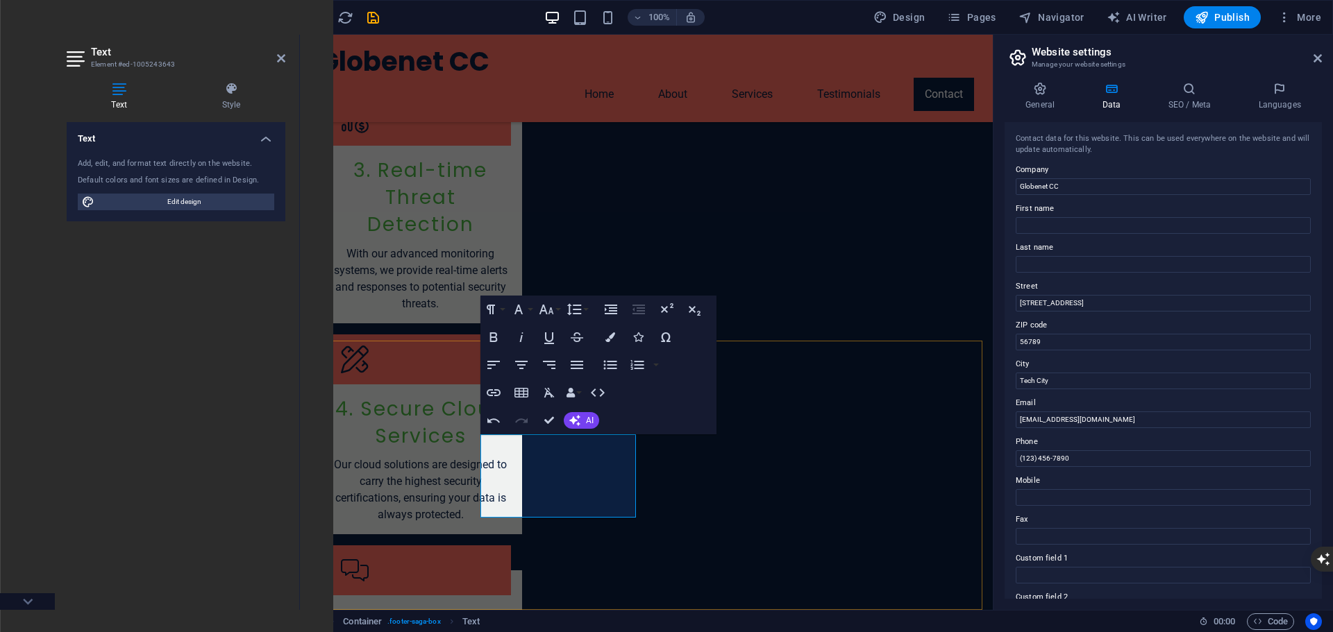
drag, startPoint x: 1037, startPoint y: 459, endPoint x: 1073, endPoint y: 484, distance: 43.9
click at [1023, 460] on input "(123) 456-7890" at bounding box center [1163, 459] width 295 height 17
drag, startPoint x: 1392, startPoint y: 492, endPoint x: 963, endPoint y: 464, distance: 430.0
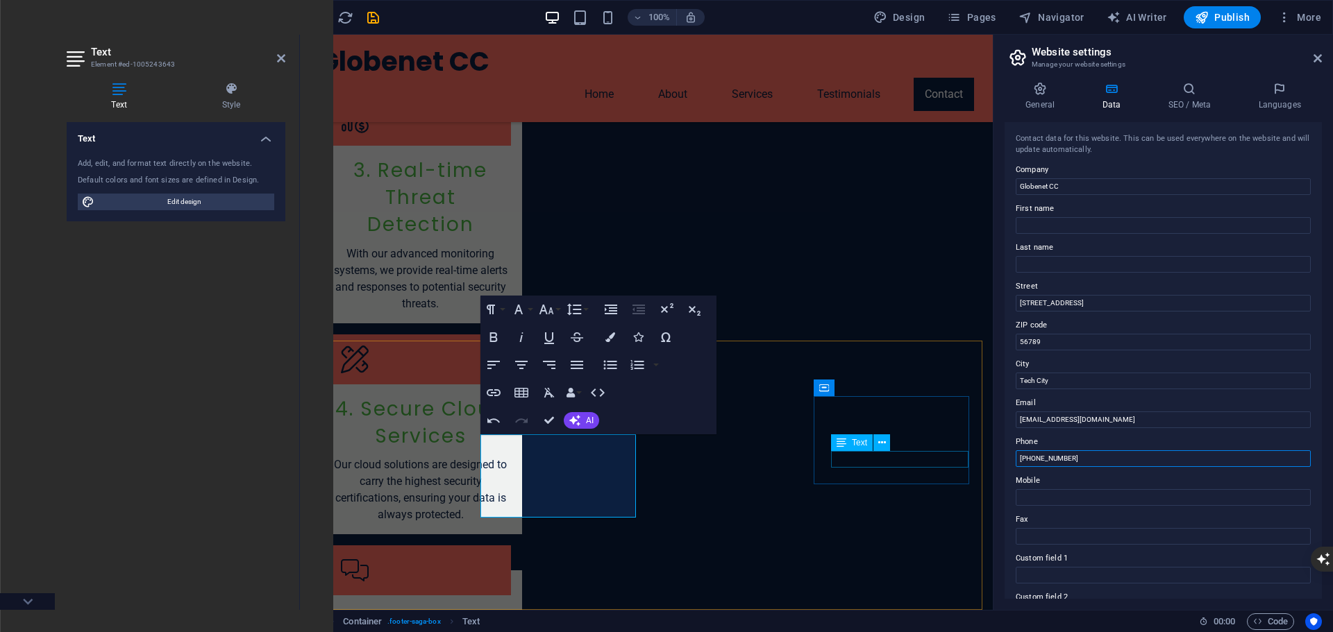
type input "[PHONE_NUMBER]"
click at [1062, 492] on input "Mobile" at bounding box center [1163, 497] width 295 height 17
paste input "[URL][DOMAIN_NAME]"
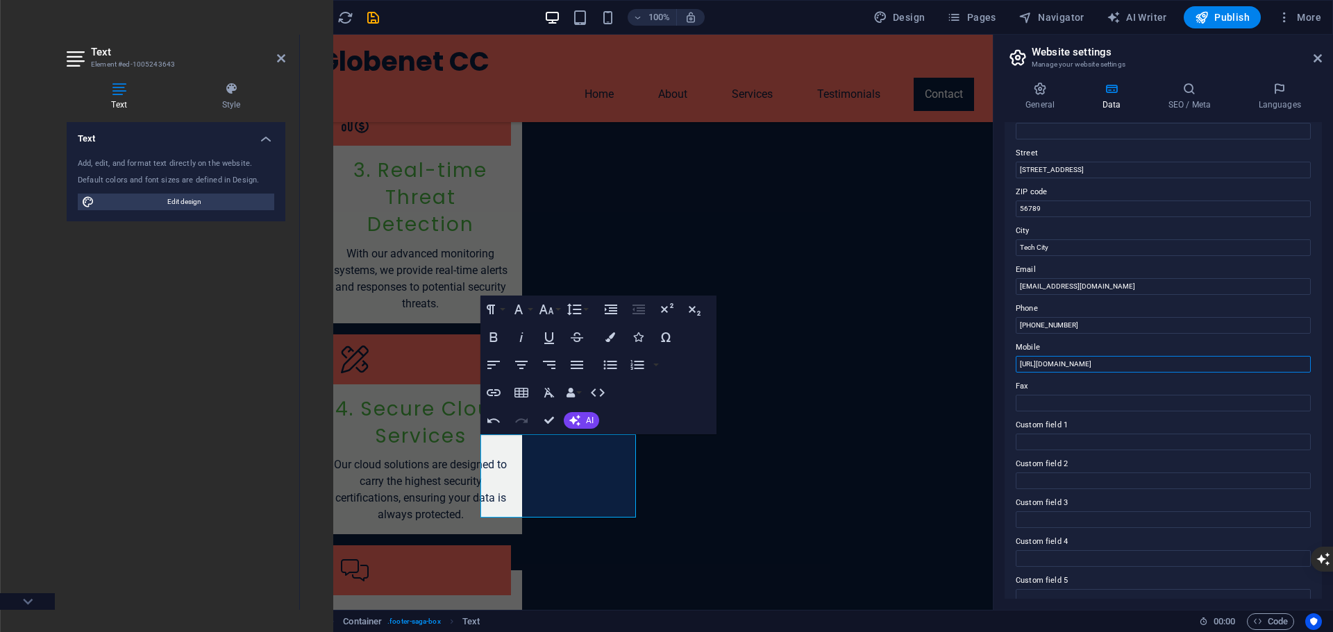
scroll to position [139, 0]
type input "[URL][DOMAIN_NAME]"
click at [1092, 283] on input "[EMAIL_ADDRESS][DOMAIN_NAME]" at bounding box center [1163, 281] width 295 height 17
type input "[EMAIL_ADDRESS][DOMAIN_NAME]"
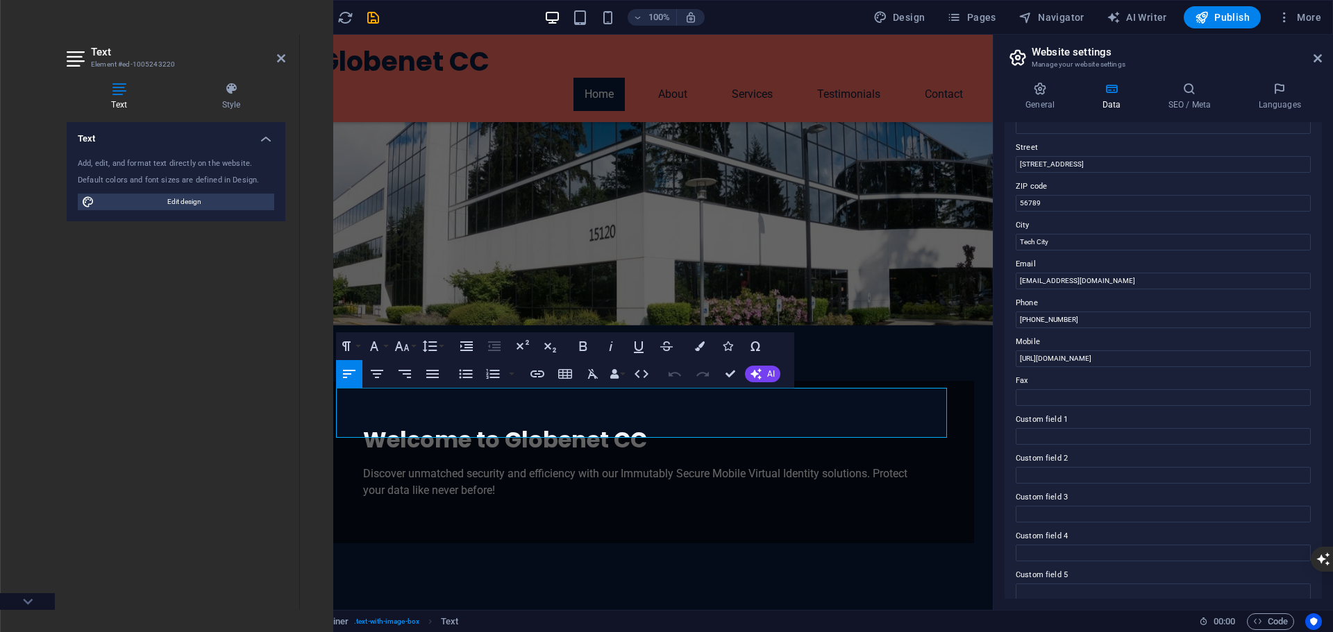
click at [266, 472] on div "Text Add, edit, and format text directly on the website. Default colors and fon…" at bounding box center [176, 360] width 219 height 477
click at [135, 497] on div "Text Add, edit, and format text directly on the website. Default colors and fon…" at bounding box center [176, 360] width 219 height 477
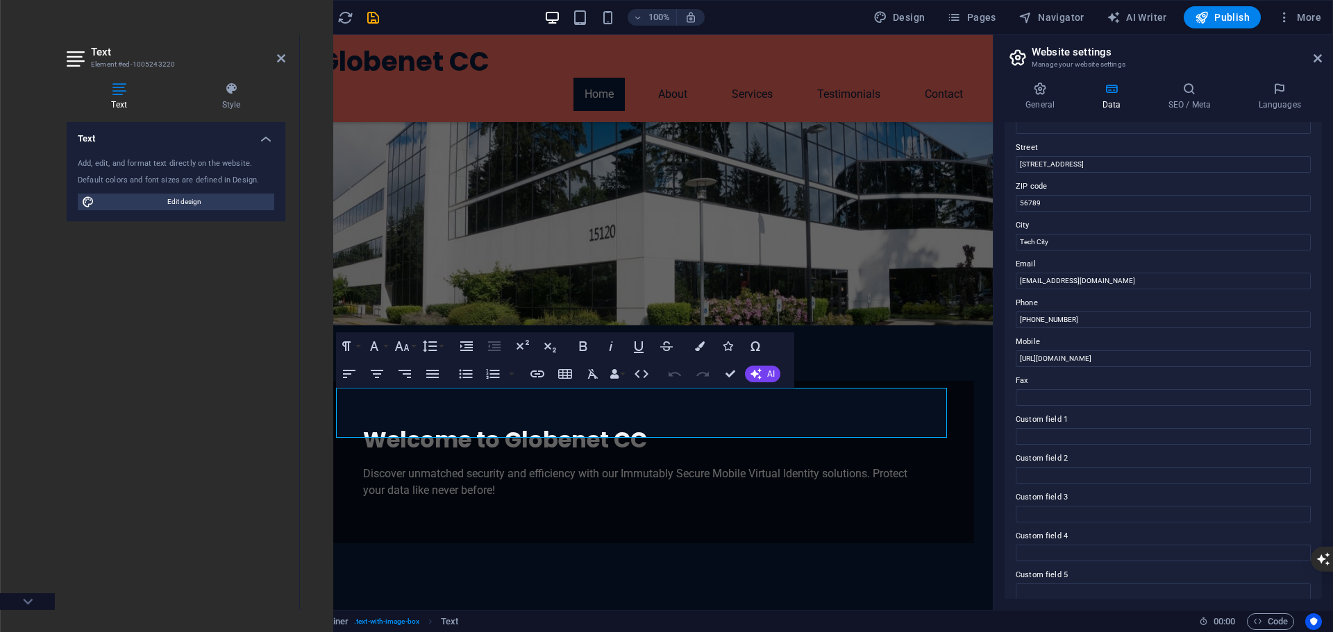
click at [135, 497] on div "Text Add, edit, and format text directly on the website. Default colors and fon…" at bounding box center [176, 360] width 219 height 477
click at [276, 57] on h2 "Text" at bounding box center [188, 52] width 194 height 12
click at [278, 57] on icon at bounding box center [281, 58] width 8 height 11
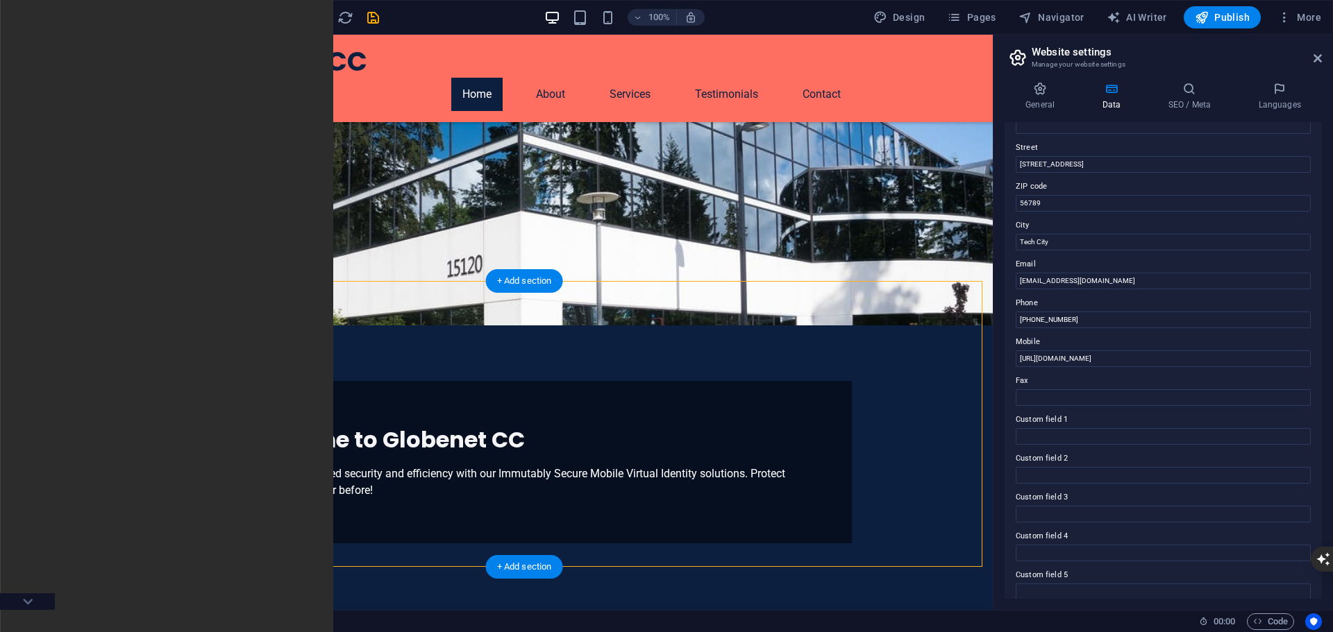
scroll to position [0, 0]
